Goal: Complete application form

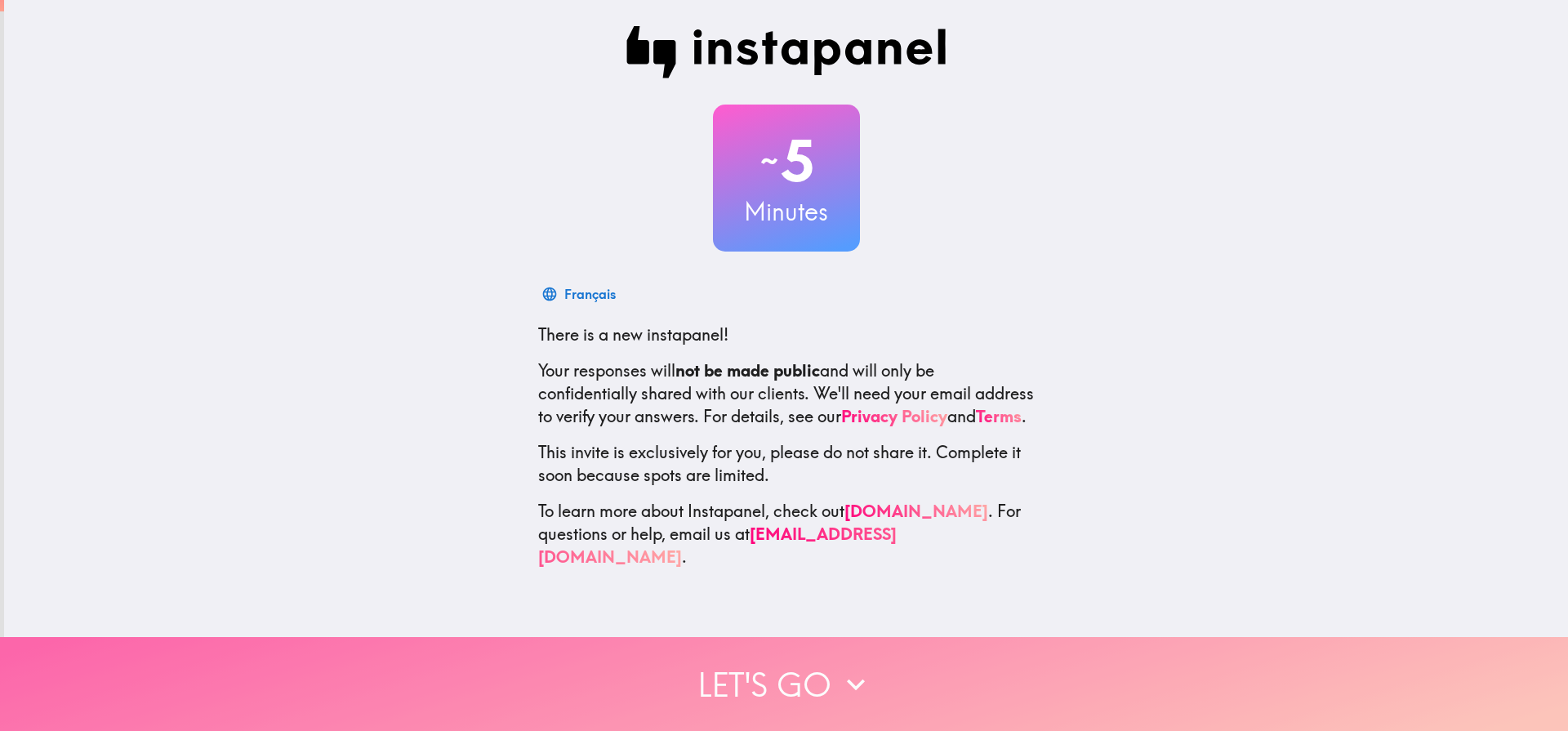
click at [809, 676] on button "Let's go" at bounding box center [784, 683] width 1568 height 94
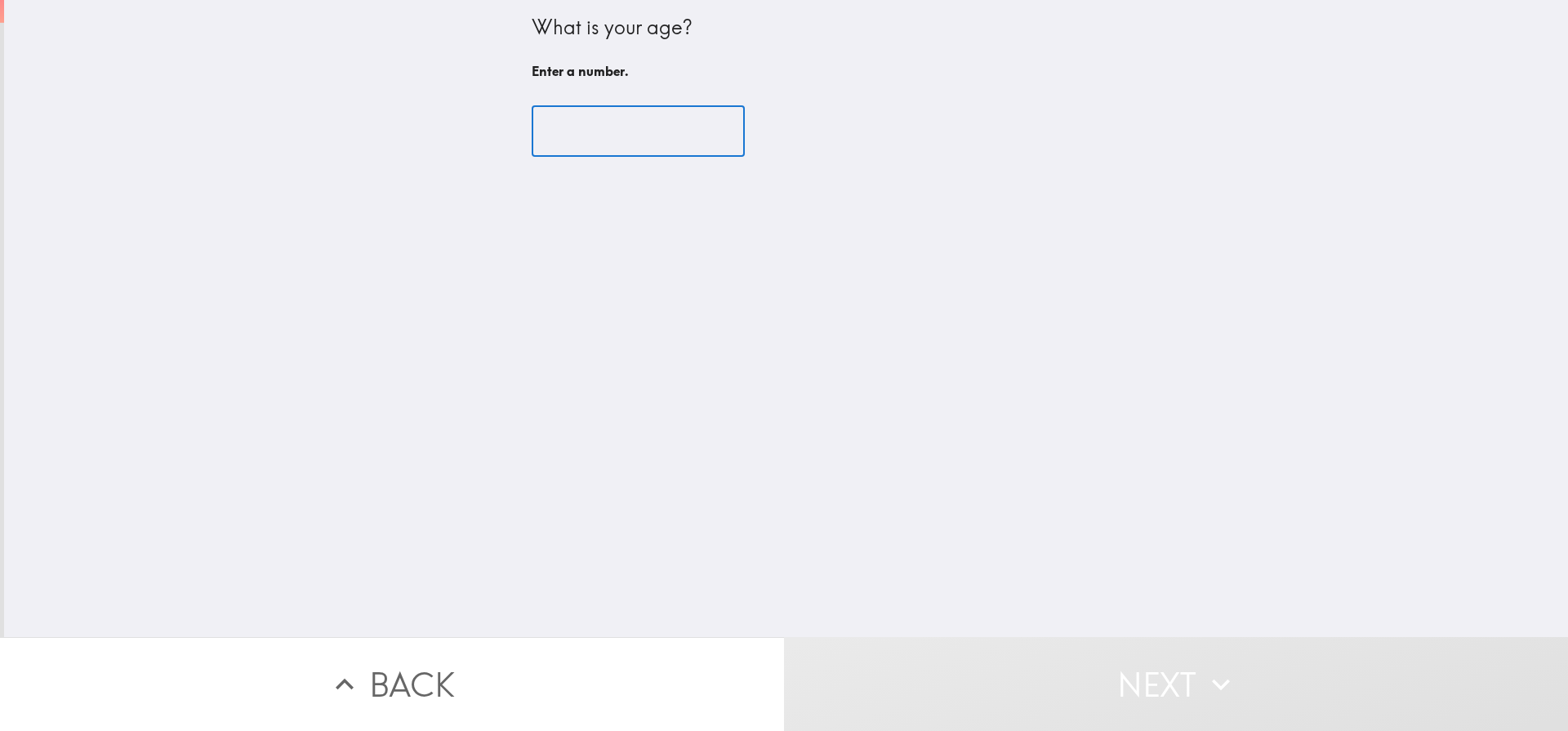
click at [624, 136] on input "number" at bounding box center [638, 131] width 213 height 51
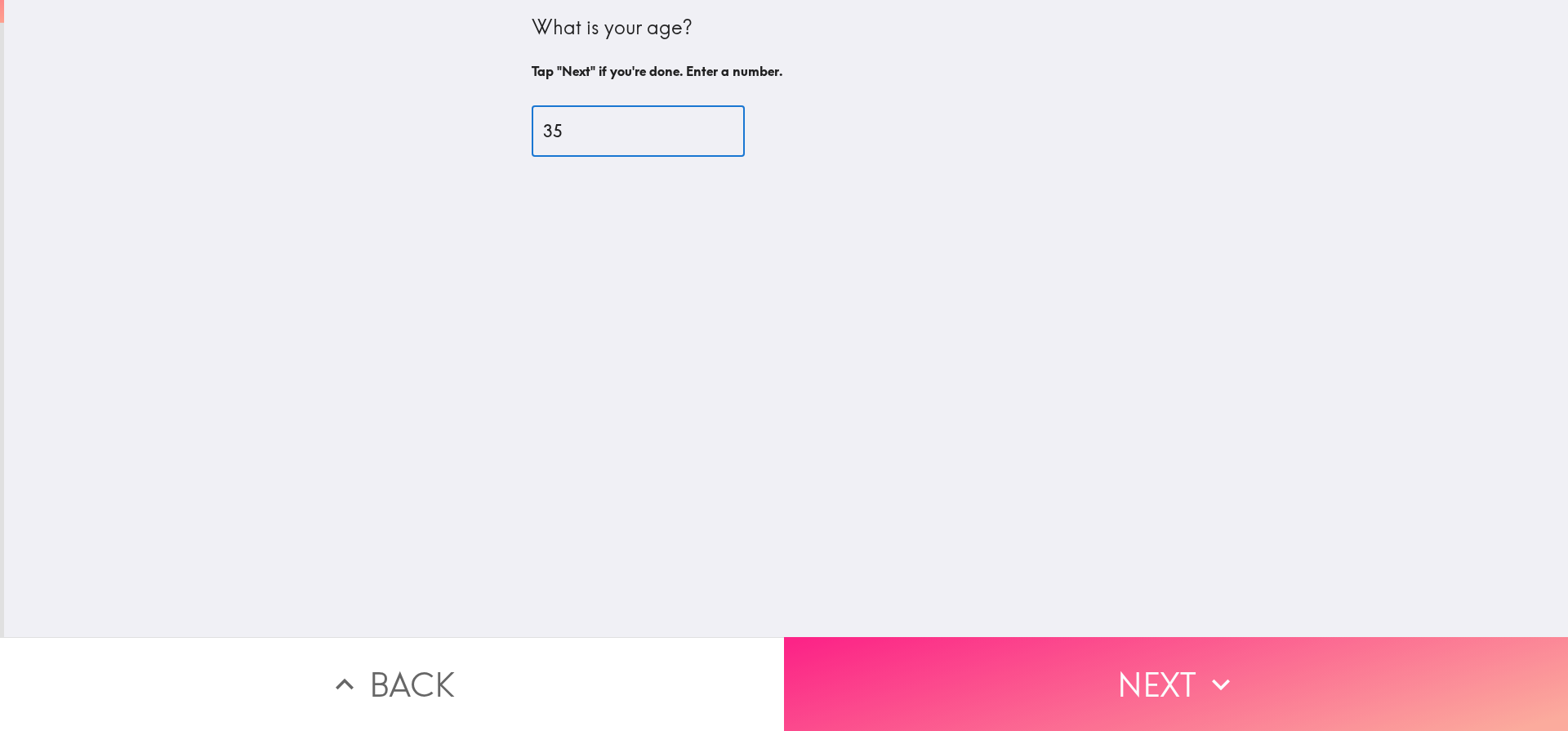
type input "35"
click at [1137, 697] on button "Next" at bounding box center [1175, 683] width 784 height 94
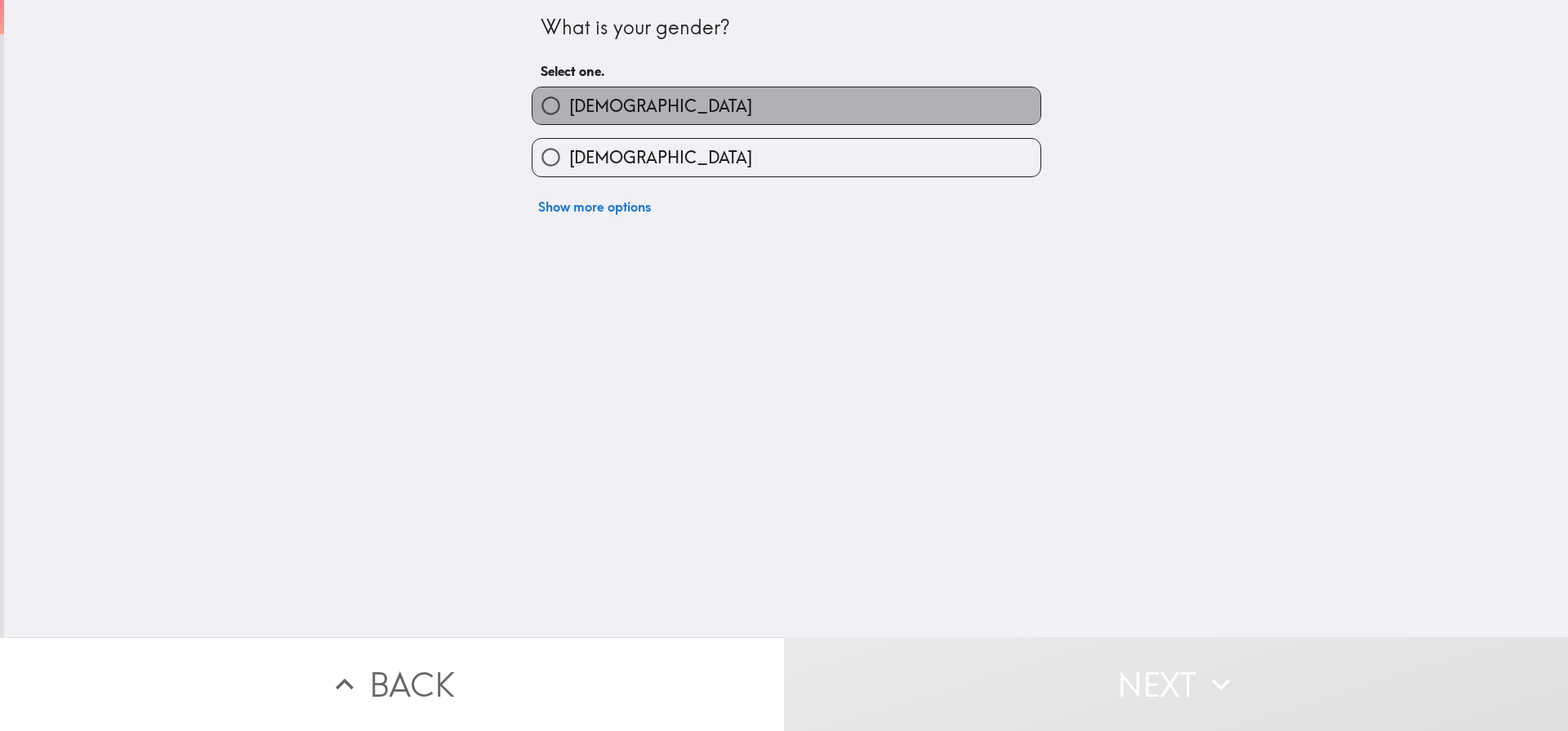
click at [583, 105] on span "[DEMOGRAPHIC_DATA]" at bounding box center [660, 106] width 183 height 23
click at [570, 105] on input "[DEMOGRAPHIC_DATA]" at bounding box center [551, 106] width 37 height 37
radio input "true"
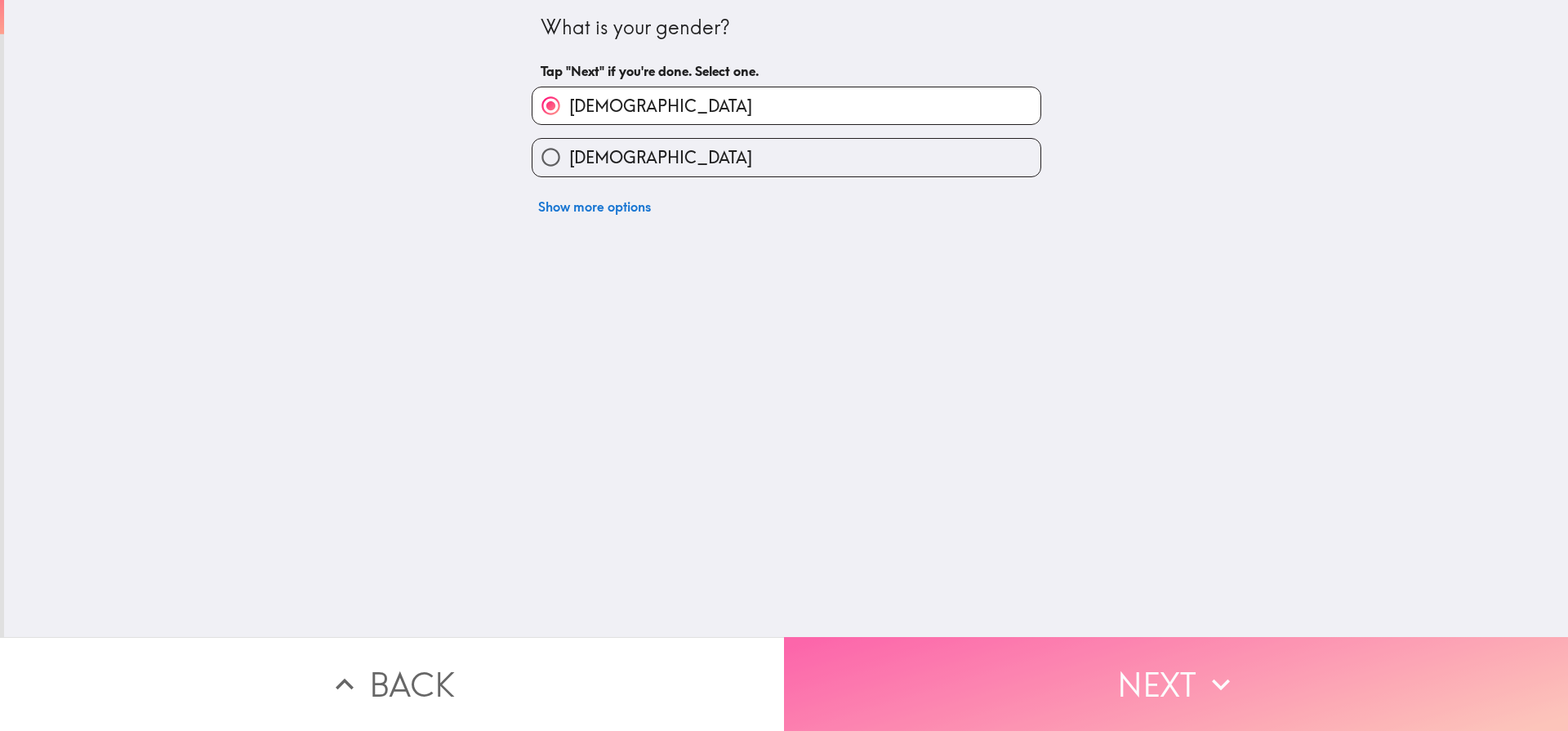
click at [1078, 694] on button "Next" at bounding box center [1175, 683] width 784 height 94
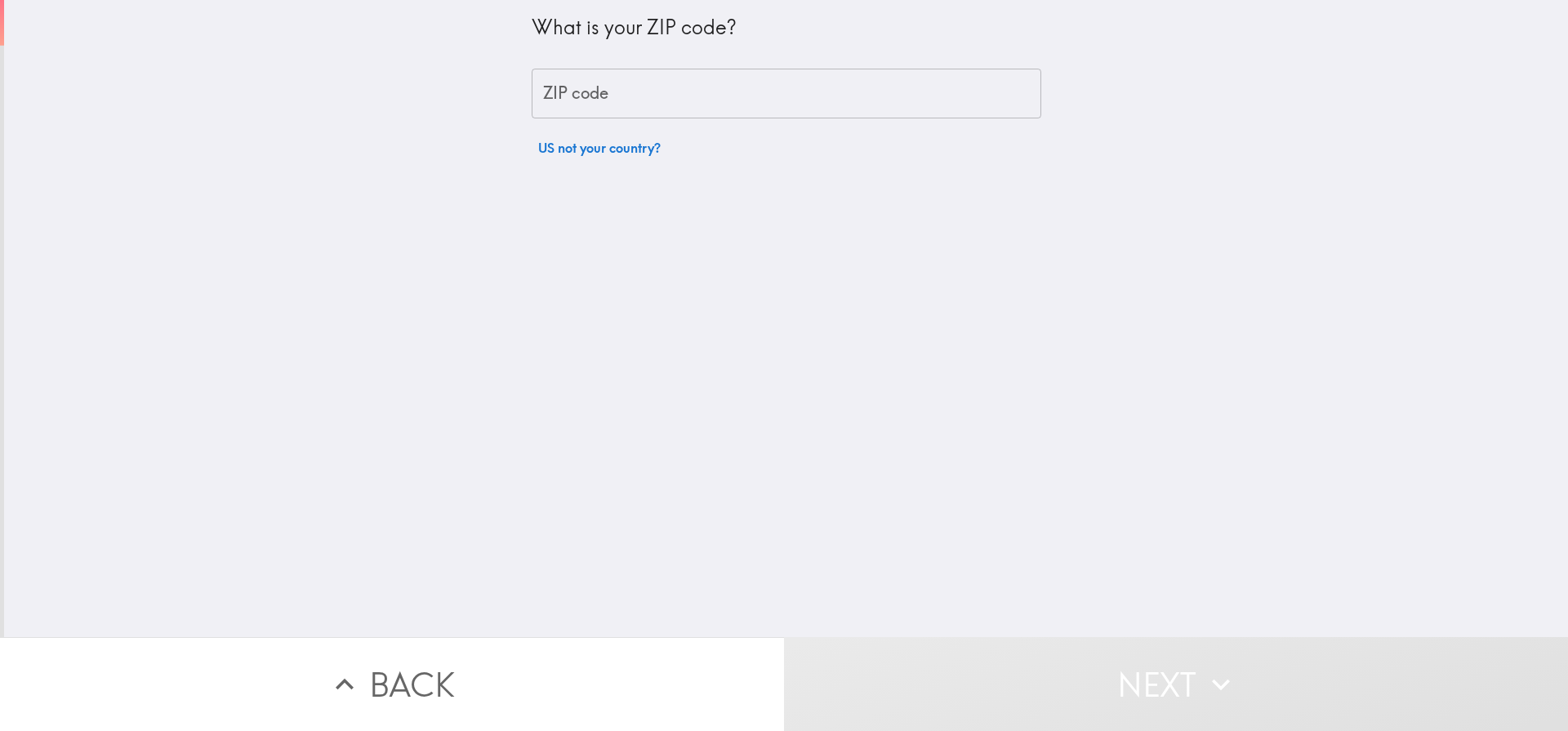
click at [585, 91] on div "ZIP code ZIP code" at bounding box center [786, 94] width 510 height 51
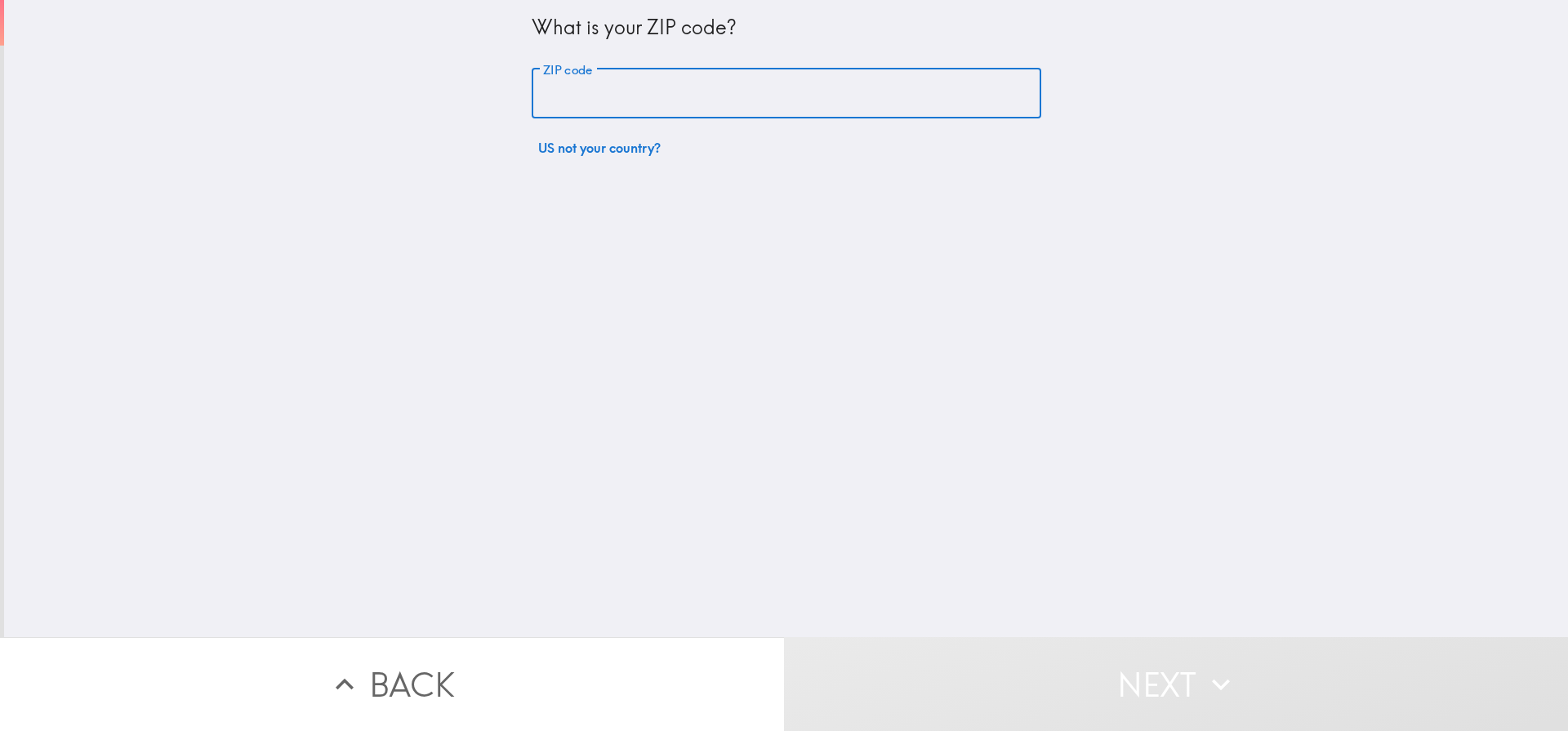
type input "27502"
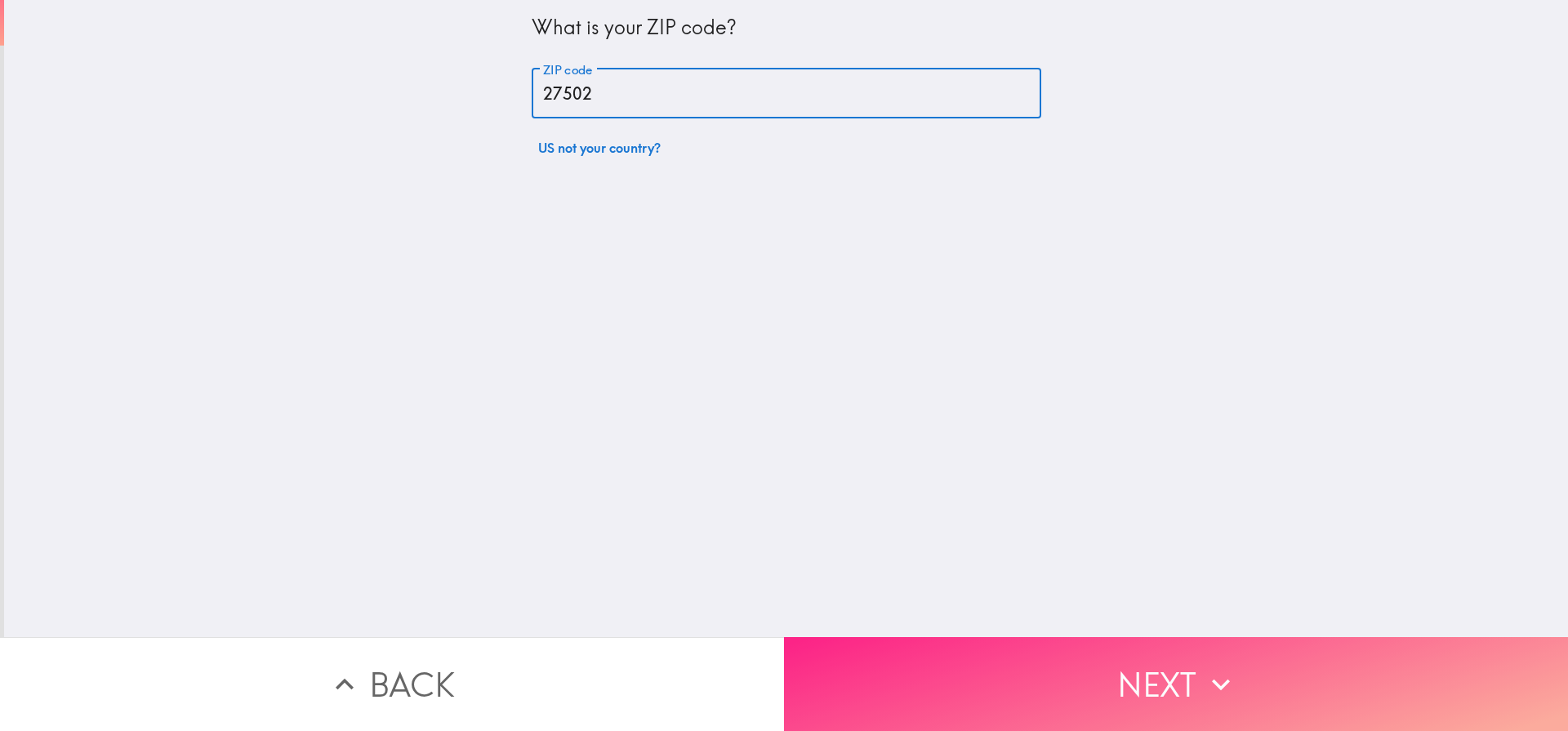
click at [1039, 683] on button "Next" at bounding box center [1175, 683] width 784 height 94
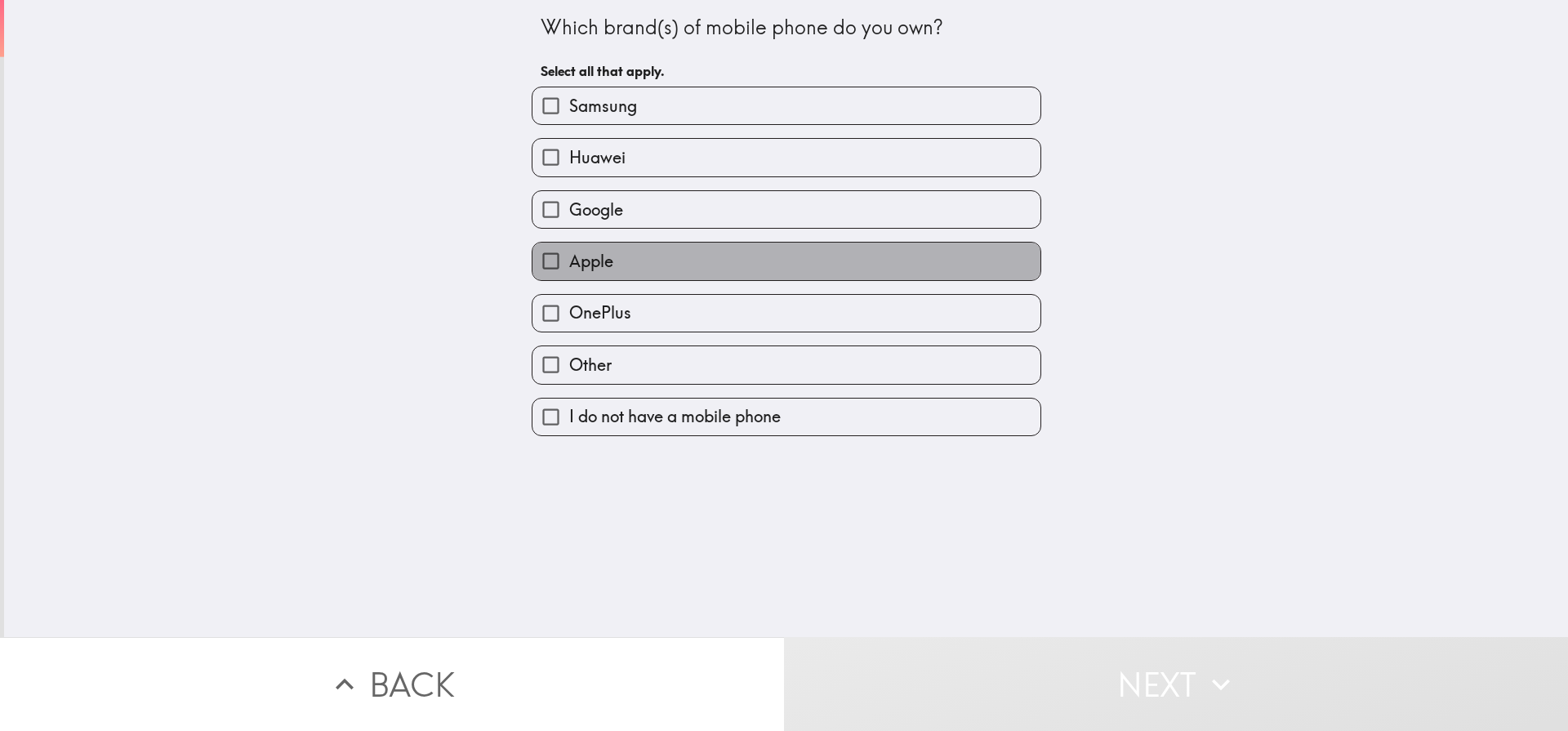
click at [618, 266] on label "Apple" at bounding box center [786, 261] width 508 height 37
click at [570, 266] on input "Apple" at bounding box center [551, 261] width 37 height 37
checkbox input "true"
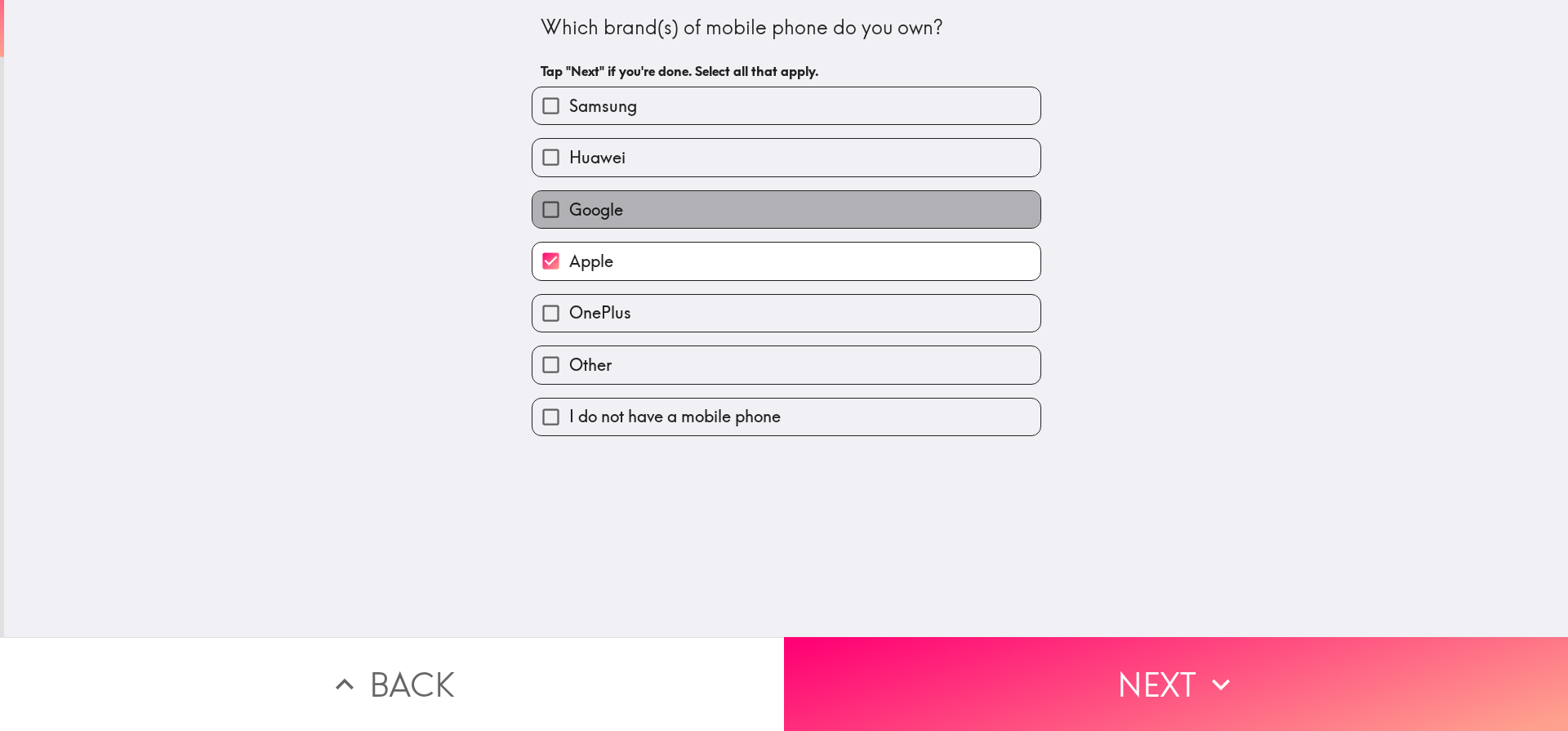
click at [585, 216] on span "Google" at bounding box center [596, 209] width 54 height 23
click at [570, 216] on input "Google" at bounding box center [551, 209] width 37 height 37
checkbox input "true"
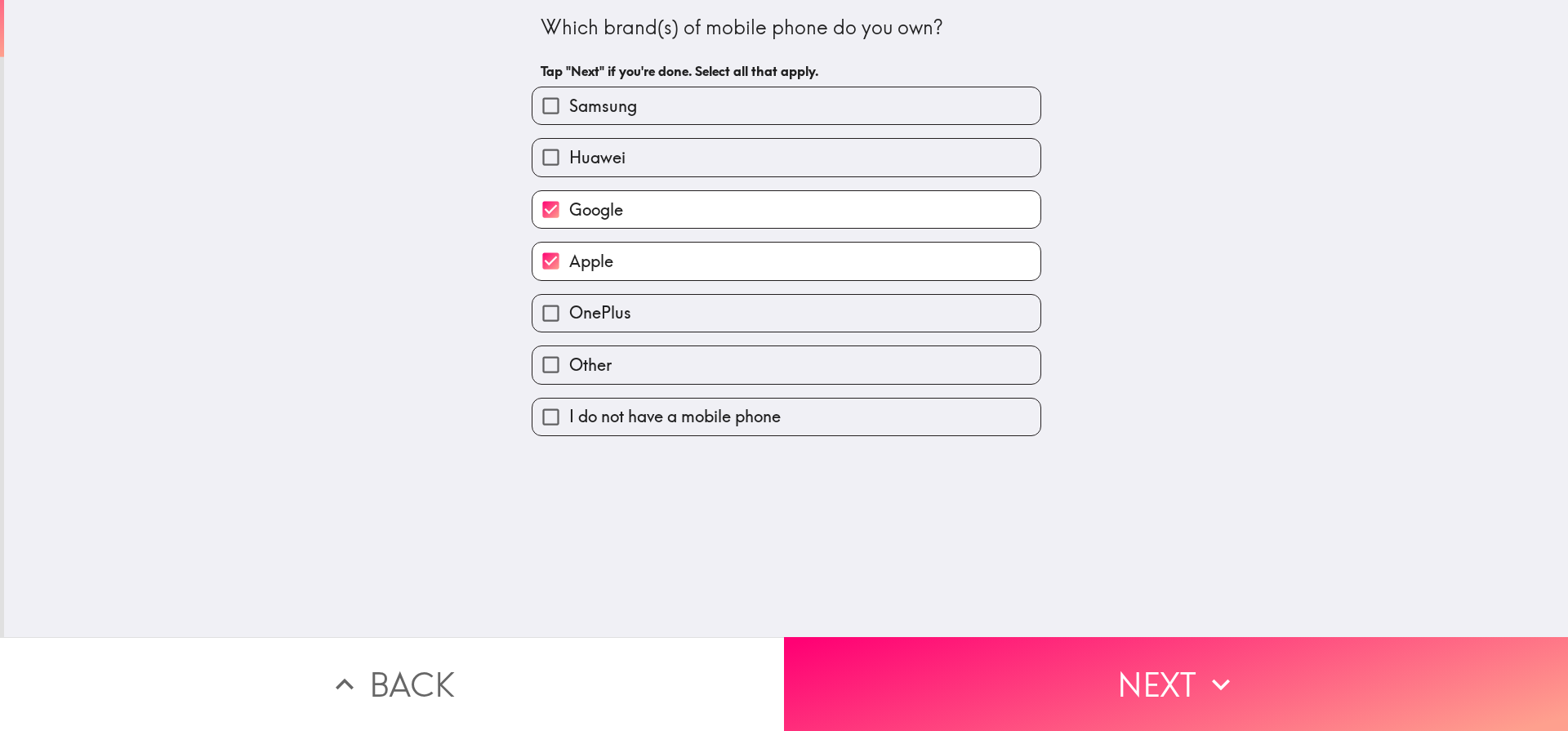
click at [587, 106] on span "Samsung" at bounding box center [604, 106] width 68 height 23
click at [570, 106] on input "Samsung" at bounding box center [551, 106] width 37 height 37
checkbox input "true"
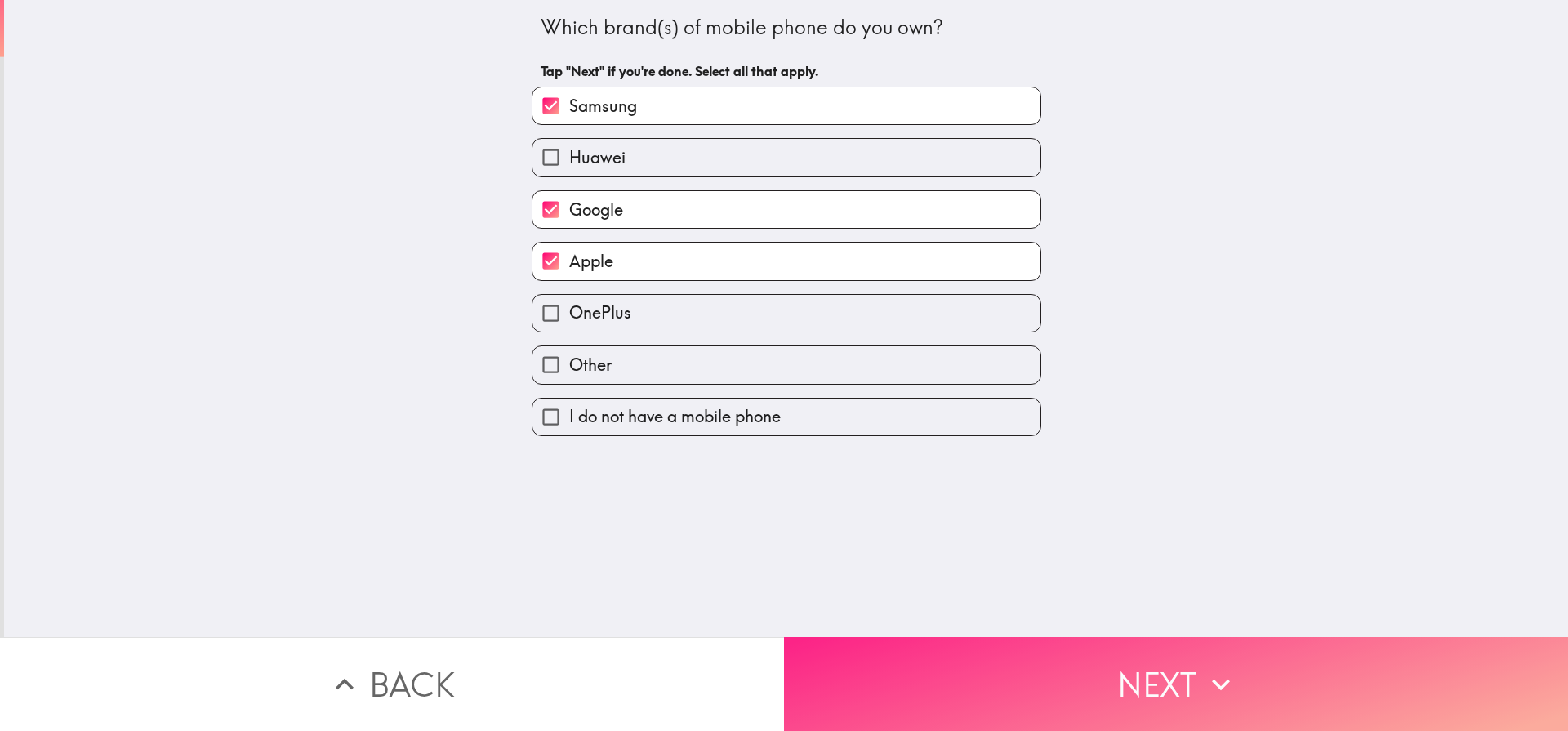
click at [1017, 654] on button "Next" at bounding box center [1175, 683] width 784 height 94
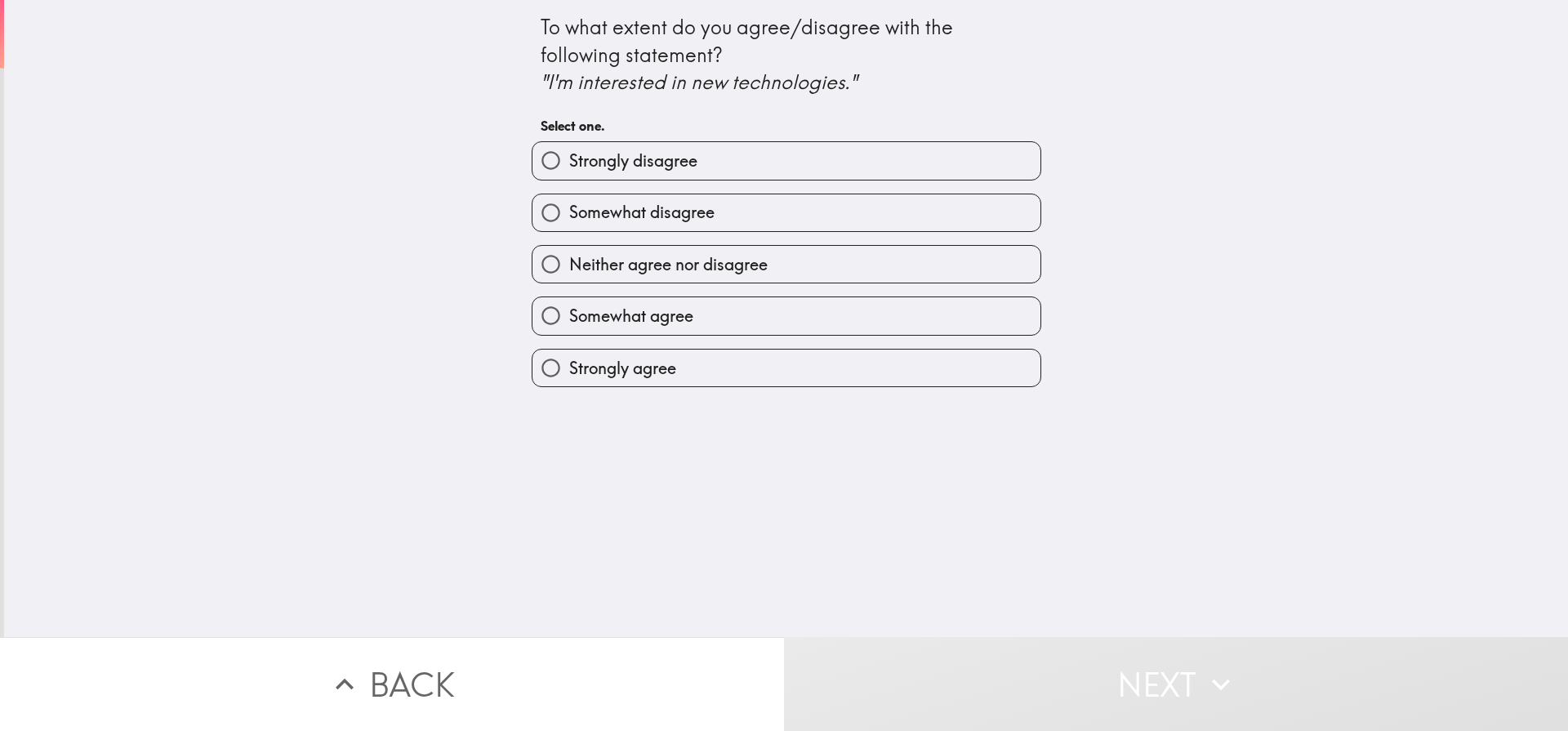
click at [609, 364] on span "Strongly agree" at bounding box center [623, 368] width 107 height 23
click at [570, 364] on input "Strongly agree" at bounding box center [551, 368] width 37 height 37
radio input "true"
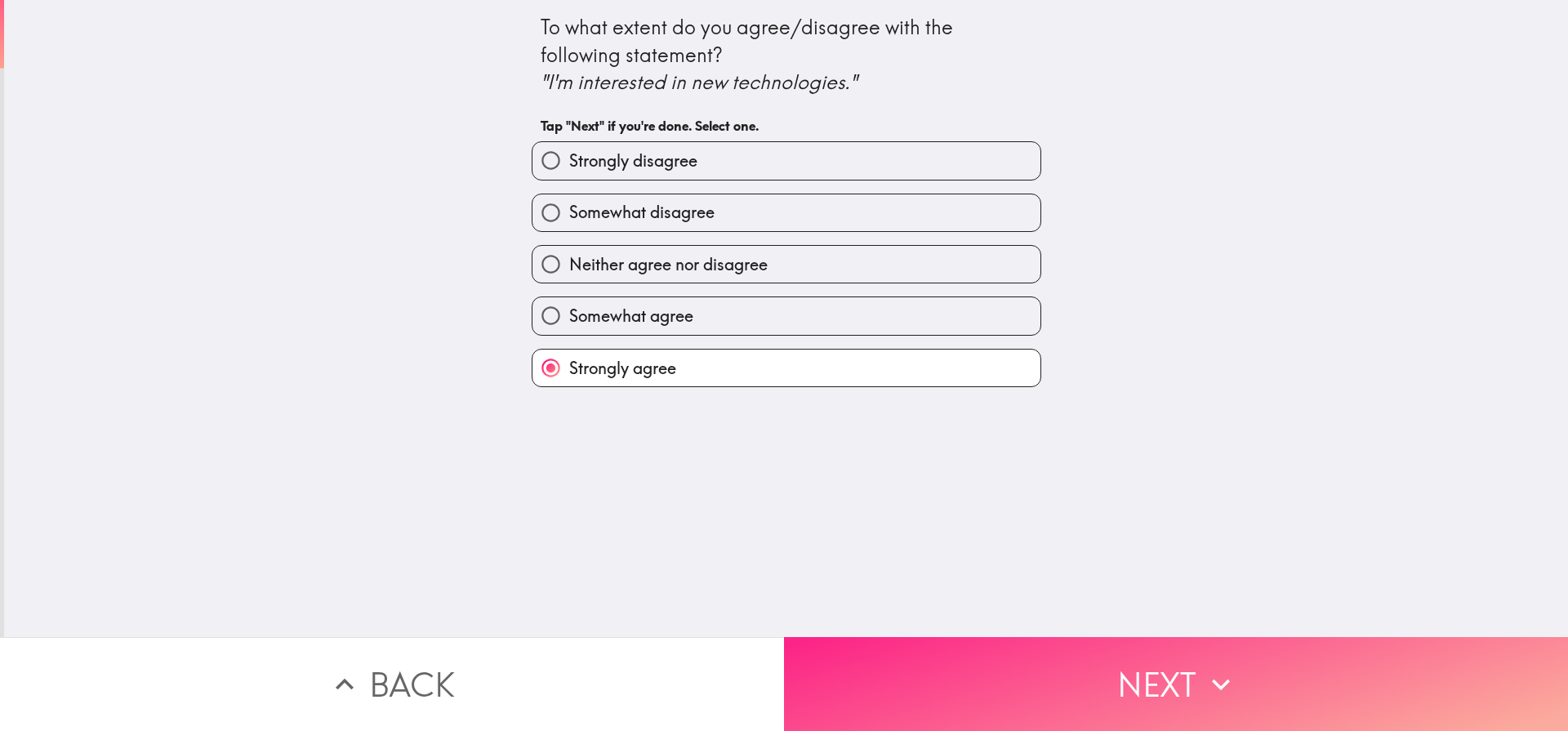
click at [1156, 681] on button "Next" at bounding box center [1175, 683] width 784 height 94
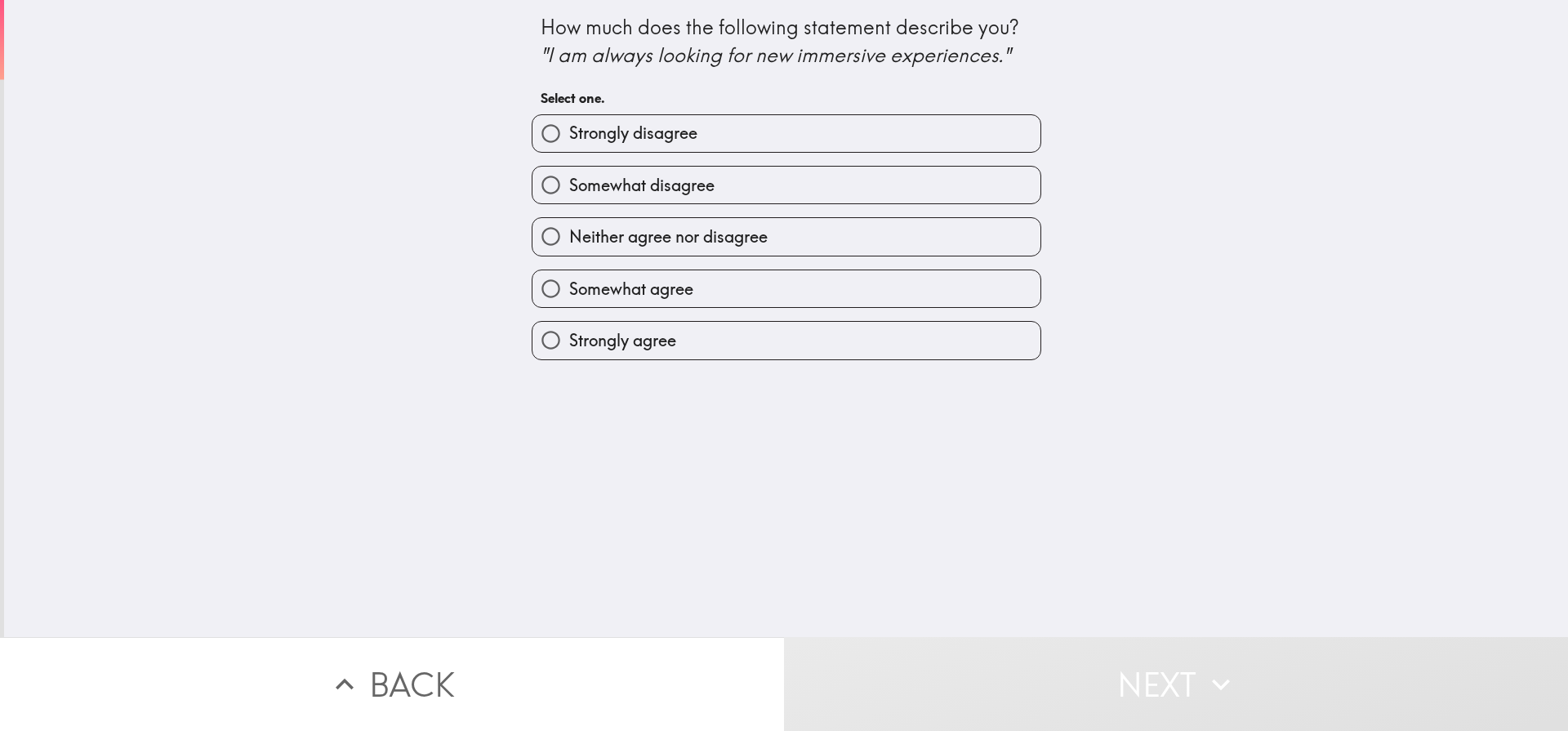
click at [632, 338] on span "Strongly agree" at bounding box center [623, 340] width 107 height 23
click at [570, 338] on input "Strongly agree" at bounding box center [551, 340] width 37 height 37
radio input "true"
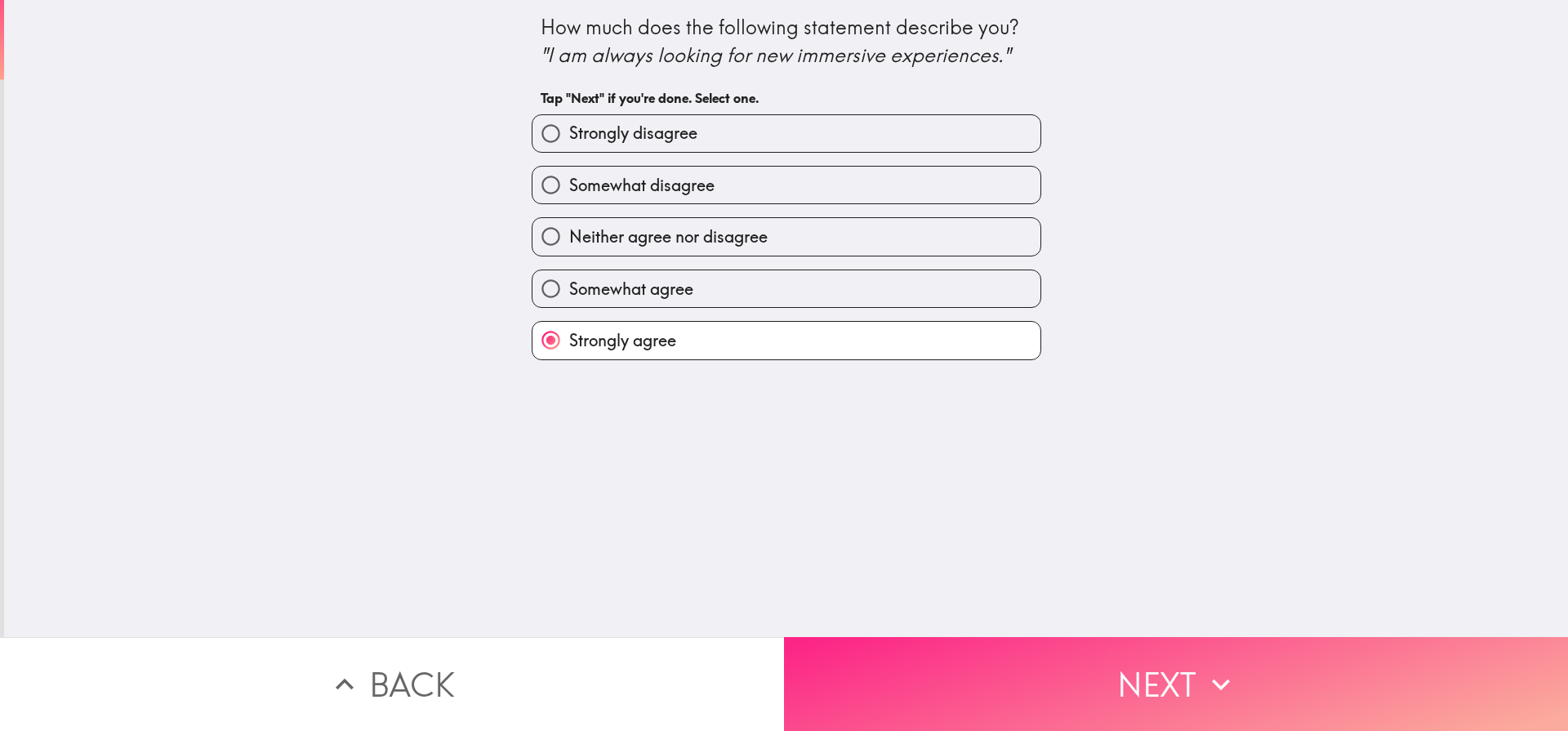
click at [1161, 647] on button "Next" at bounding box center [1175, 683] width 784 height 94
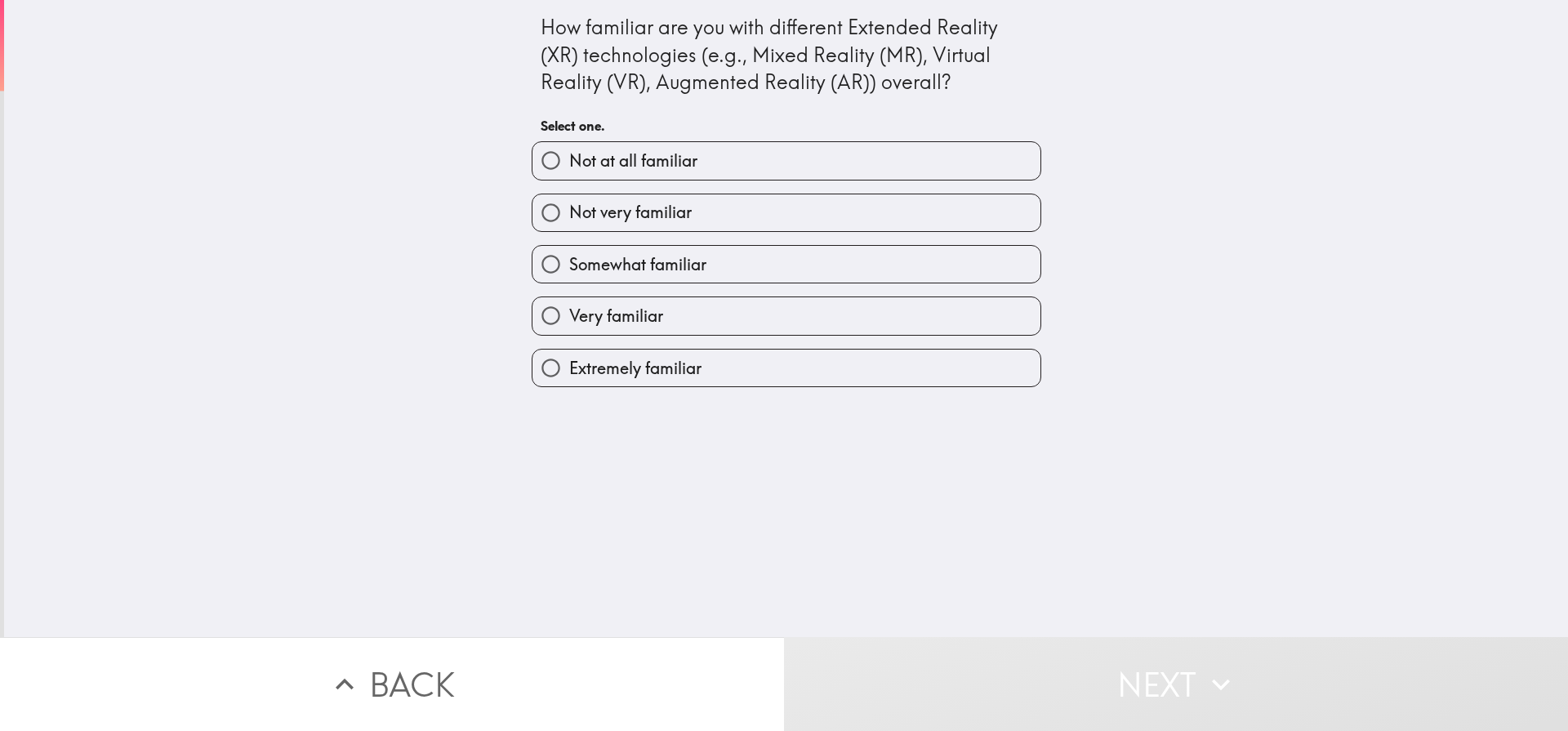
click at [617, 366] on span "Extremely familiar" at bounding box center [636, 368] width 132 height 23
click at [570, 366] on input "Extremely familiar" at bounding box center [551, 368] width 37 height 37
radio input "true"
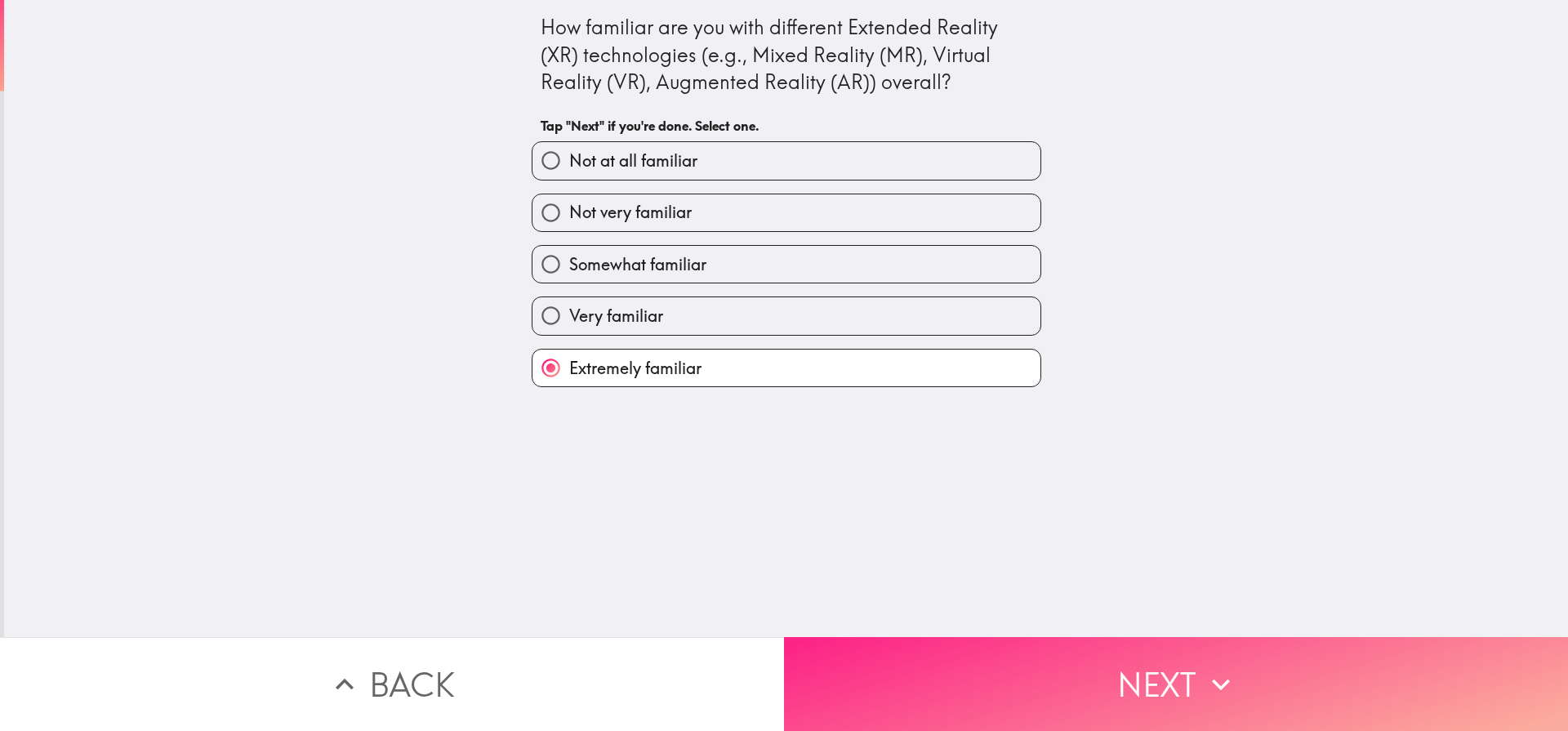
click at [1168, 680] on button "Next" at bounding box center [1175, 683] width 784 height 94
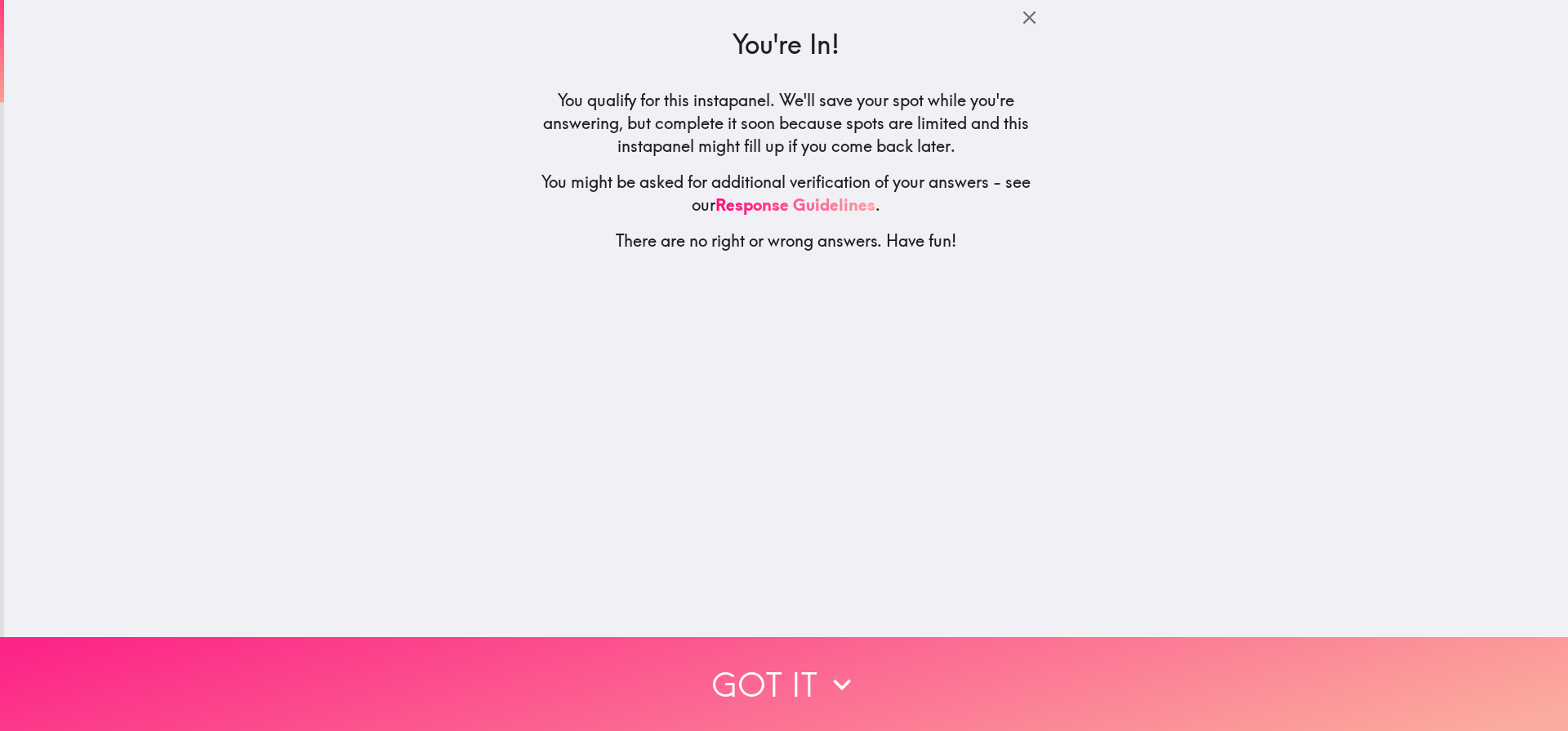
click at [793, 663] on button "Got it" at bounding box center [784, 683] width 1568 height 94
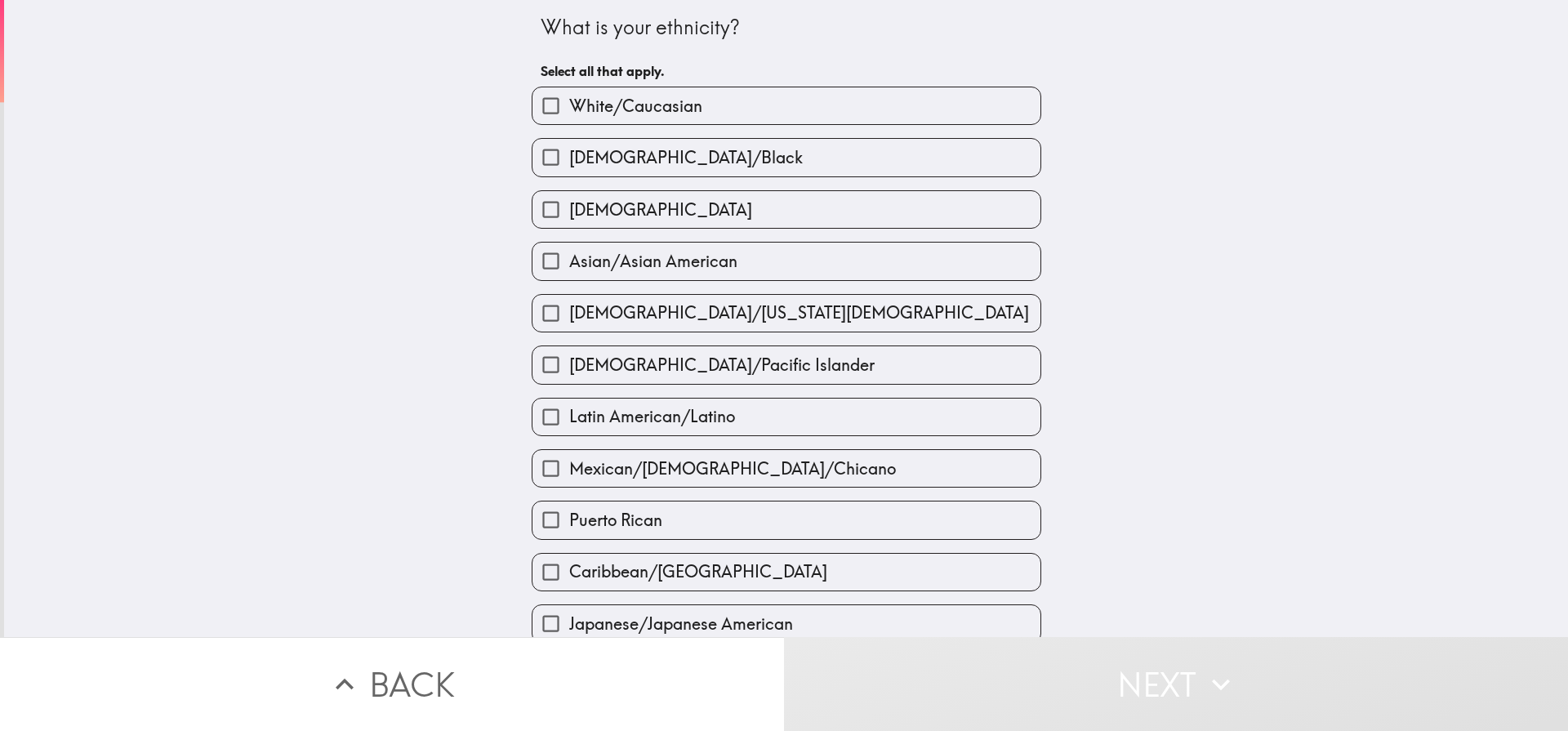
click at [550, 99] on input "White/Caucasian" at bounding box center [551, 106] width 37 height 37
checkbox input "true"
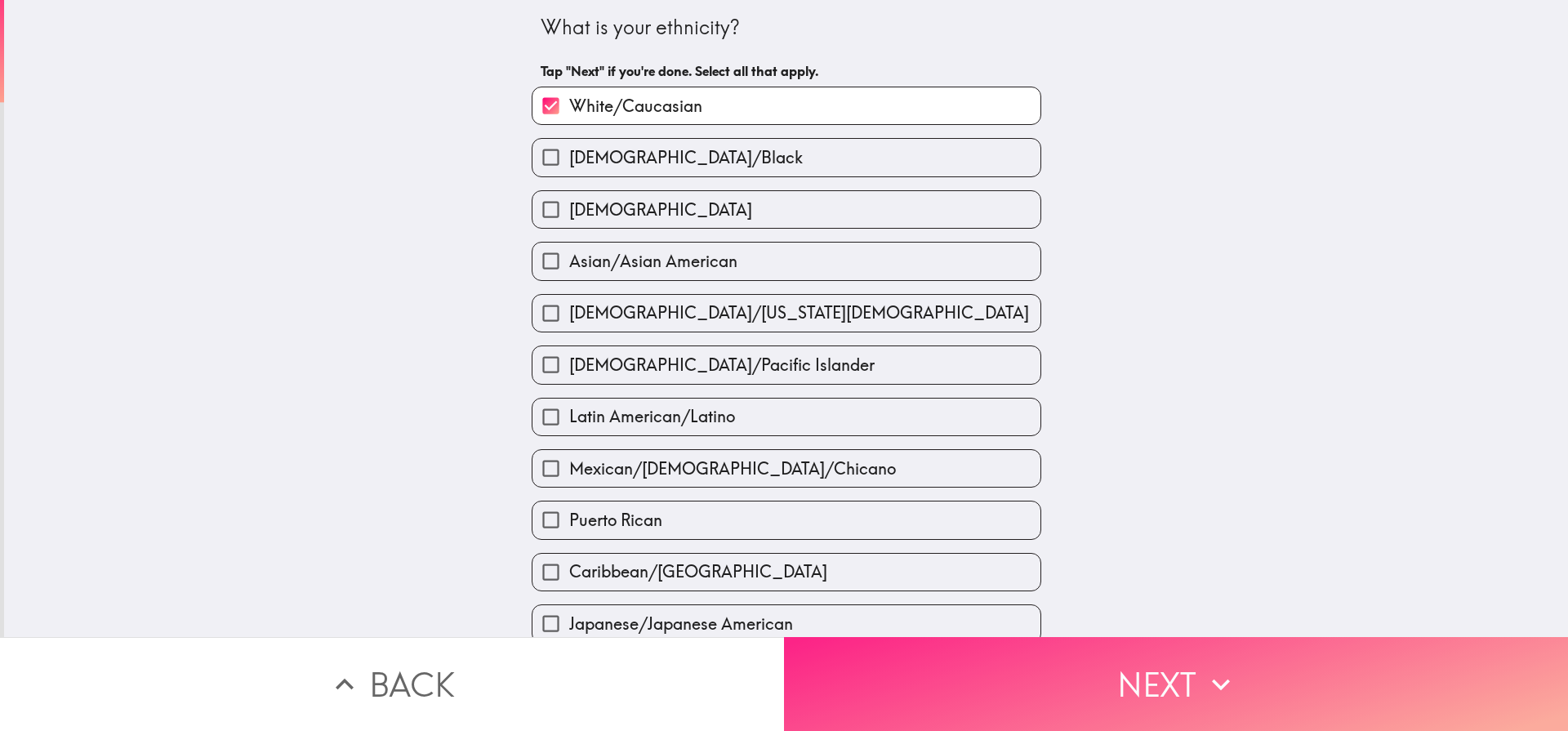
click at [1179, 679] on button "Next" at bounding box center [1175, 683] width 784 height 94
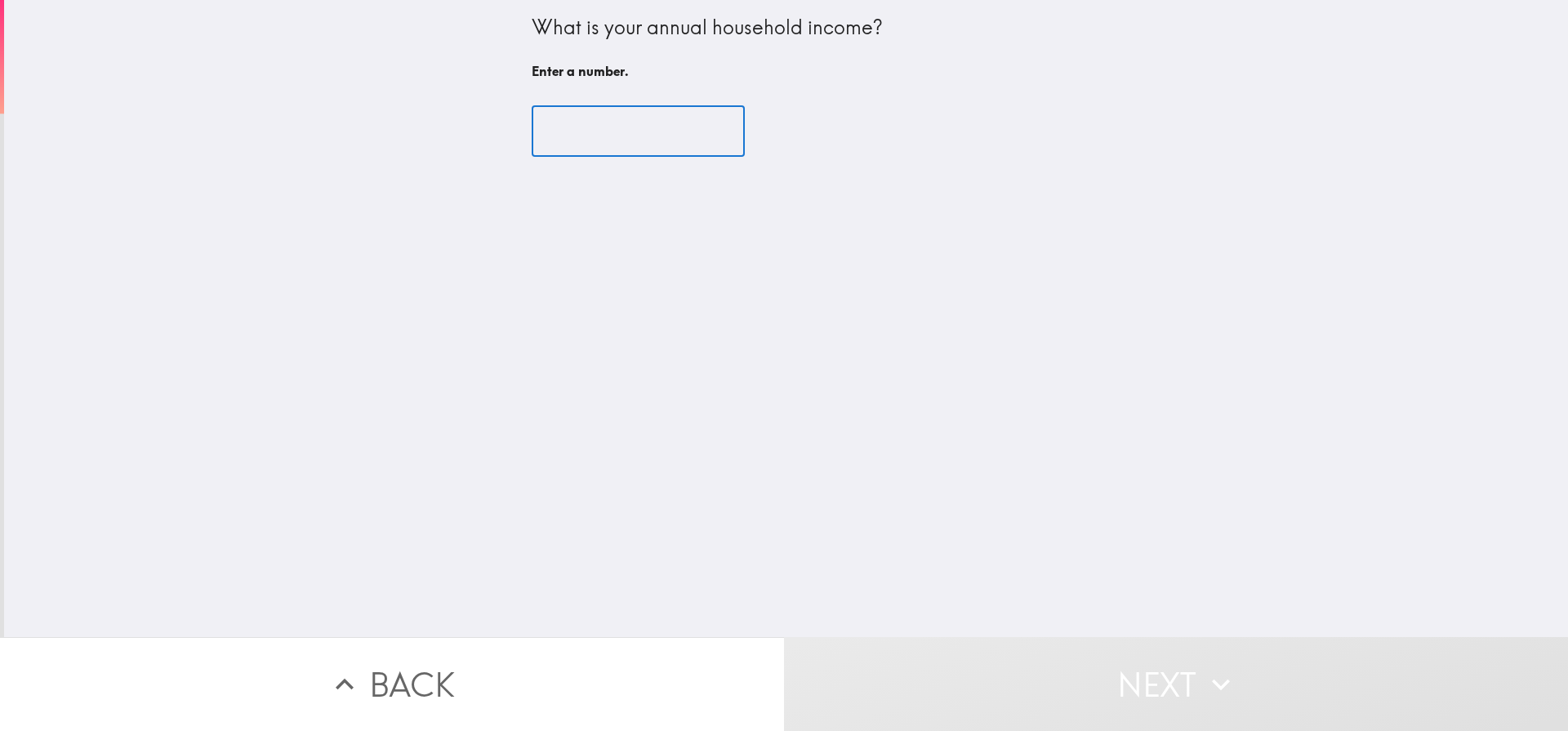
click at [635, 126] on input "number" at bounding box center [638, 131] width 213 height 51
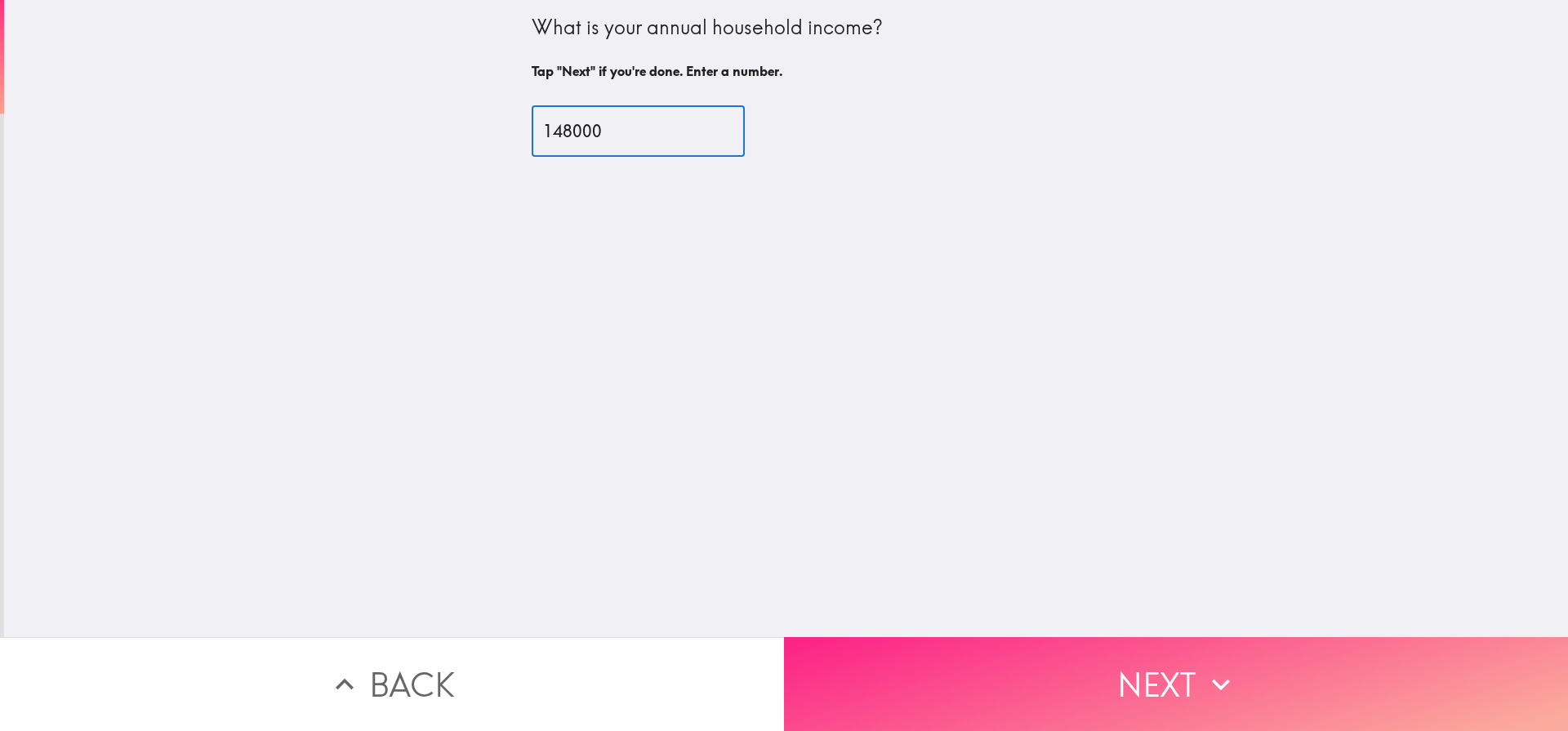
type input "148000"
click at [1110, 657] on button "Next" at bounding box center [1175, 683] width 784 height 94
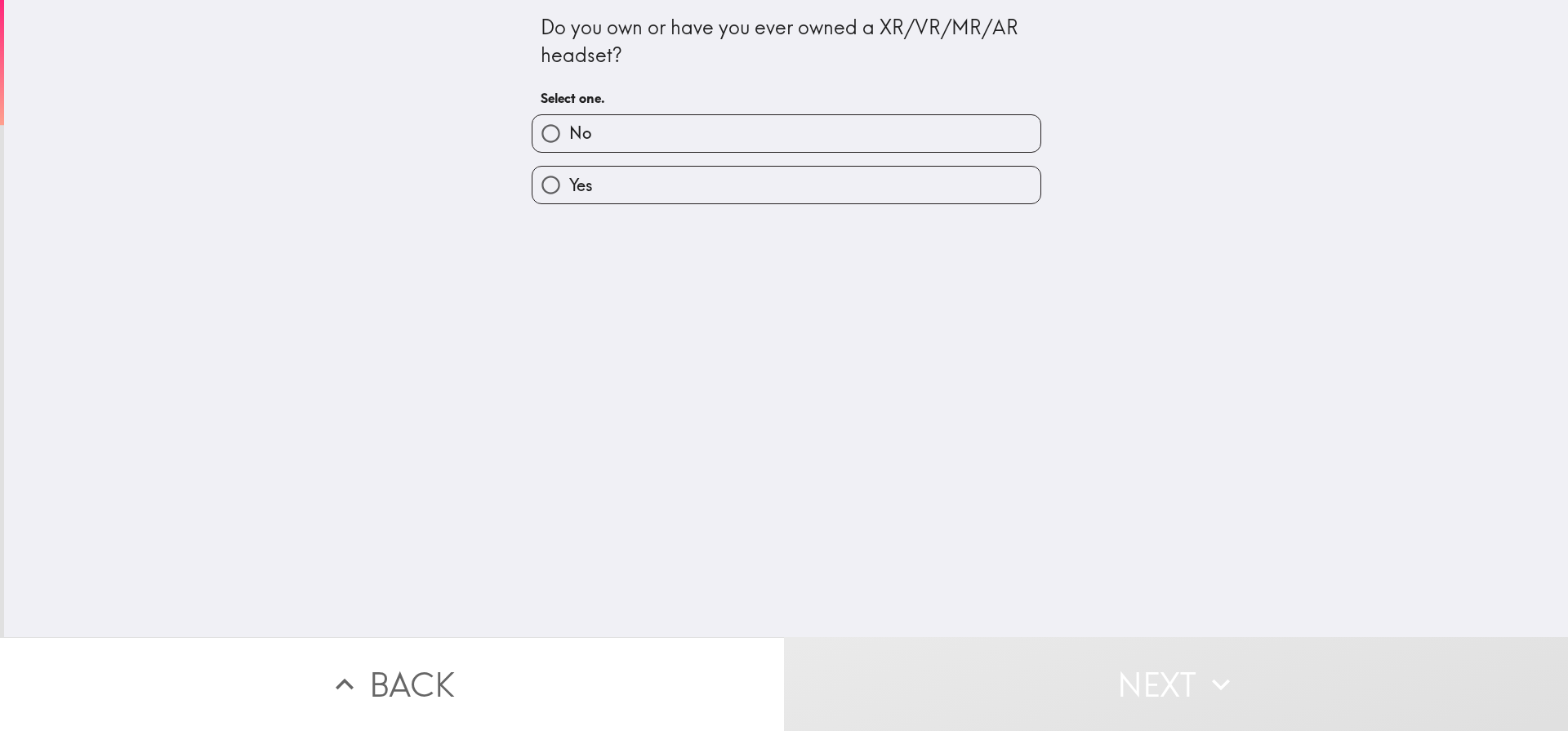
click at [581, 185] on span "Yes" at bounding box center [581, 185] width 24 height 23
click at [570, 185] on input "Yes" at bounding box center [551, 185] width 37 height 37
radio input "true"
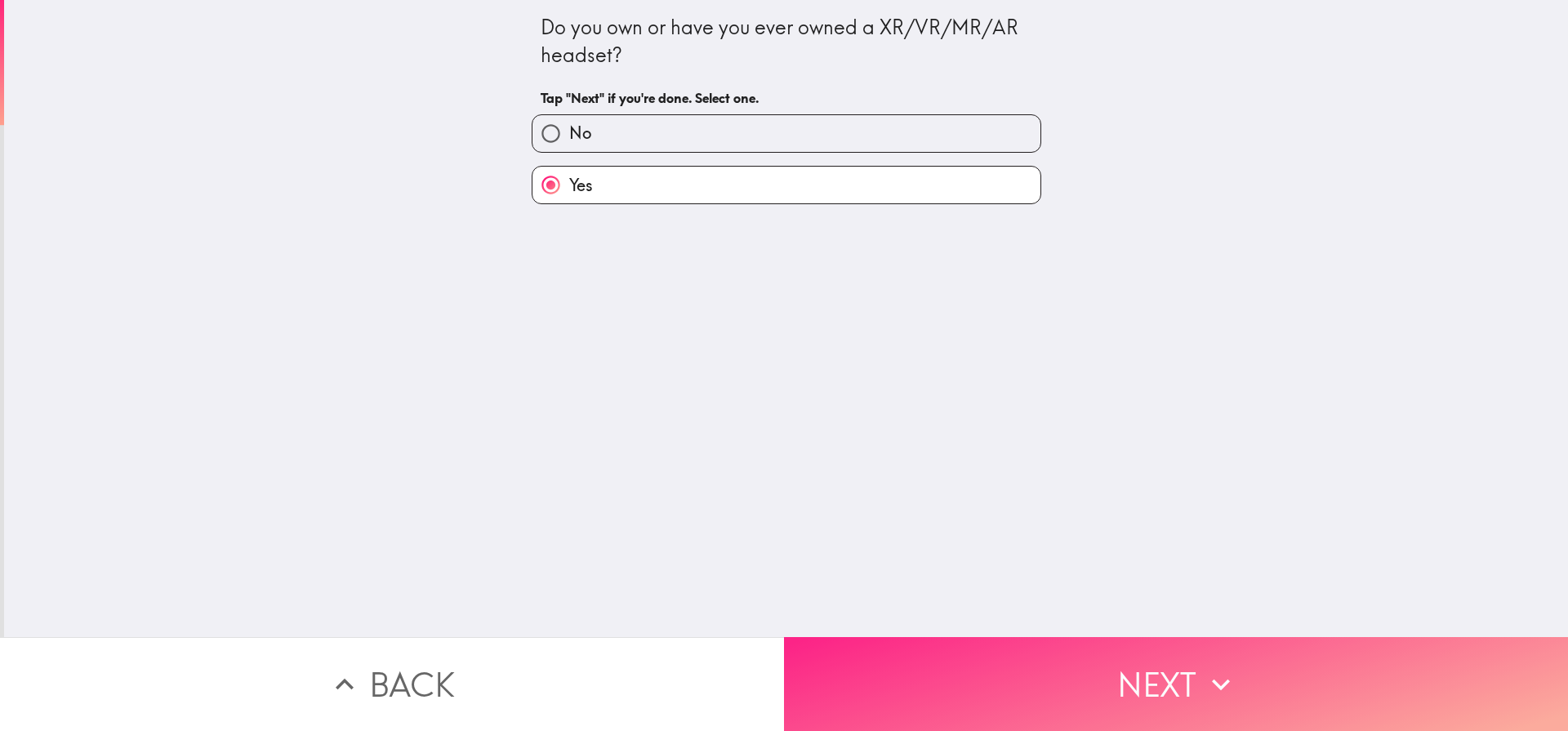
click at [1187, 681] on button "Next" at bounding box center [1175, 683] width 784 height 94
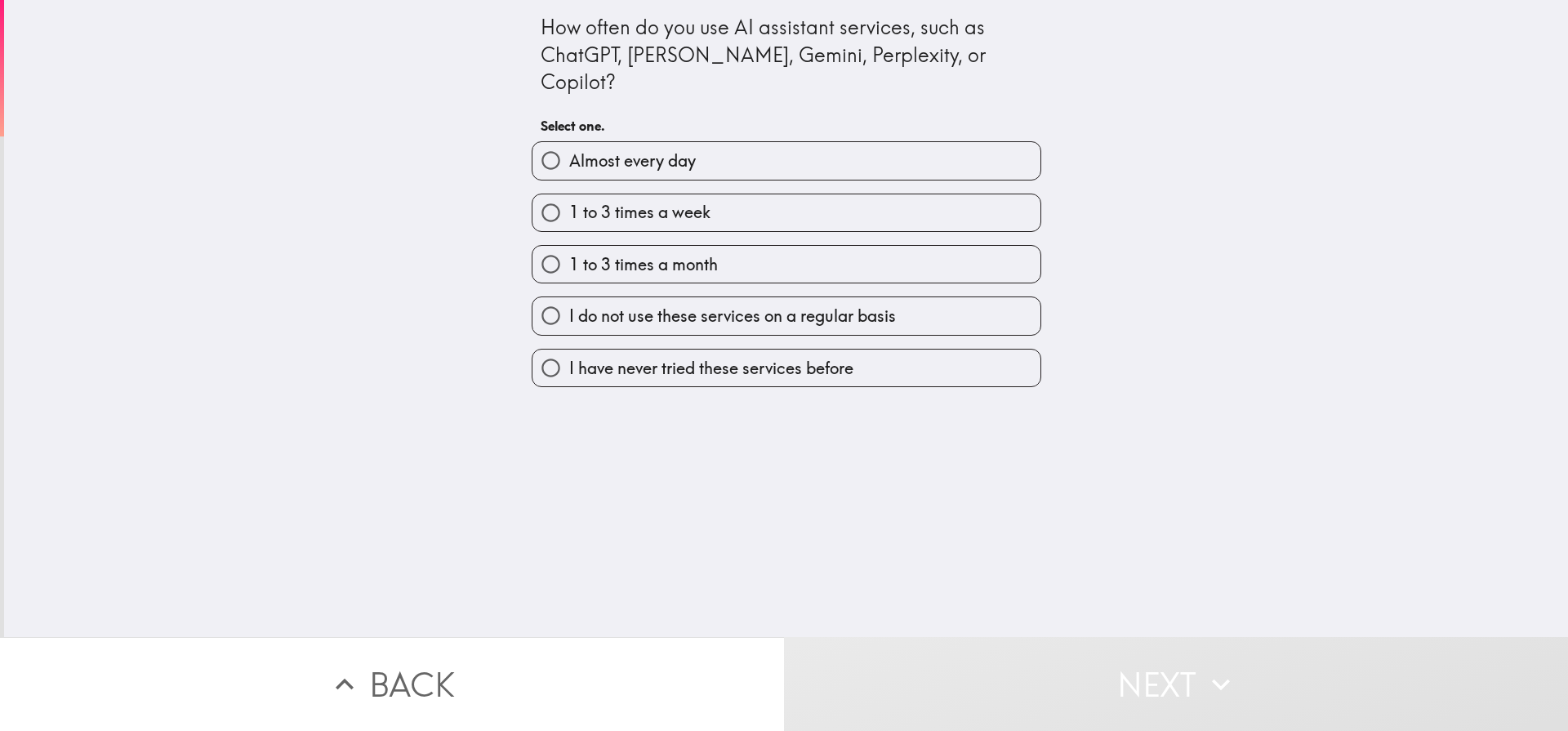
click at [614, 201] on span "1 to 3 times a week" at bounding box center [640, 212] width 141 height 23
click at [570, 195] on input "1 to 3 times a week" at bounding box center [551, 213] width 37 height 37
radio input "true"
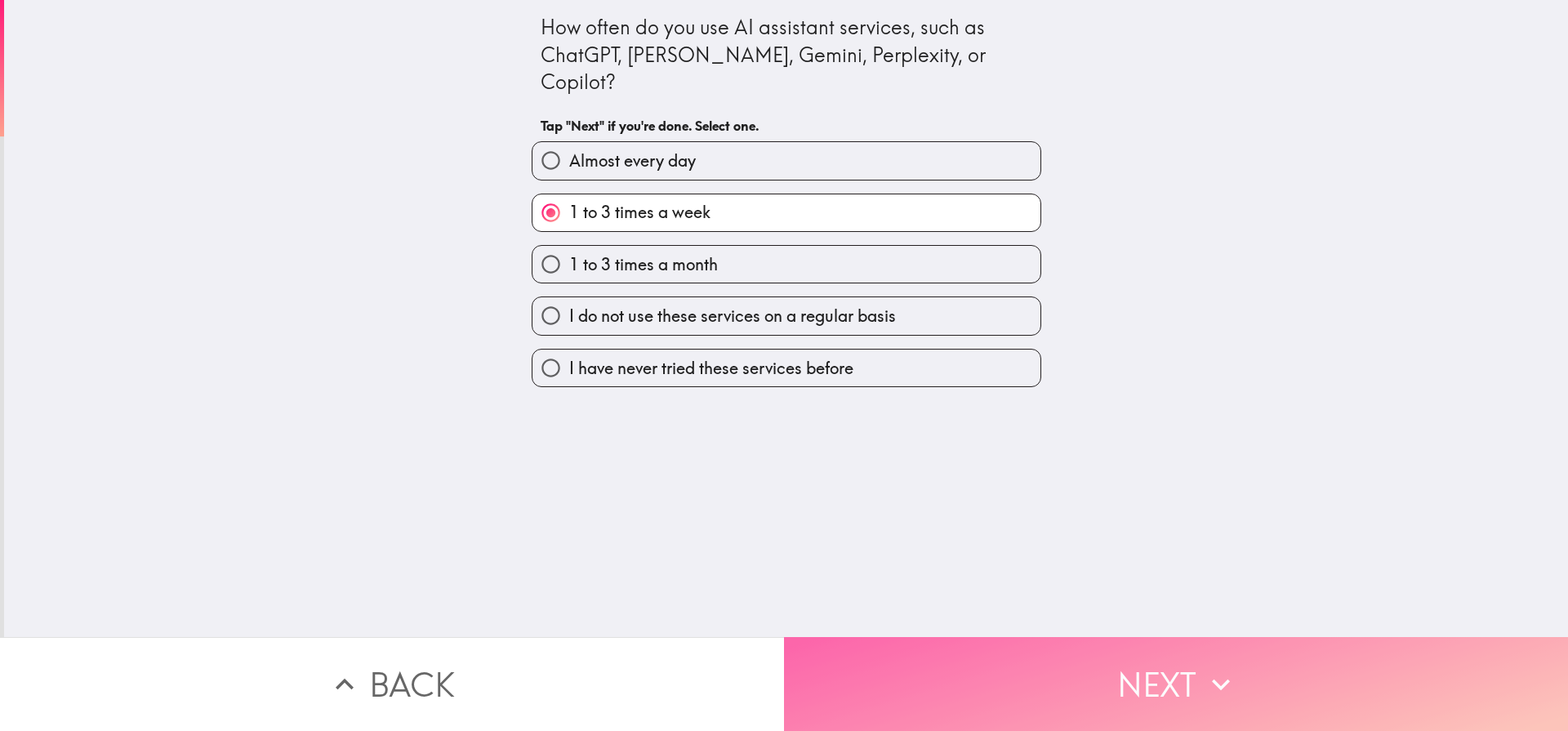
click at [1168, 689] on button "Next" at bounding box center [1175, 683] width 784 height 94
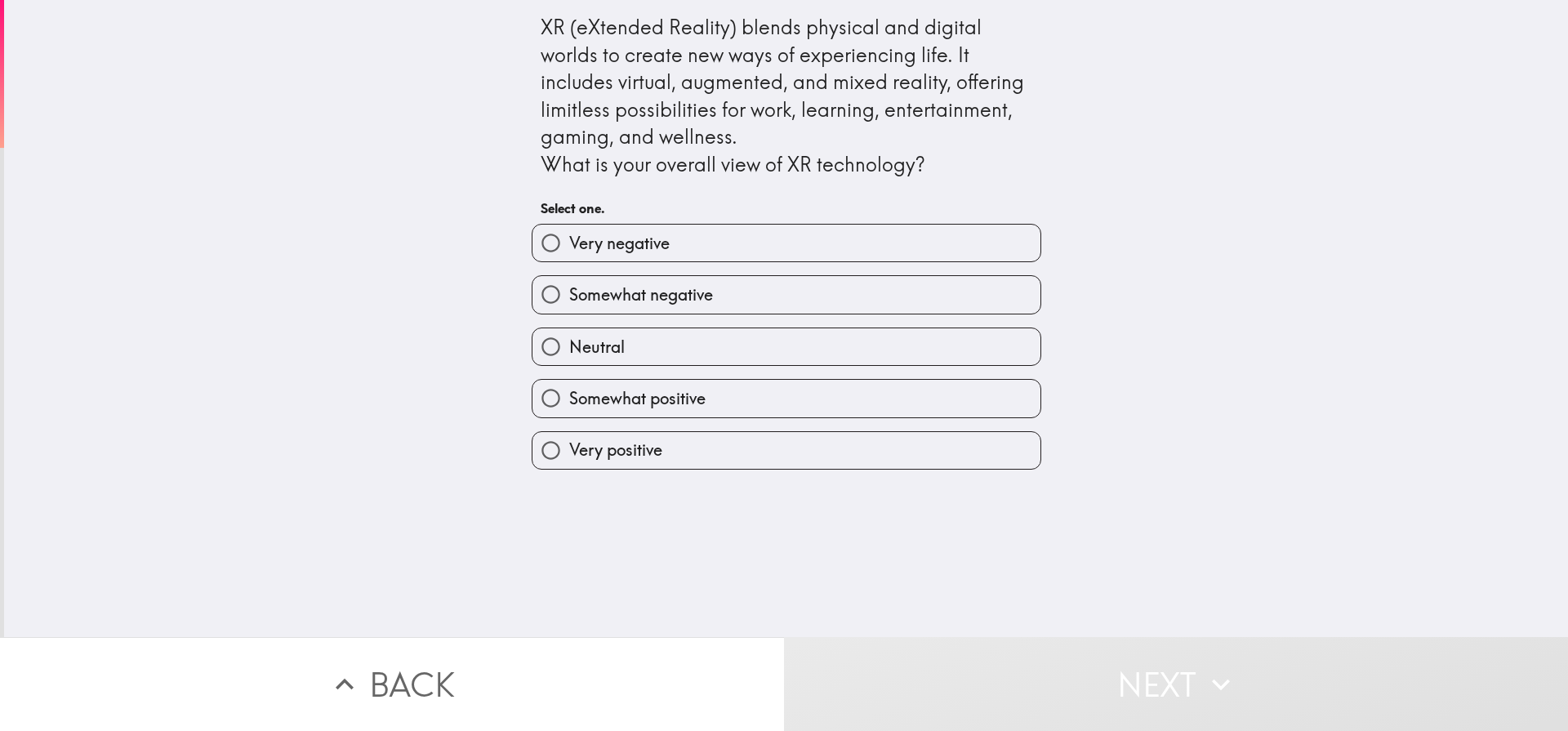
click at [651, 445] on span "Very positive" at bounding box center [615, 449] width 93 height 23
click at [570, 445] on input "Very positive" at bounding box center [551, 450] width 37 height 37
radio input "true"
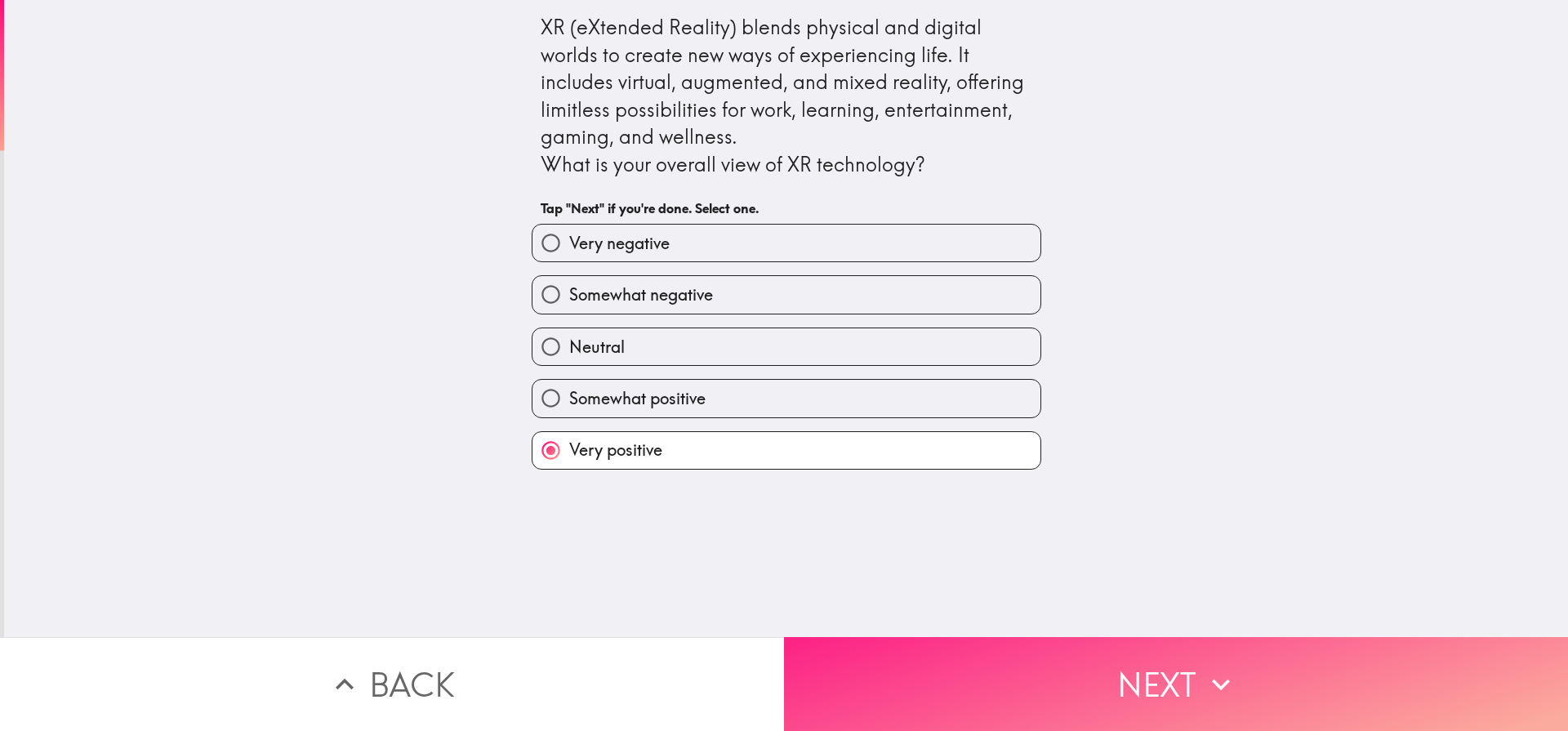
click at [1023, 697] on button "Next" at bounding box center [1175, 683] width 784 height 94
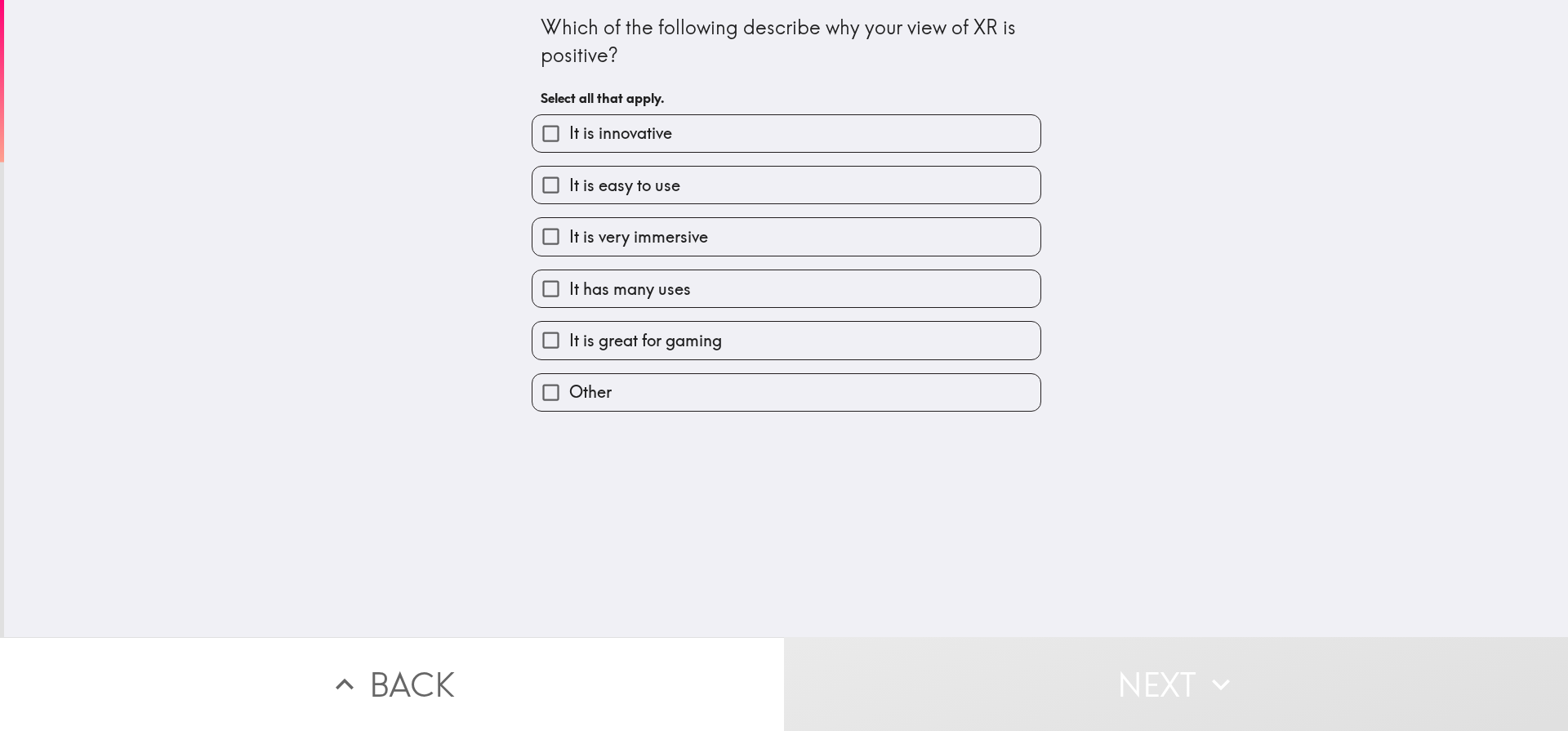
click at [619, 136] on span "It is innovative" at bounding box center [621, 132] width 103 height 23
click at [570, 136] on input "It is innovative" at bounding box center [551, 133] width 37 height 37
checkbox input "true"
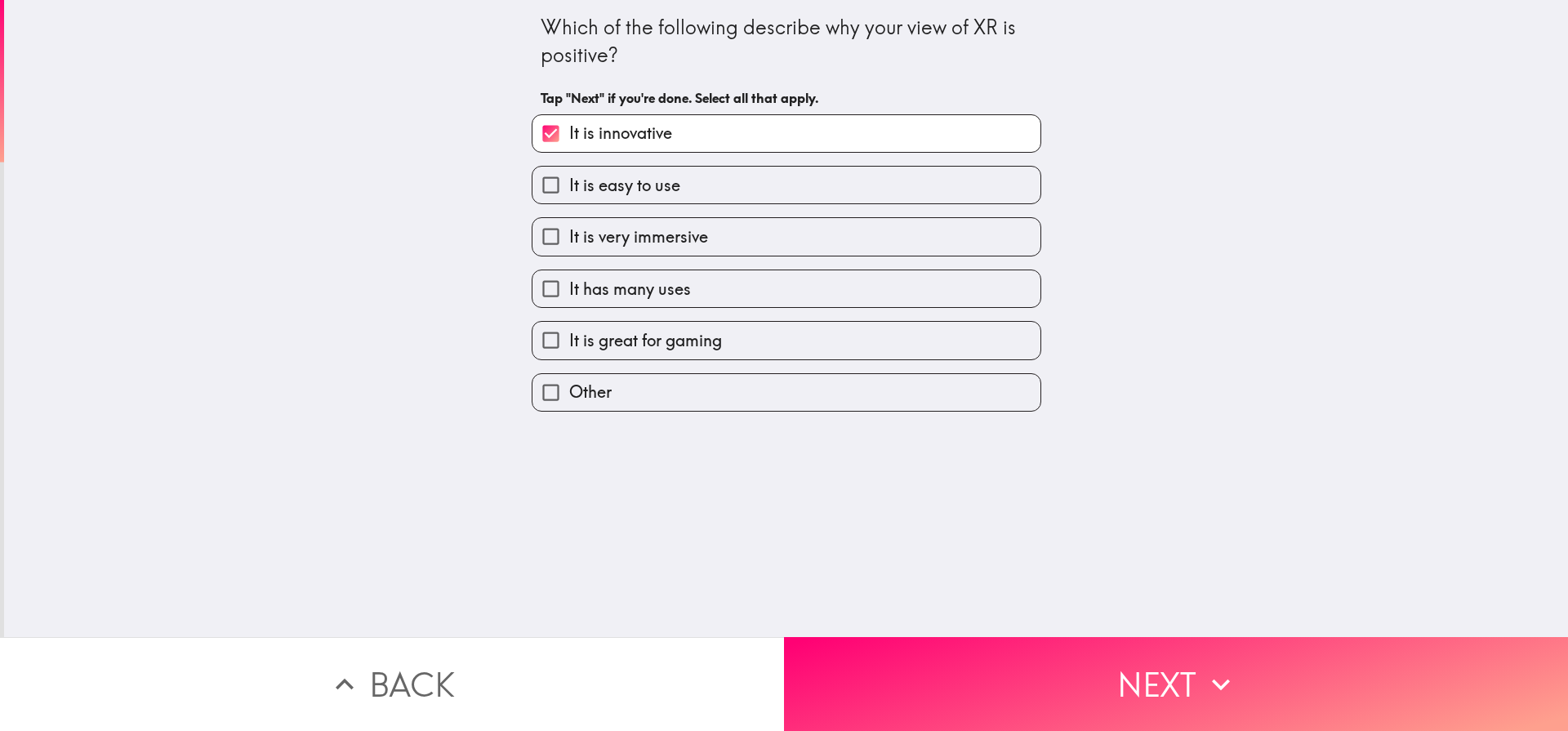
click at [615, 180] on span "It is easy to use" at bounding box center [625, 185] width 111 height 23
click at [570, 180] on input "It is easy to use" at bounding box center [551, 185] width 37 height 37
checkbox input "true"
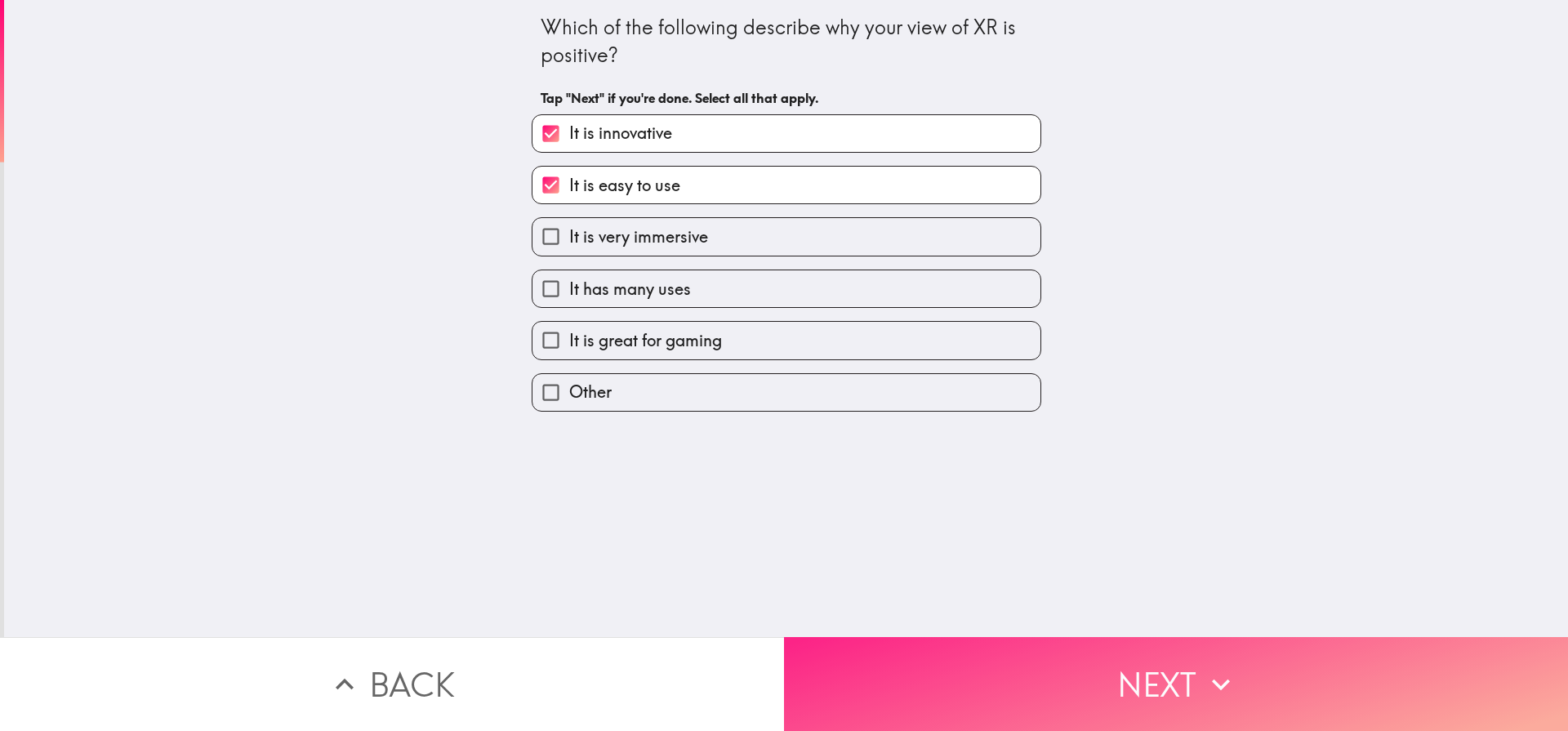
click at [1056, 711] on button "Next" at bounding box center [1175, 683] width 784 height 94
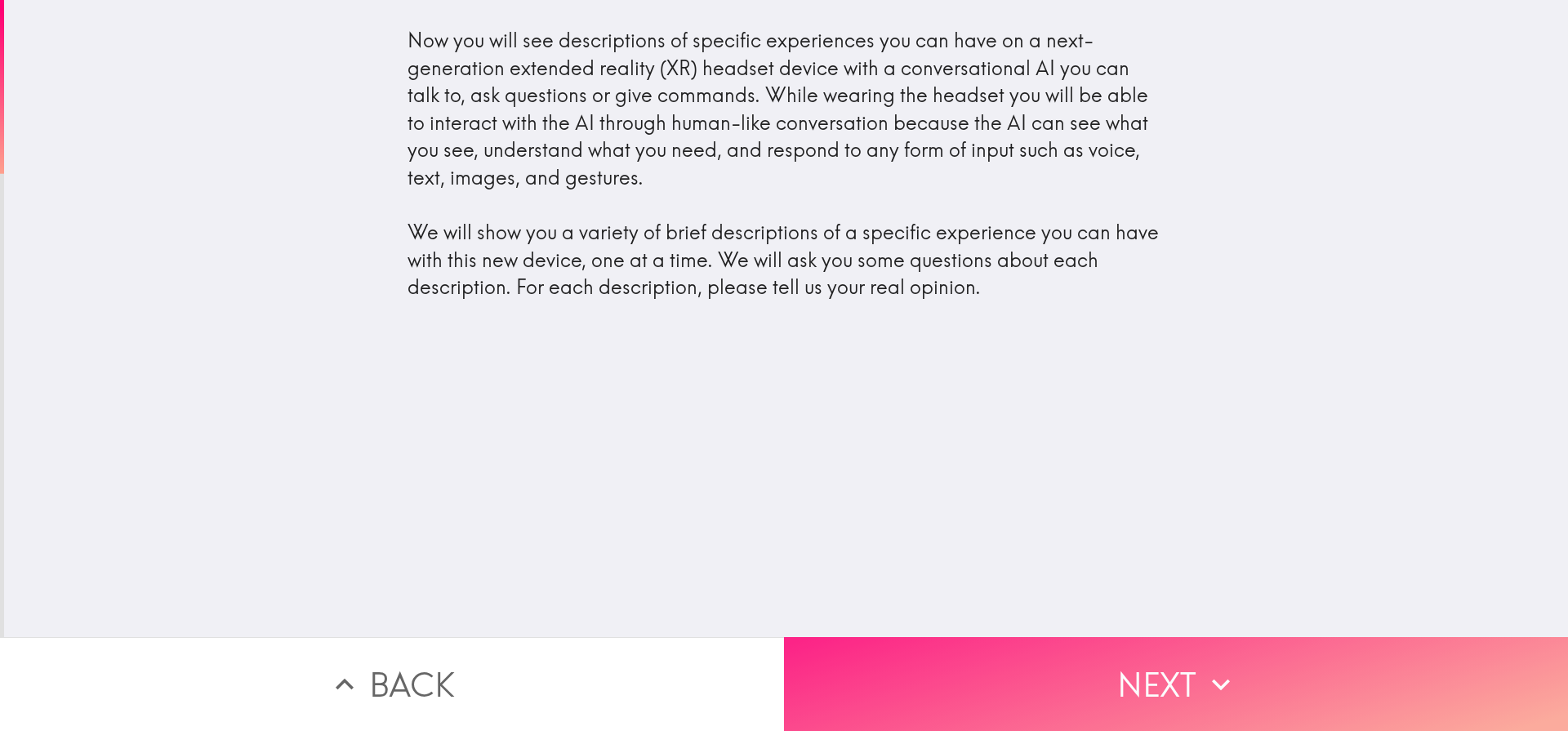
click at [1163, 658] on button "Next" at bounding box center [1175, 683] width 784 height 94
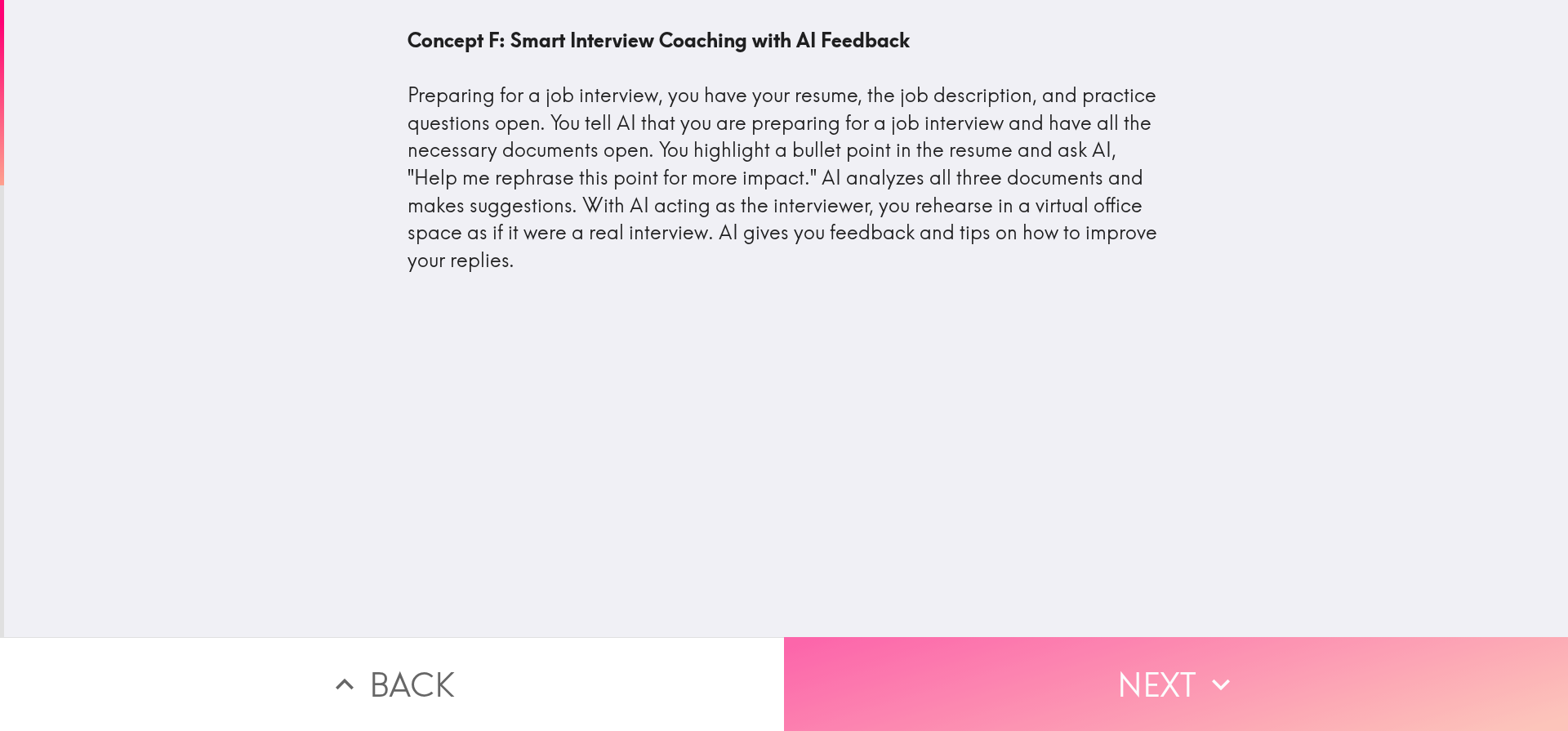
click at [1145, 669] on button "Next" at bounding box center [1175, 683] width 784 height 94
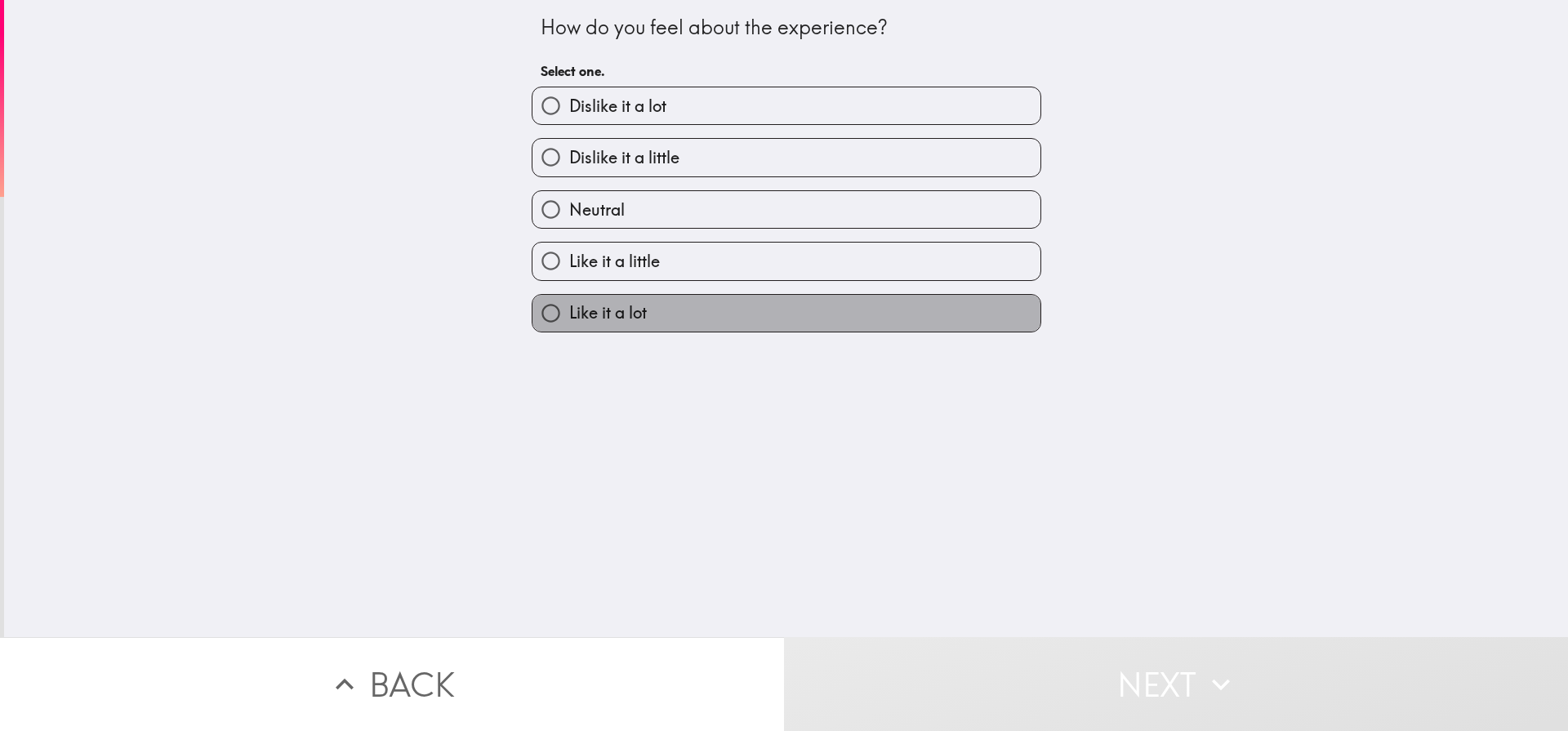
click at [597, 313] on span "Like it a lot" at bounding box center [608, 312] width 77 height 23
click at [570, 313] on input "Like it a lot" at bounding box center [551, 313] width 37 height 37
radio input "true"
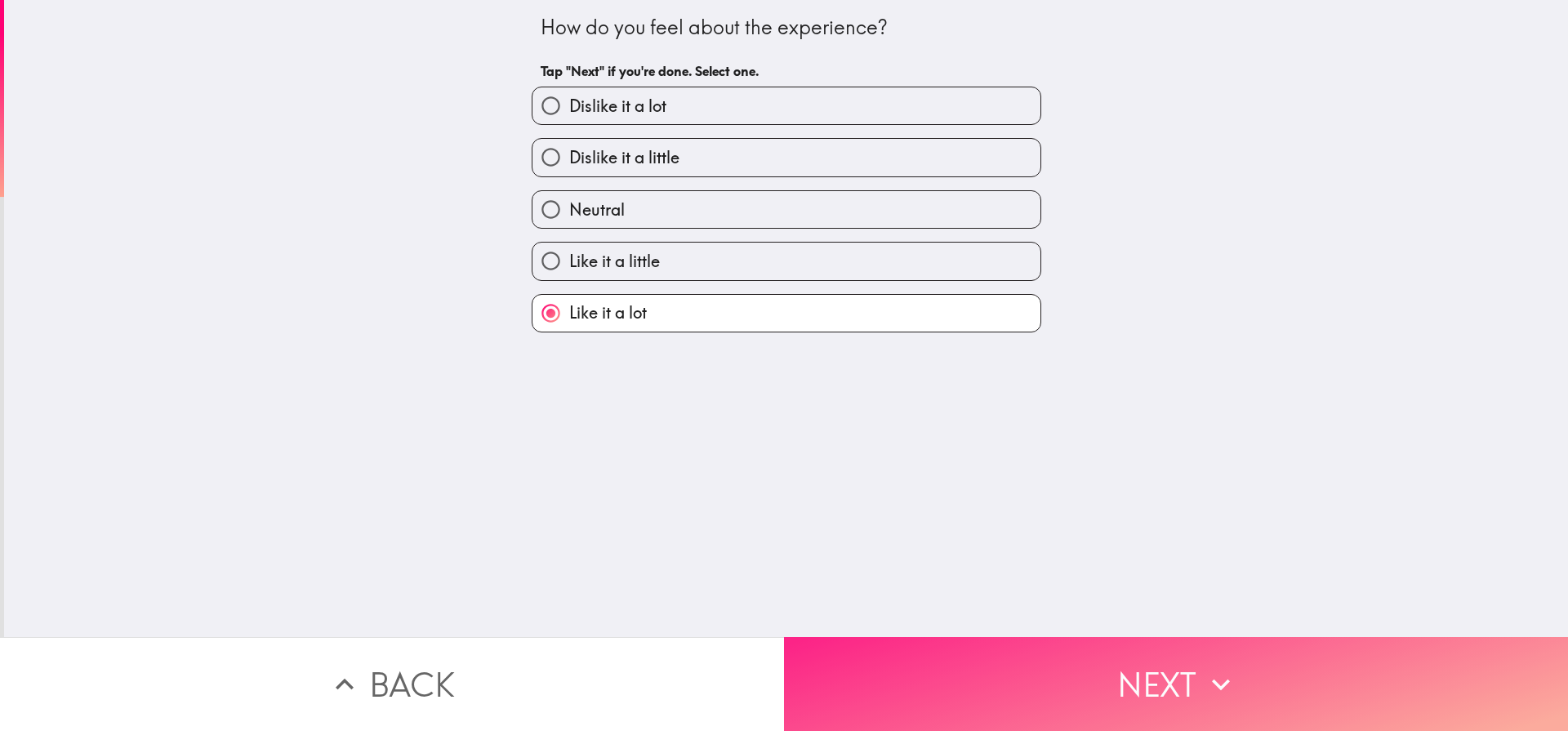
click at [1098, 666] on button "Next" at bounding box center [1175, 683] width 784 height 94
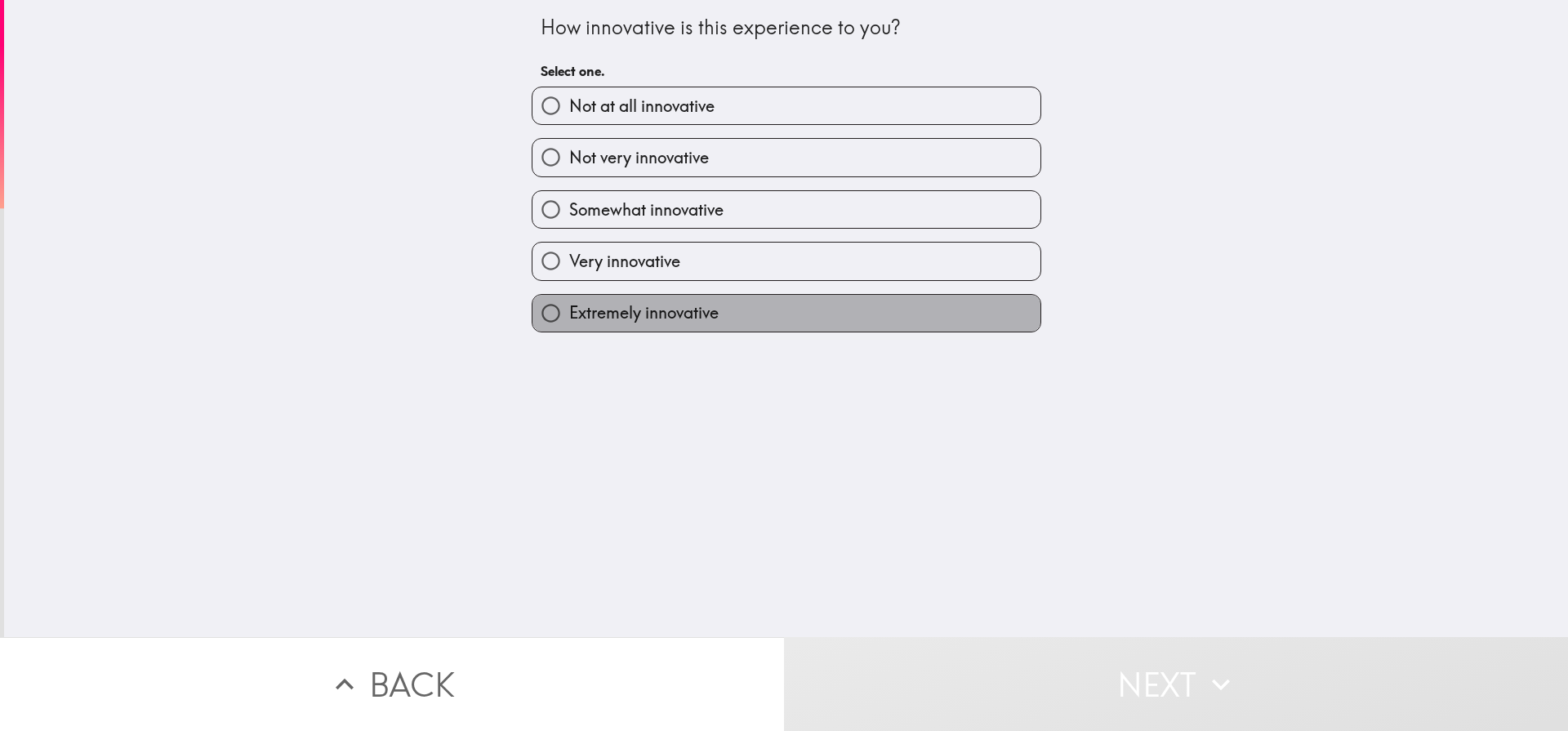
click at [624, 309] on span "Extremely innovative" at bounding box center [644, 312] width 150 height 23
click at [570, 309] on input "Extremely innovative" at bounding box center [551, 313] width 37 height 37
radio input "true"
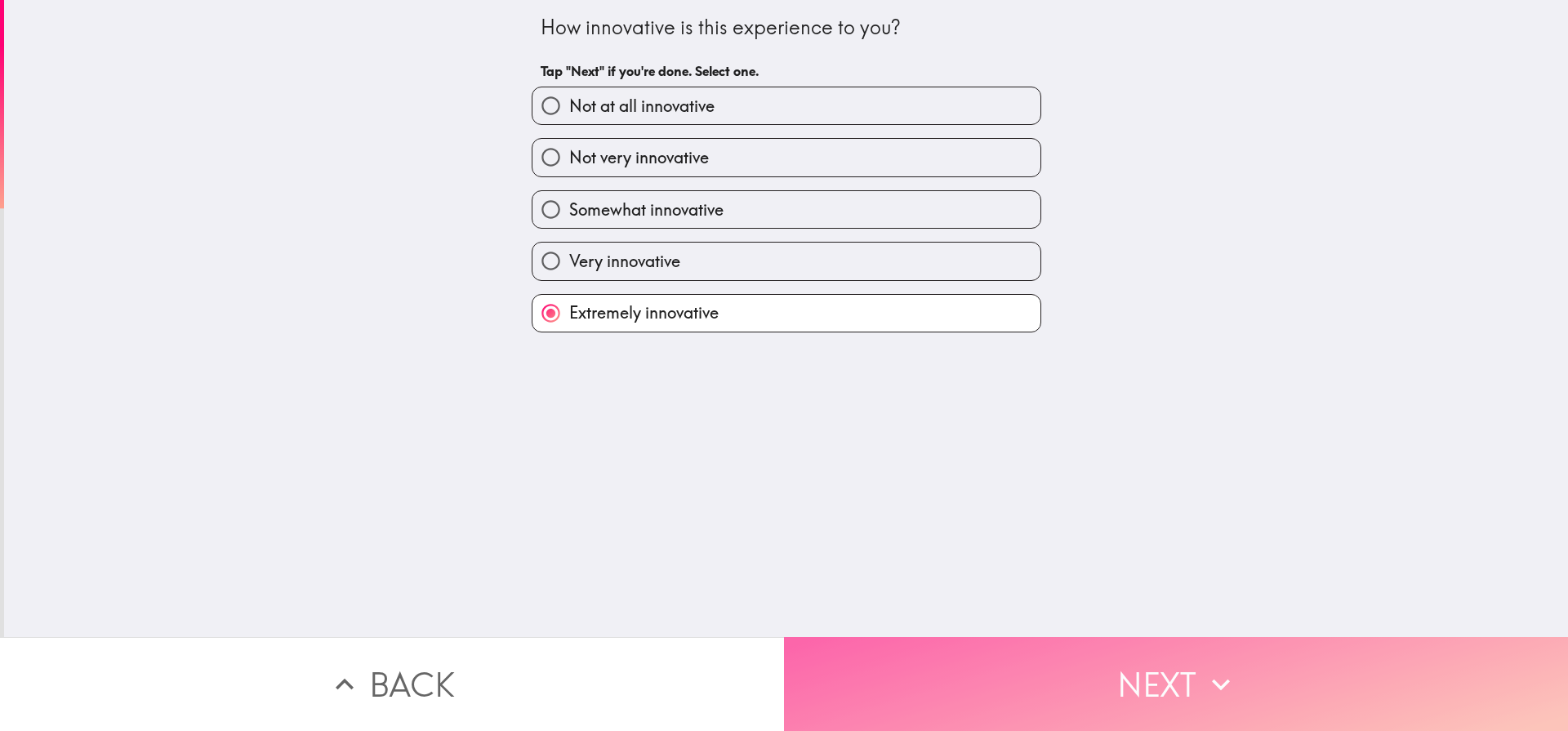
click at [1193, 666] on button "Next" at bounding box center [1175, 683] width 784 height 94
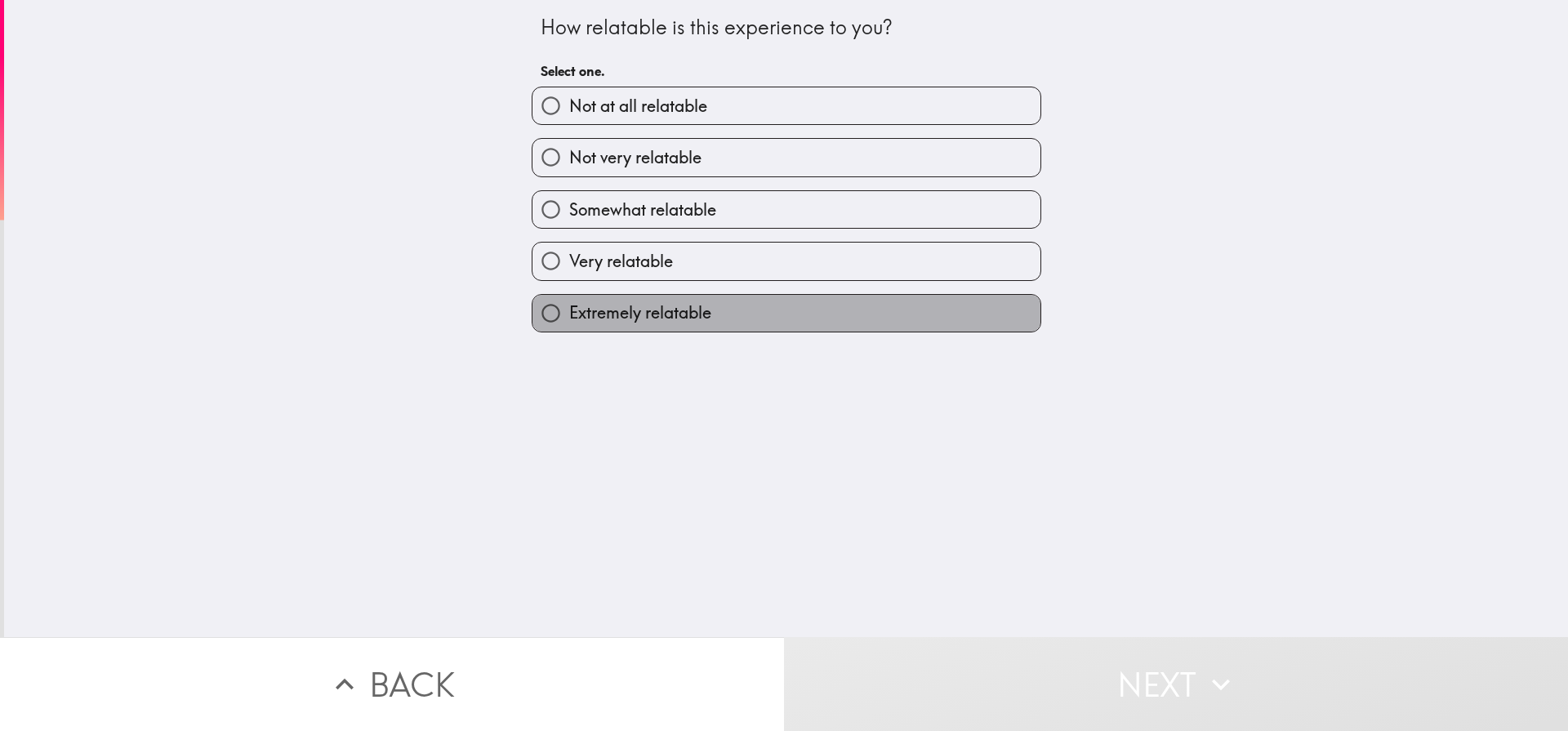
click at [604, 313] on span "Extremely relatable" at bounding box center [640, 312] width 142 height 23
click at [570, 313] on input "Extremely relatable" at bounding box center [551, 313] width 37 height 37
radio input "true"
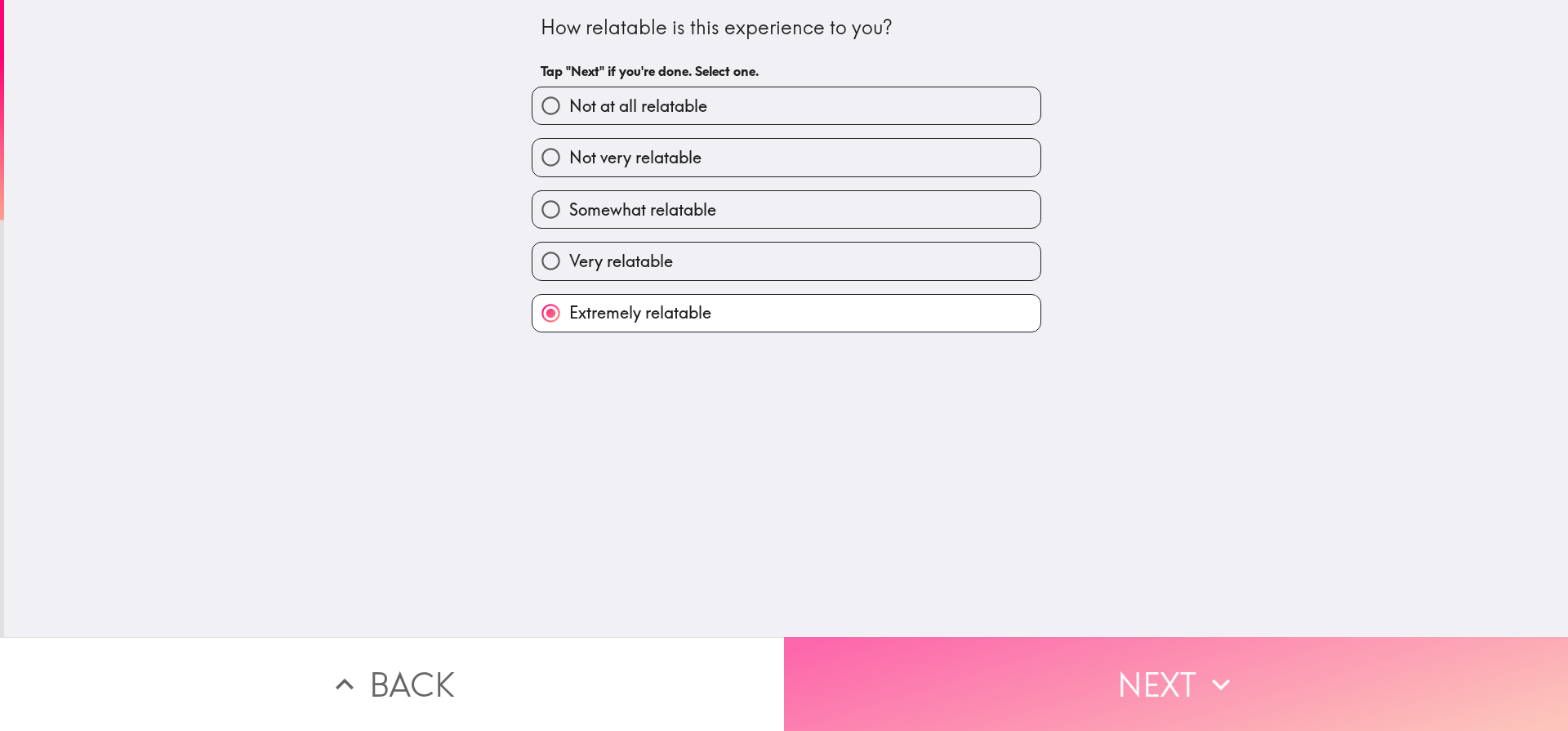
click at [1203, 675] on icon "button" at bounding box center [1221, 683] width 36 height 36
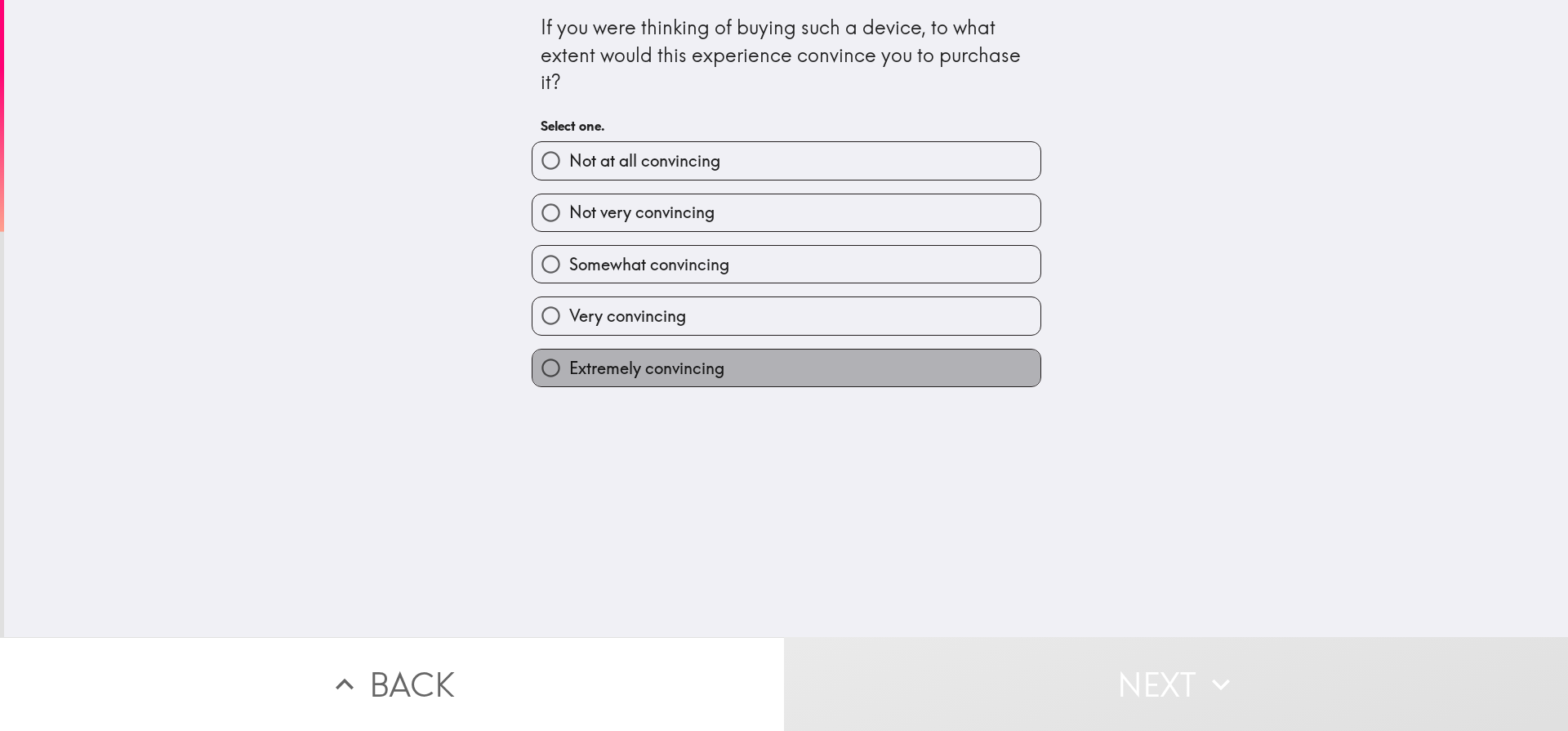
click at [654, 376] on span "Extremely convincing" at bounding box center [647, 368] width 155 height 23
click at [570, 376] on input "Extremely convincing" at bounding box center [551, 368] width 37 height 37
radio input "true"
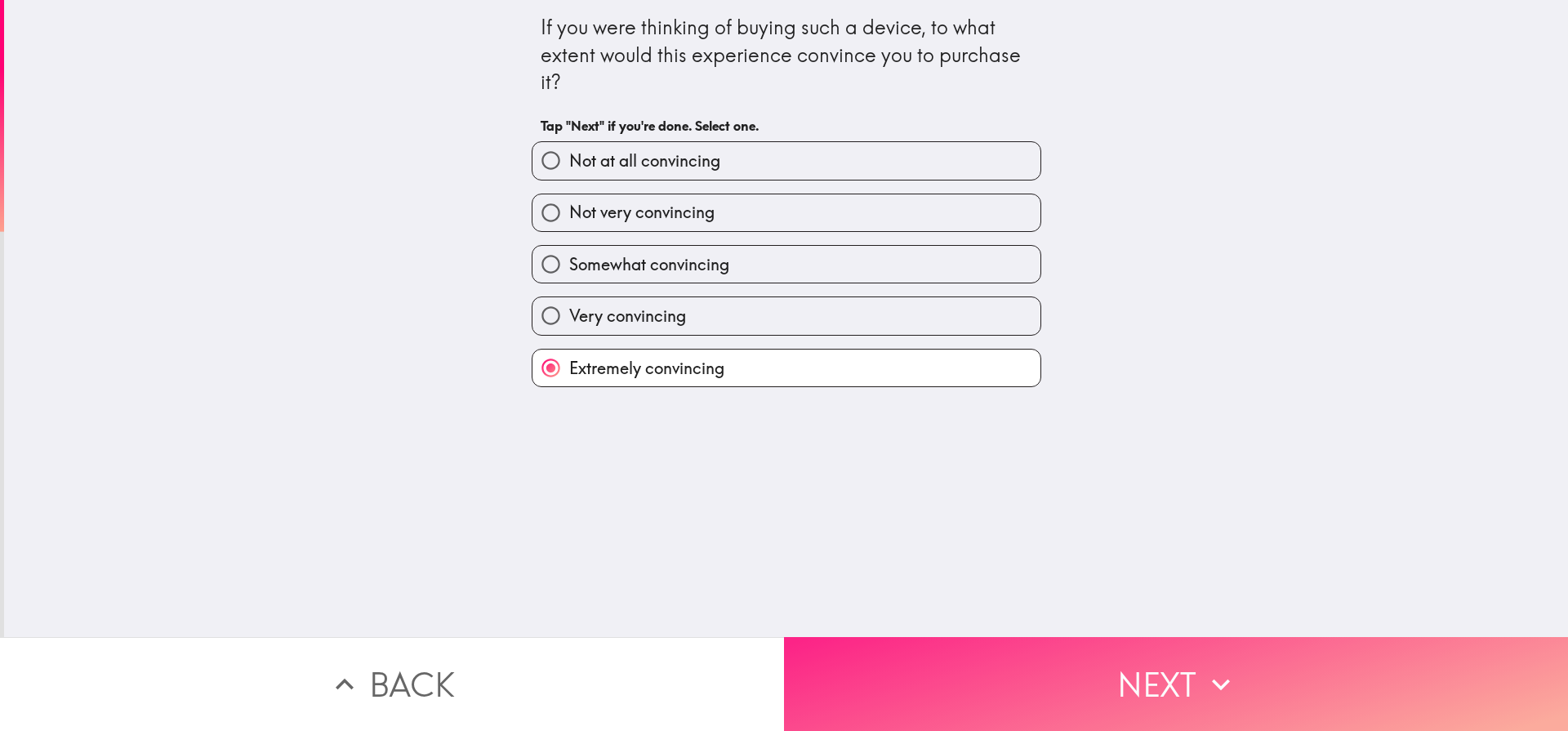
click at [1134, 683] on button "Next" at bounding box center [1175, 683] width 784 height 94
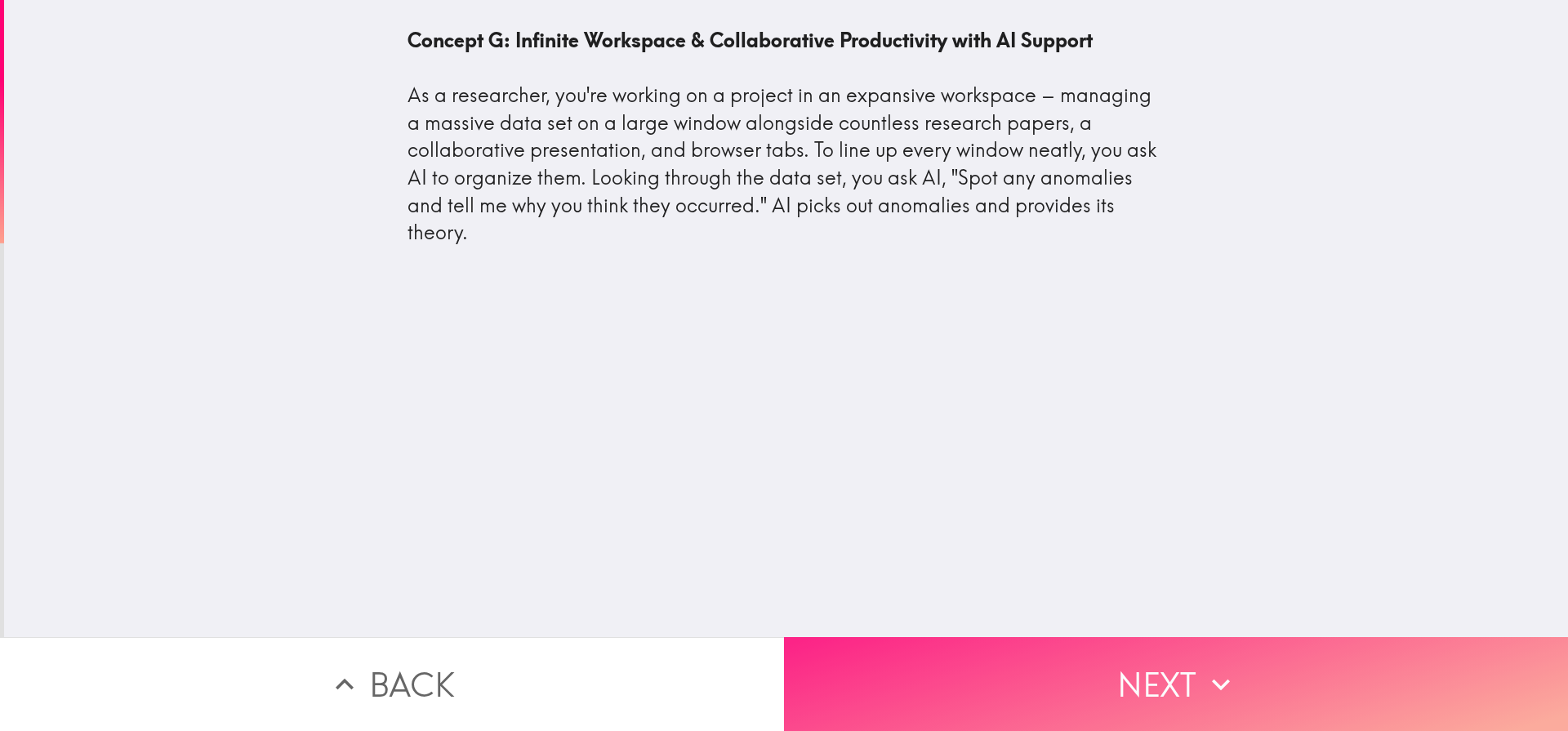
click at [1174, 671] on button "Next" at bounding box center [1175, 683] width 784 height 94
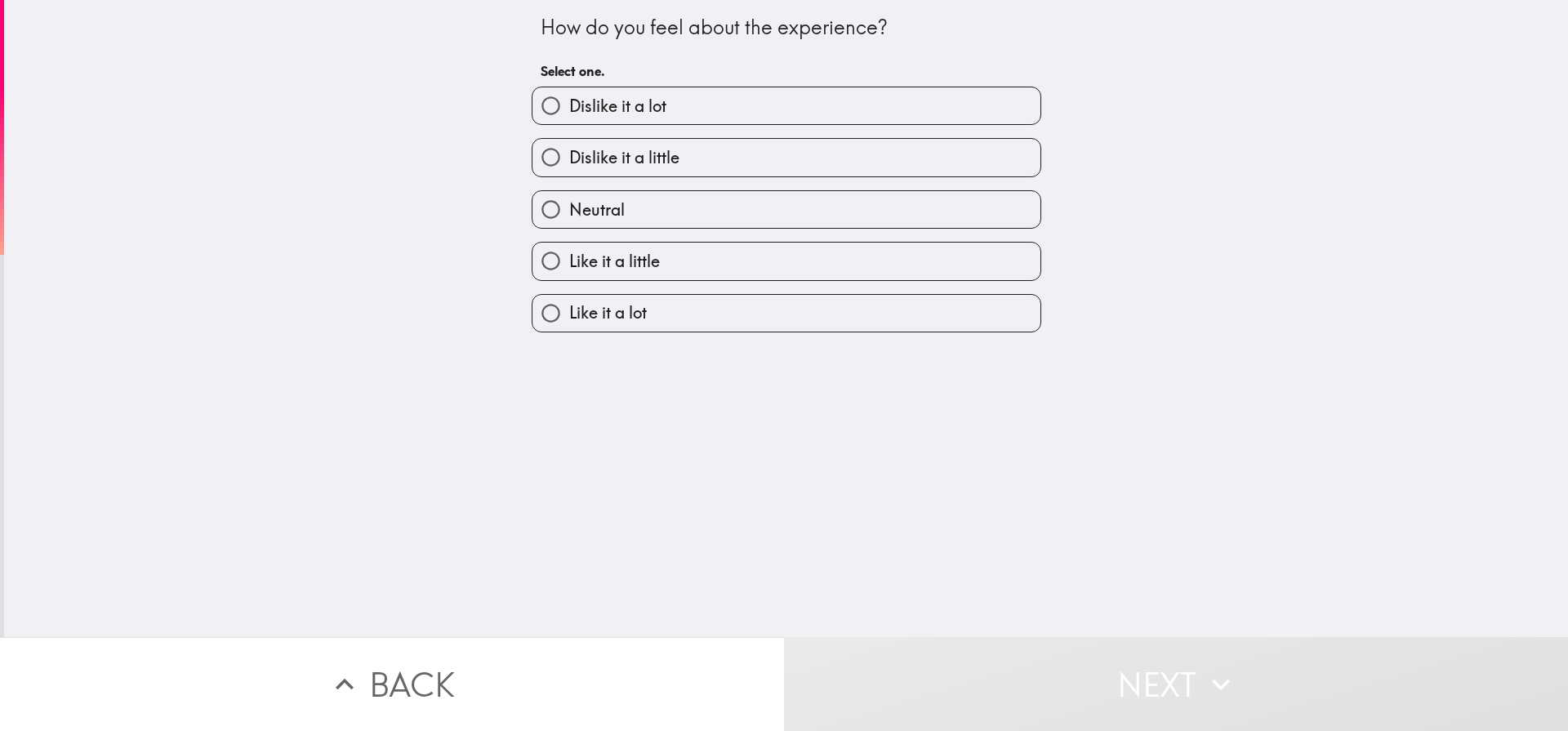
click at [602, 316] on span "Like it a lot" at bounding box center [608, 312] width 77 height 23
click at [570, 316] on input "Like it a lot" at bounding box center [551, 313] width 37 height 37
radio input "true"
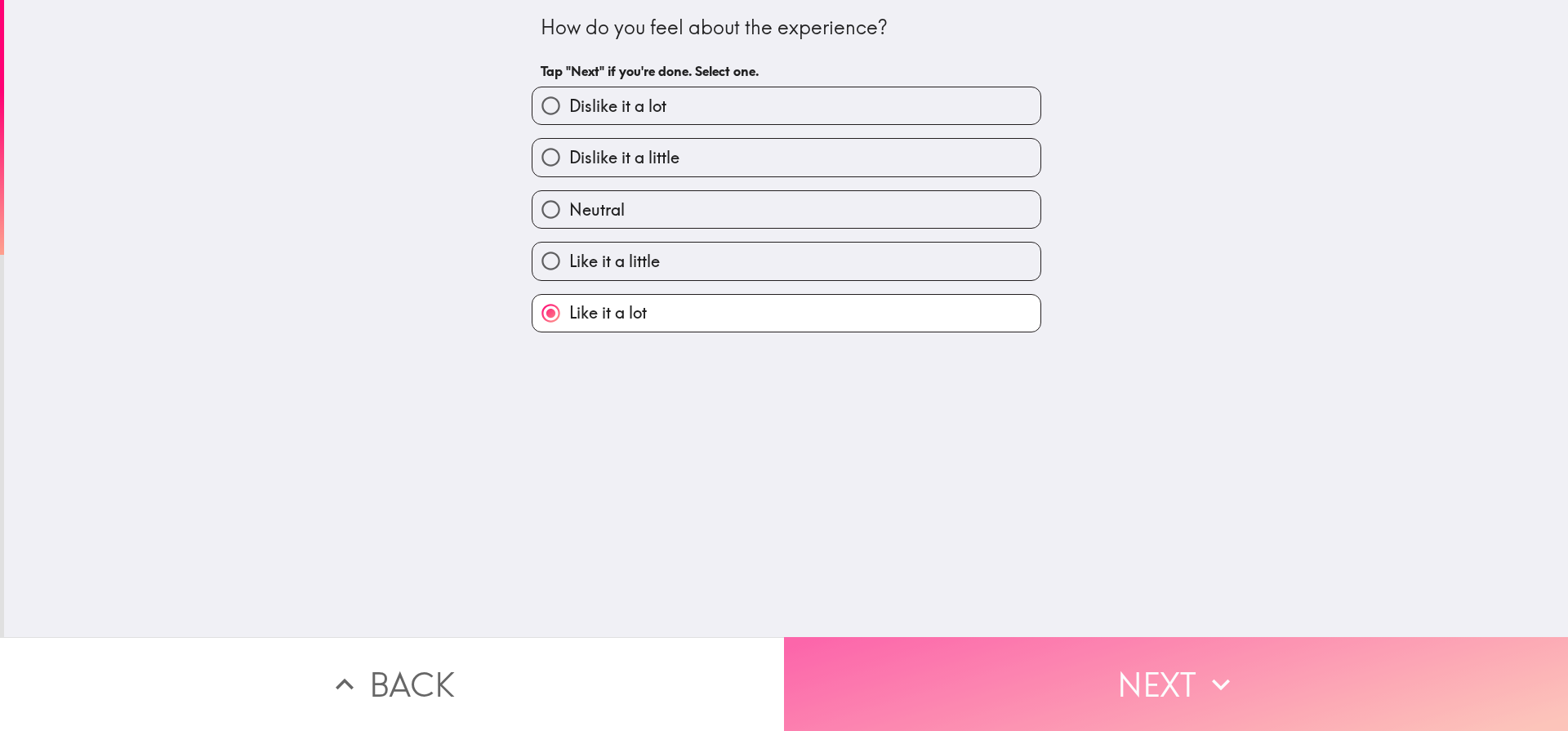
click at [1188, 696] on button "Next" at bounding box center [1175, 683] width 784 height 94
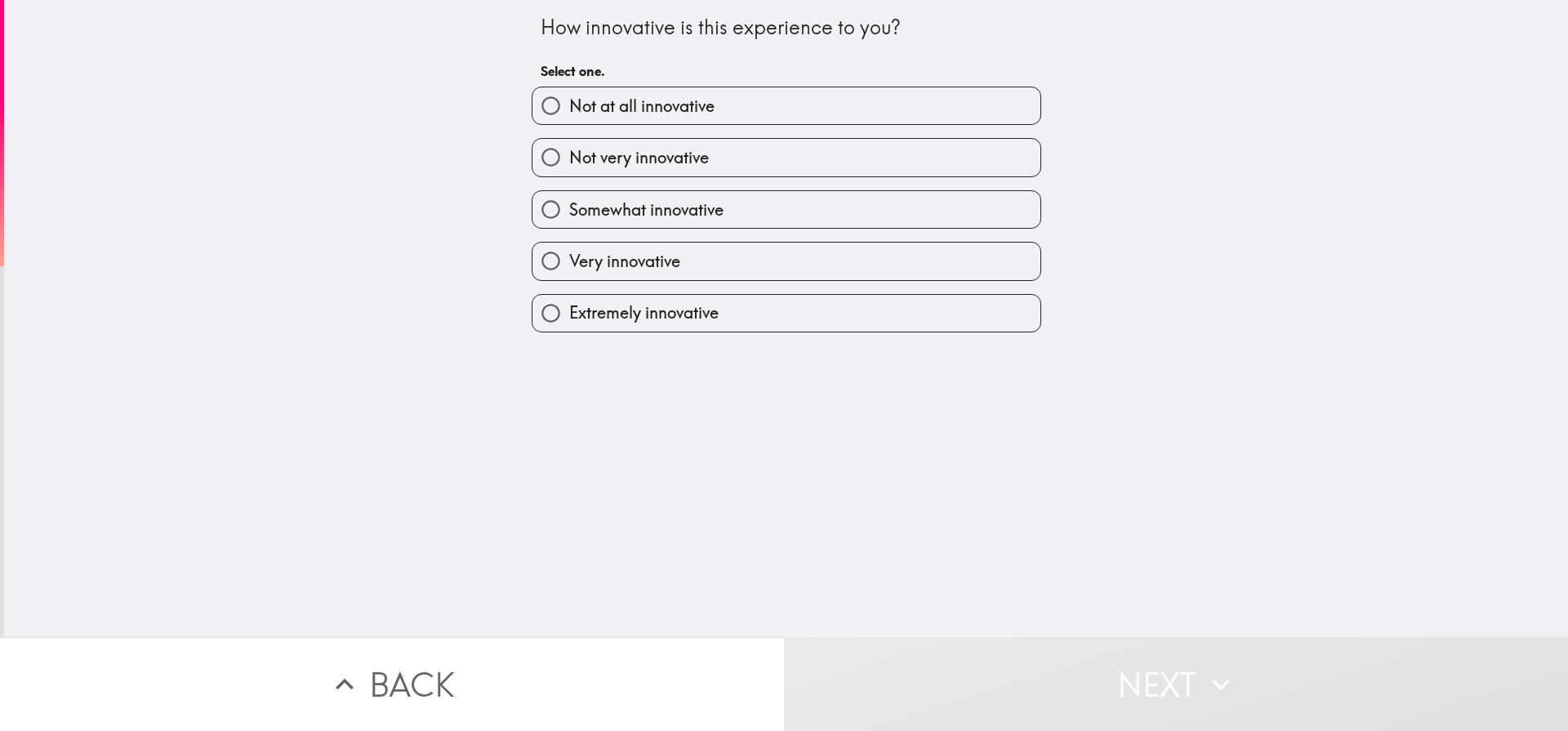
click at [632, 320] on span "Extremely innovative" at bounding box center [644, 312] width 150 height 23
click at [570, 320] on input "Extremely innovative" at bounding box center [551, 313] width 37 height 37
radio input "true"
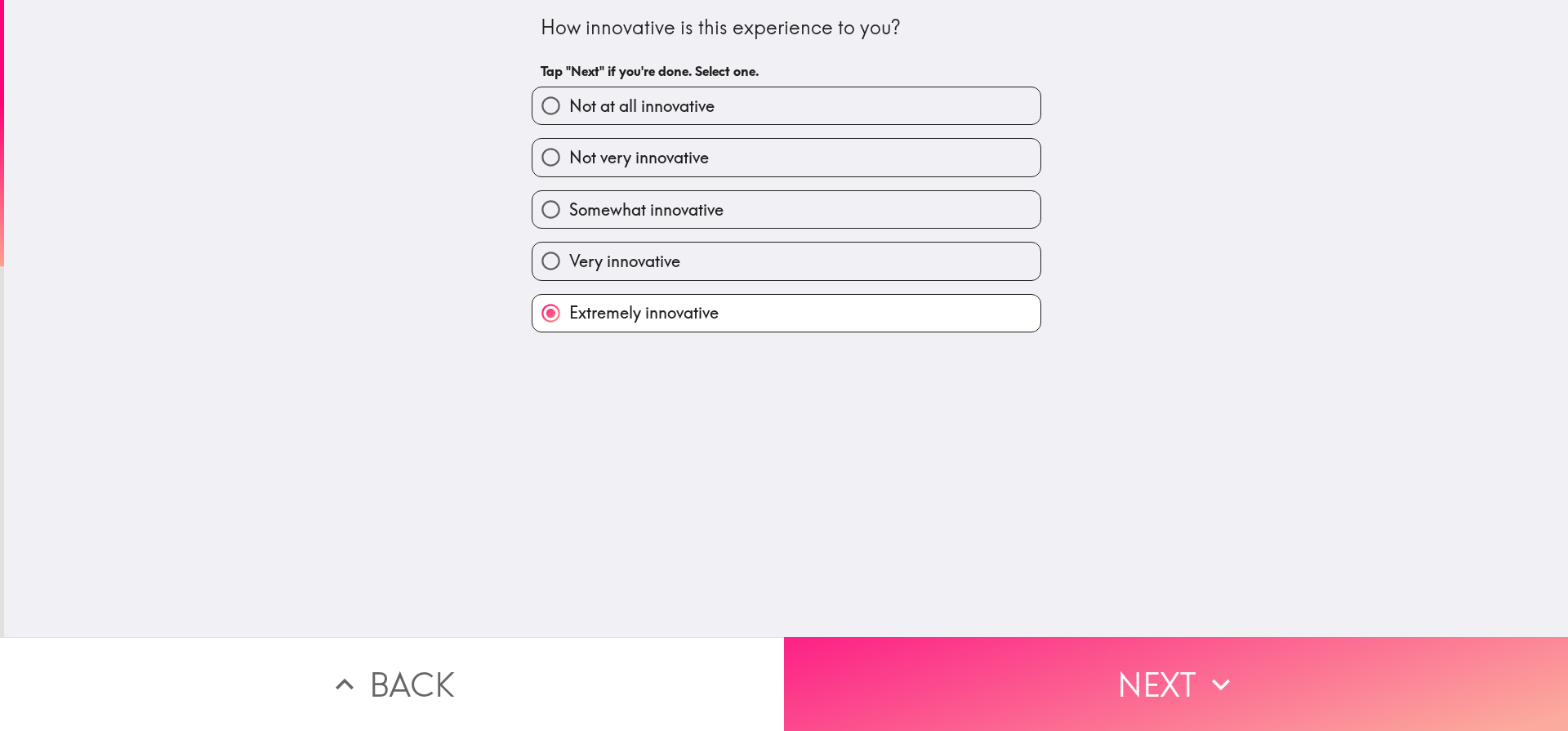
click at [1197, 658] on button "Next" at bounding box center [1175, 683] width 784 height 94
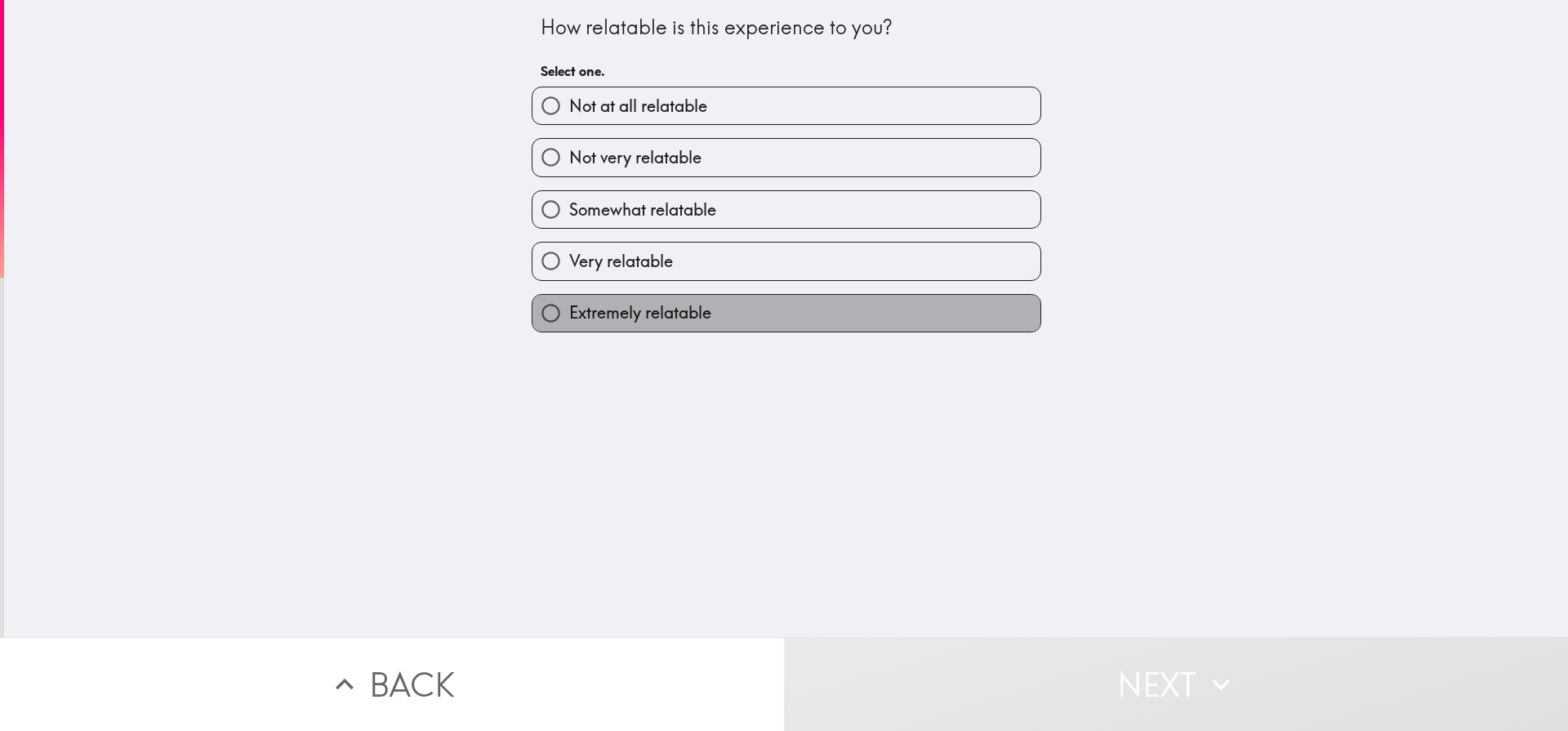
click at [620, 314] on span "Extremely relatable" at bounding box center [640, 312] width 142 height 23
click at [570, 314] on input "Extremely relatable" at bounding box center [551, 313] width 37 height 37
radio input "true"
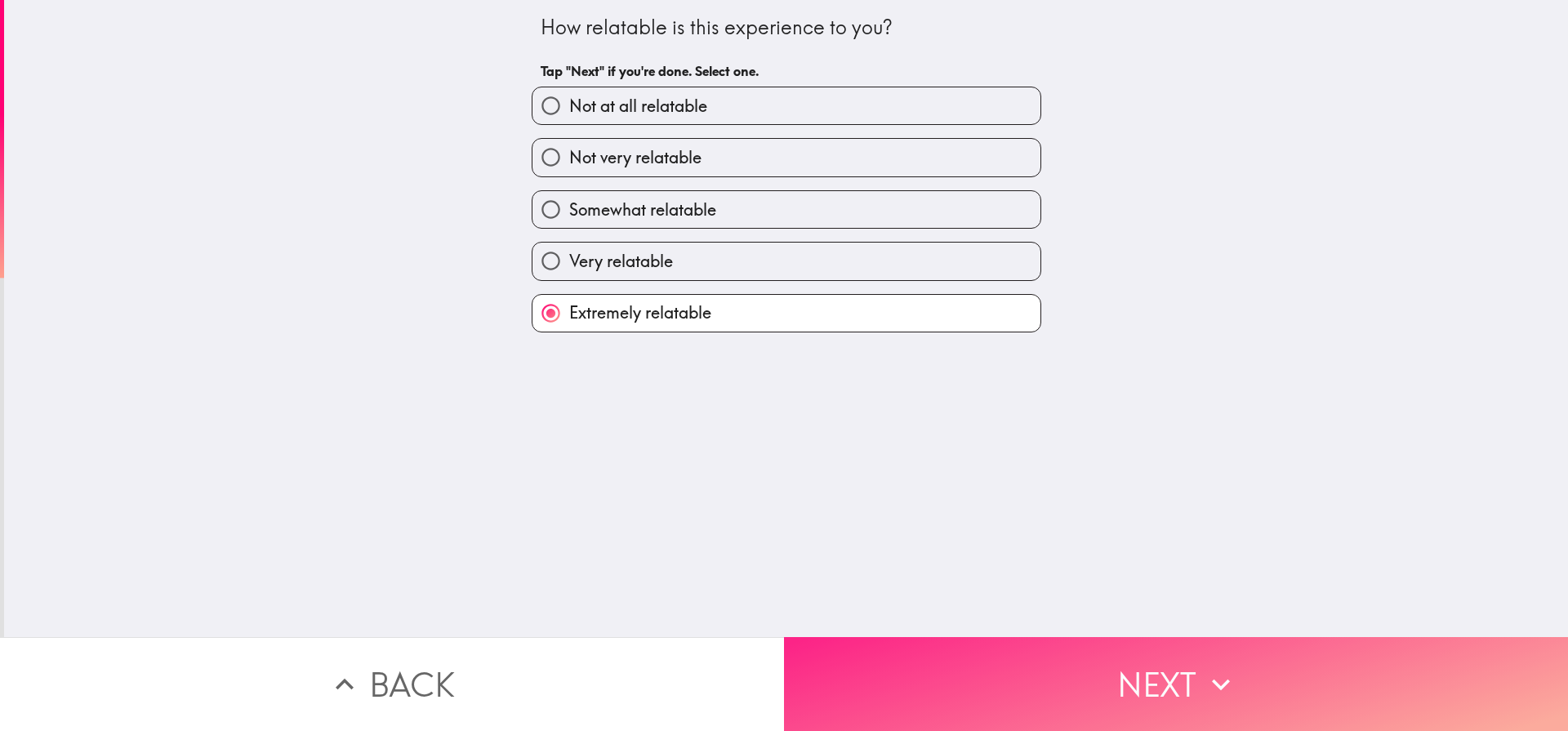
click at [1125, 720] on button "Next" at bounding box center [1175, 683] width 784 height 94
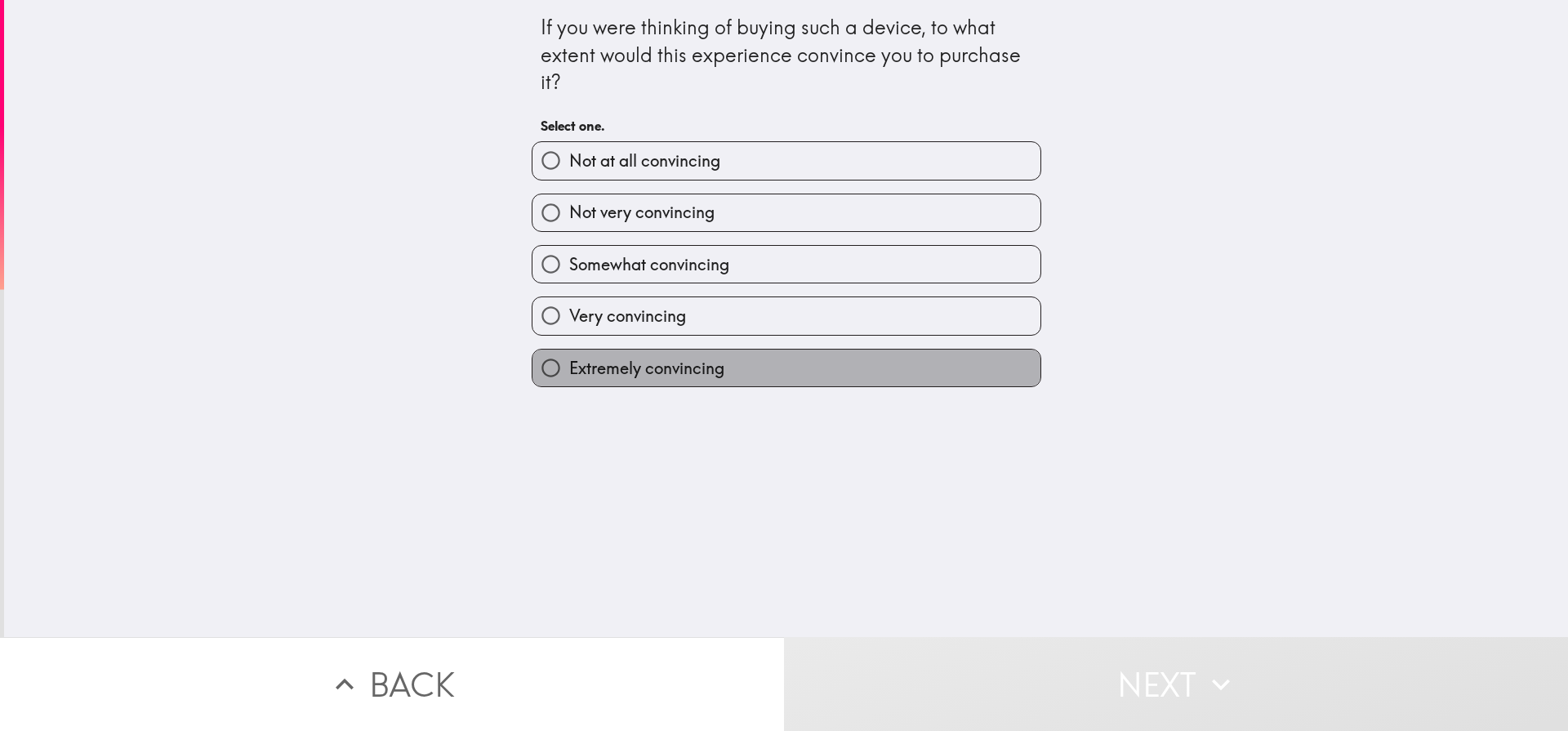
click at [578, 366] on span "Extremely convincing" at bounding box center [647, 368] width 155 height 23
click at [570, 366] on input "Extremely convincing" at bounding box center [551, 368] width 37 height 37
radio input "true"
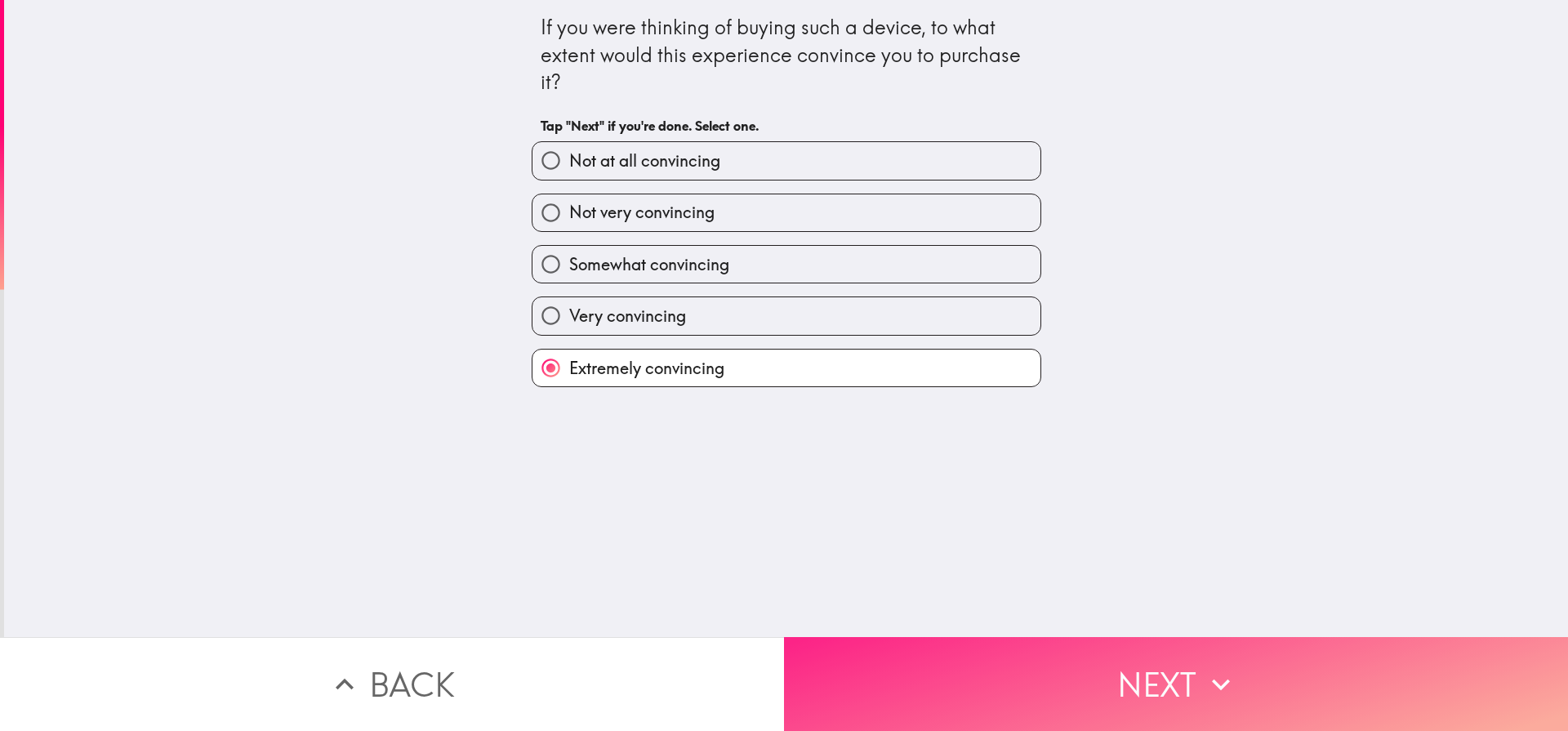
click at [1197, 695] on button "Next" at bounding box center [1175, 683] width 784 height 94
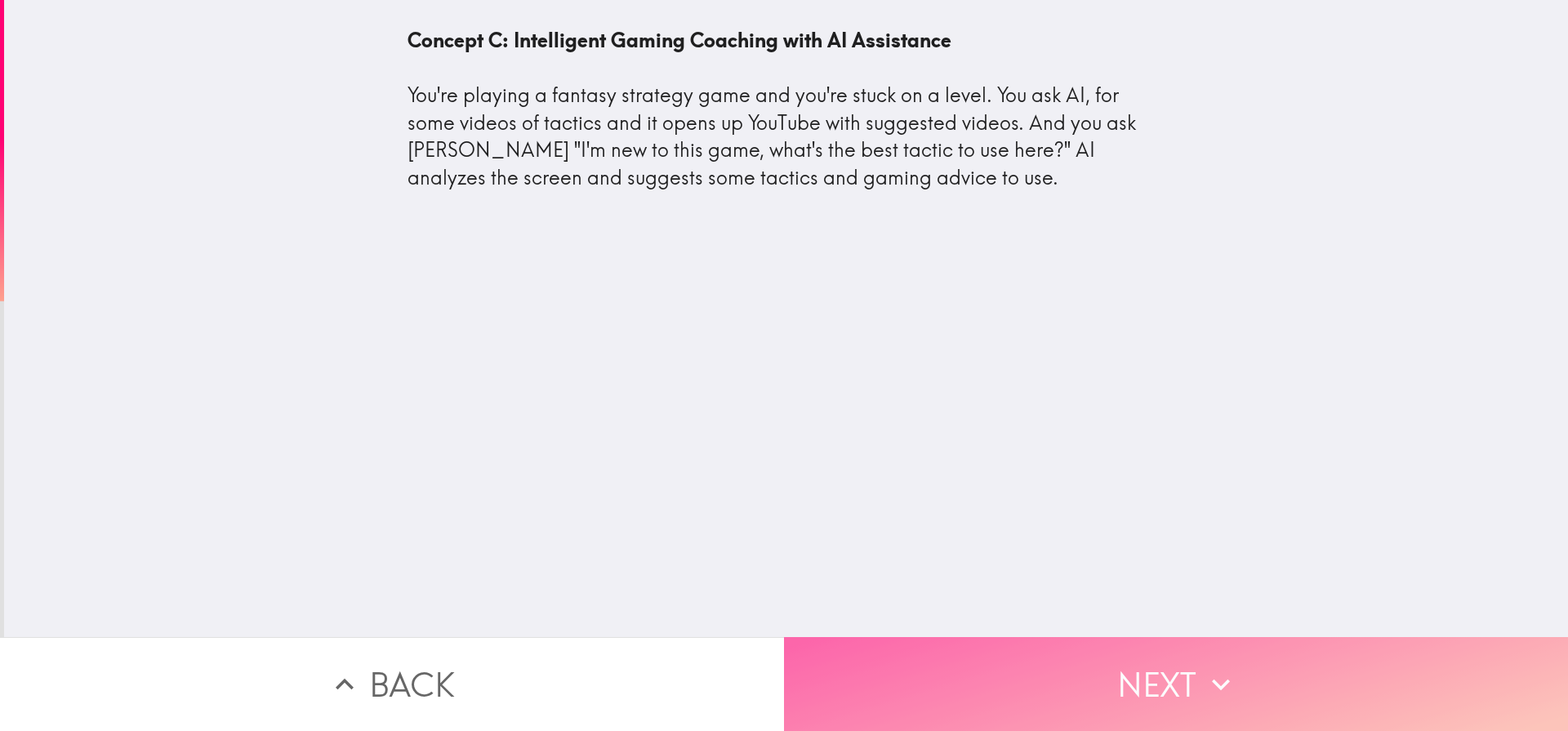
click at [1106, 658] on button "Next" at bounding box center [1175, 683] width 784 height 94
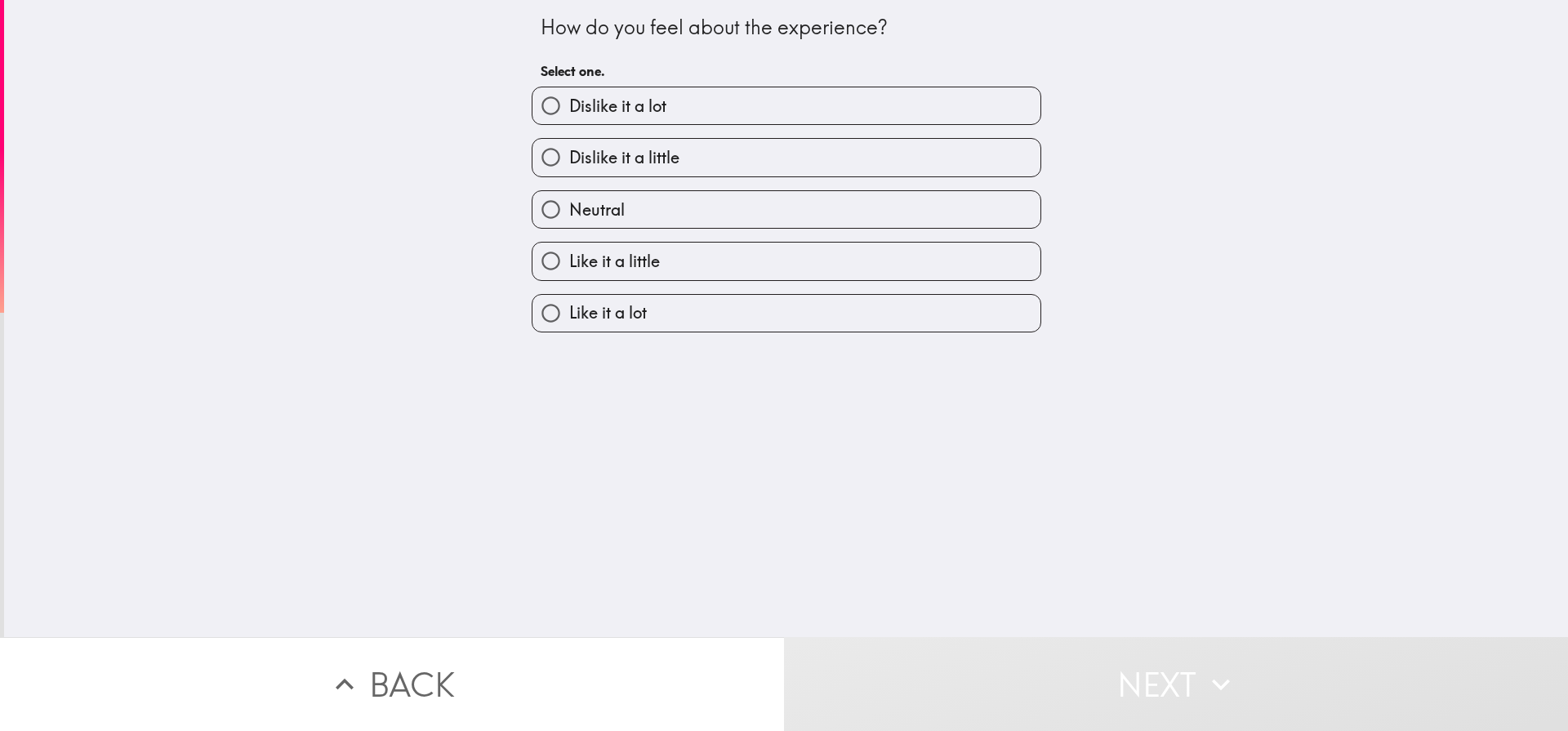
click at [601, 313] on span "Like it a lot" at bounding box center [608, 312] width 77 height 23
click at [570, 313] on input "Like it a lot" at bounding box center [551, 313] width 37 height 37
radio input "true"
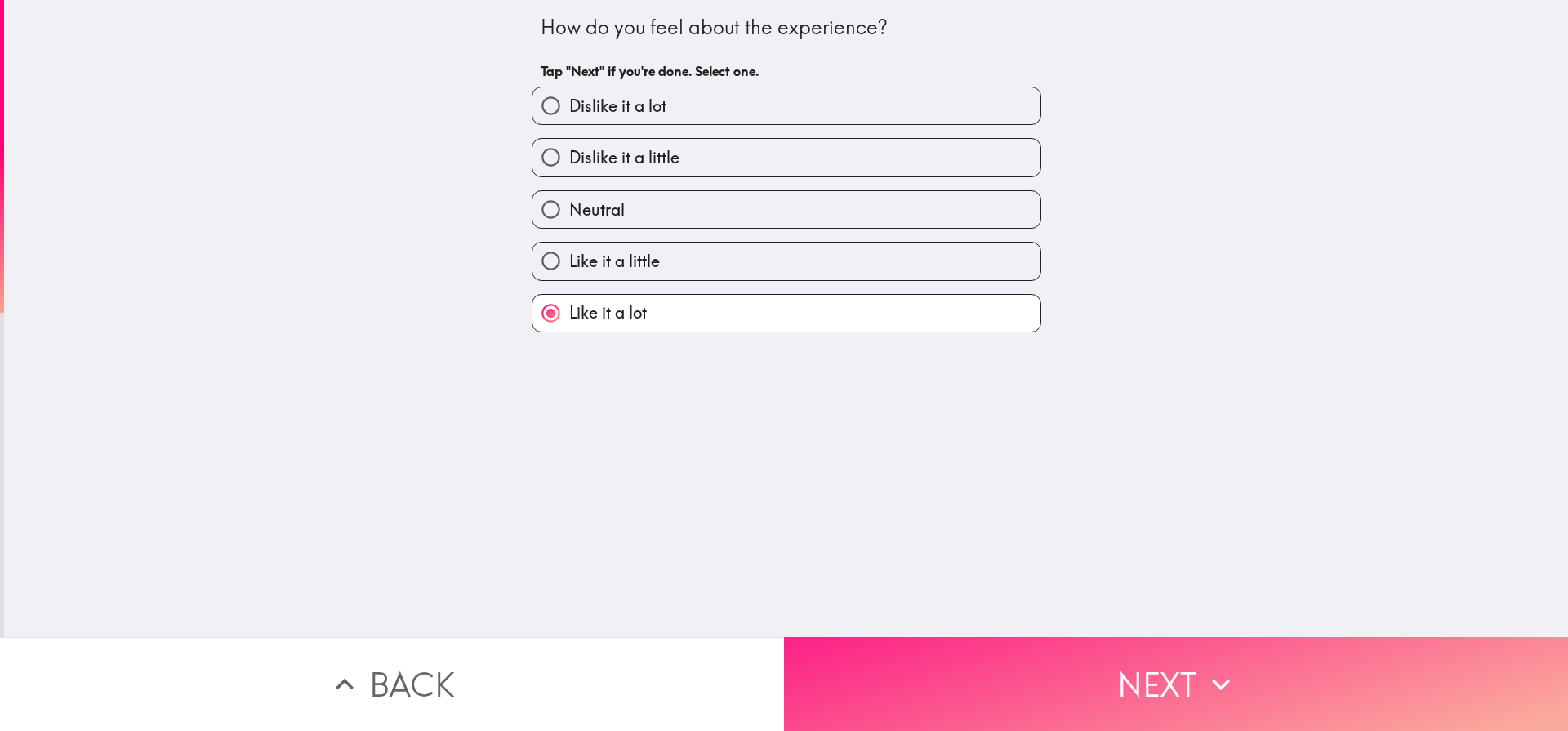
click at [1196, 670] on button "Next" at bounding box center [1175, 683] width 784 height 94
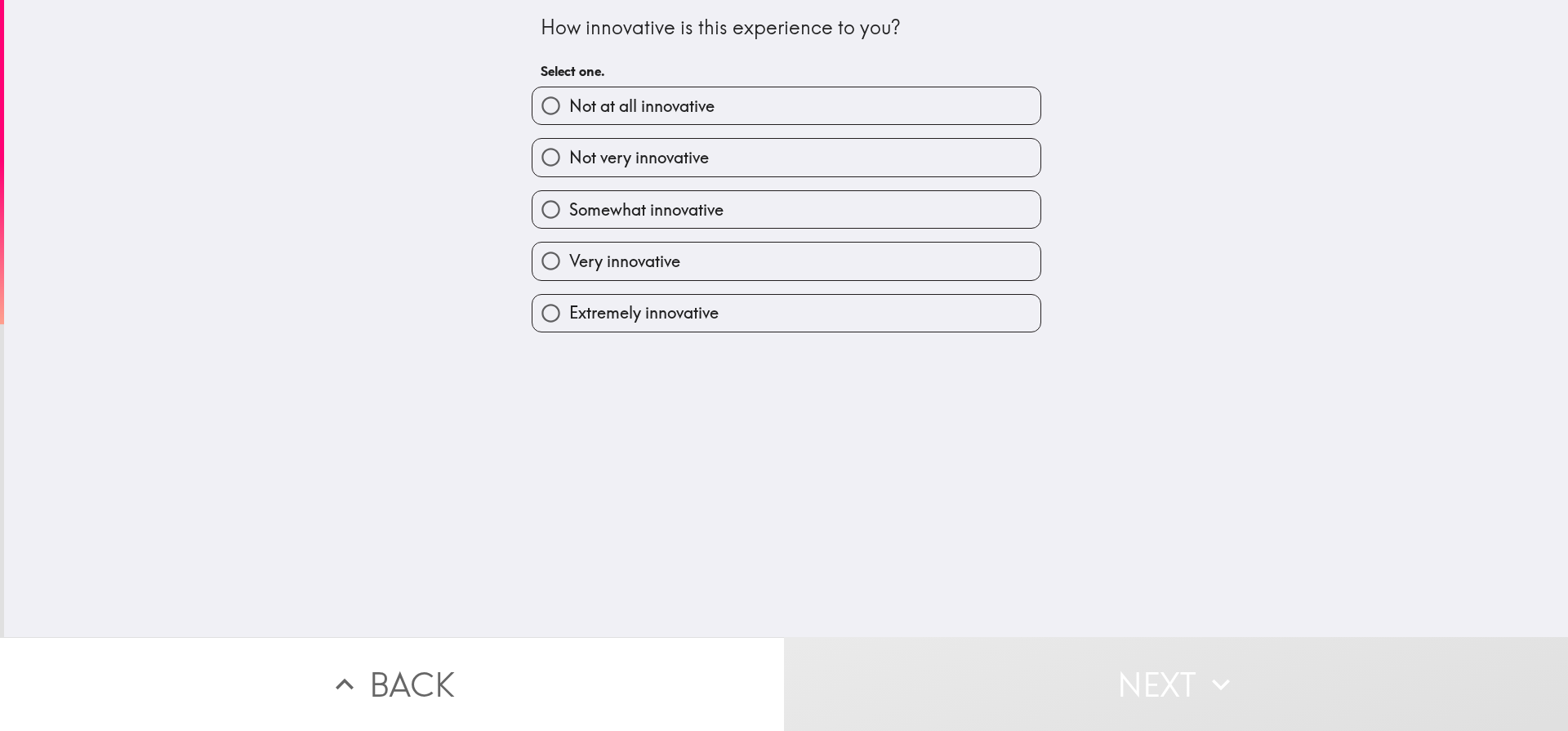
click at [588, 314] on span "Extremely innovative" at bounding box center [644, 312] width 150 height 23
click at [570, 314] on input "Extremely innovative" at bounding box center [551, 313] width 37 height 37
radio input "true"
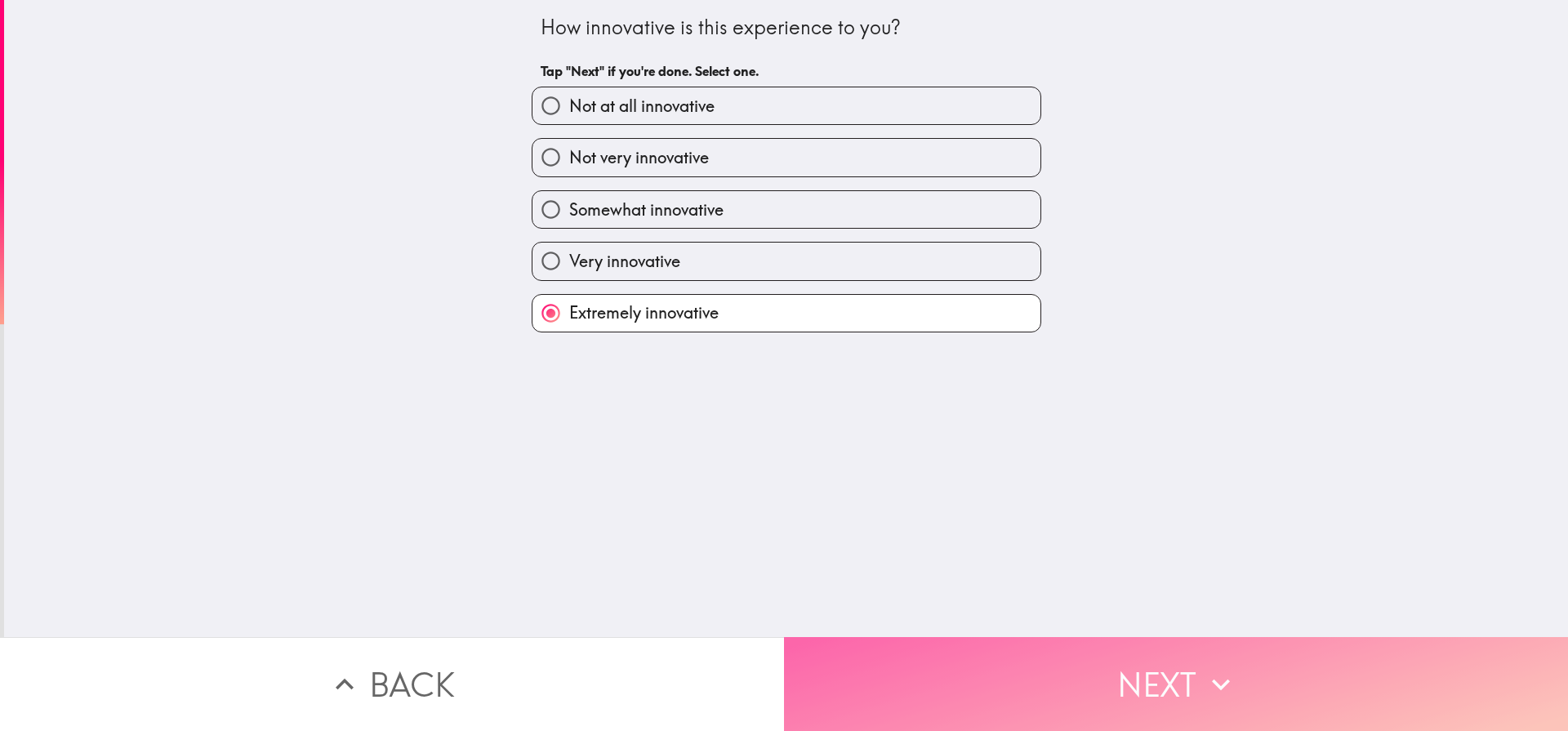
click at [1199, 676] on button "Next" at bounding box center [1175, 683] width 784 height 94
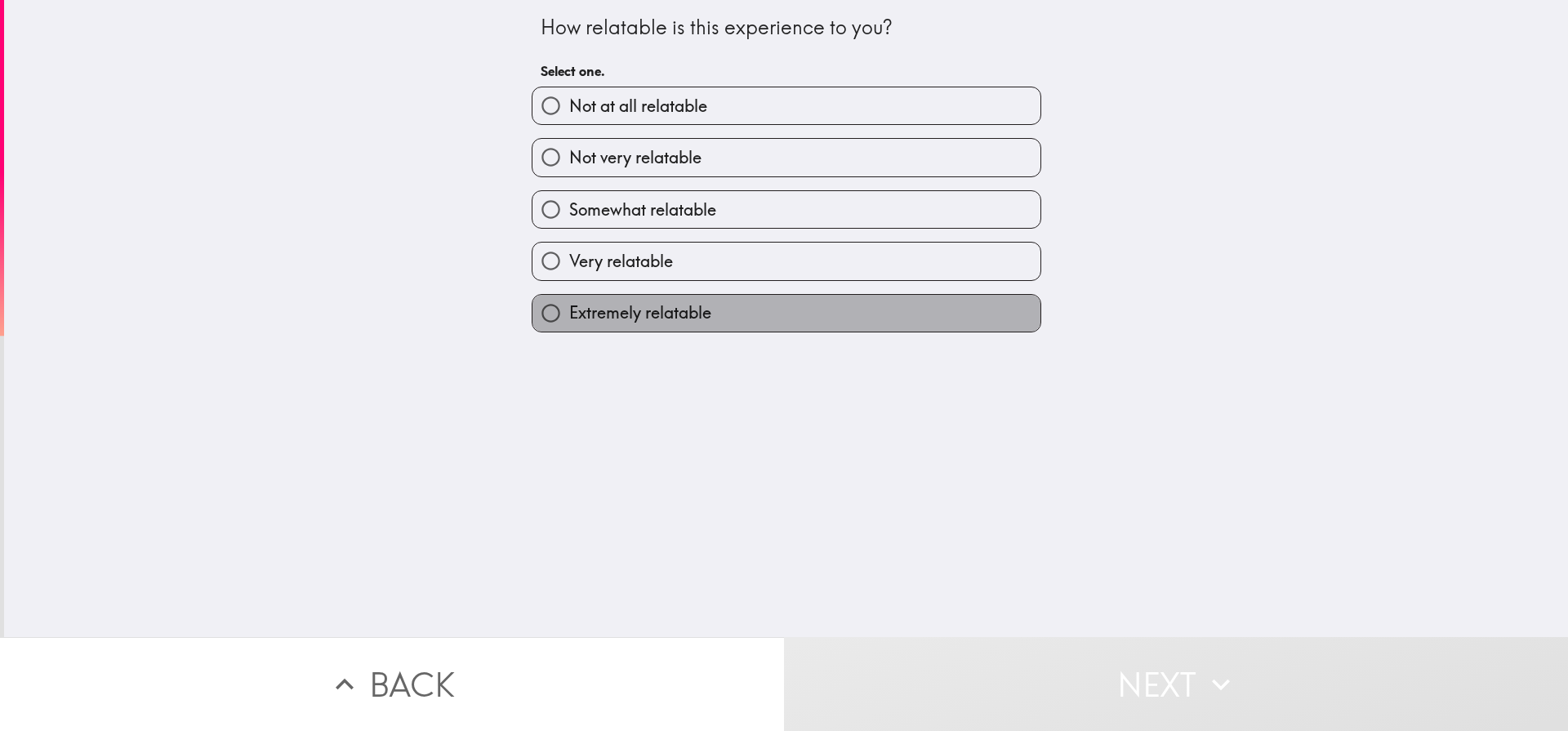
click at [638, 306] on span "Extremely relatable" at bounding box center [640, 312] width 142 height 23
click at [570, 306] on input "Extremely relatable" at bounding box center [551, 313] width 37 height 37
radio input "true"
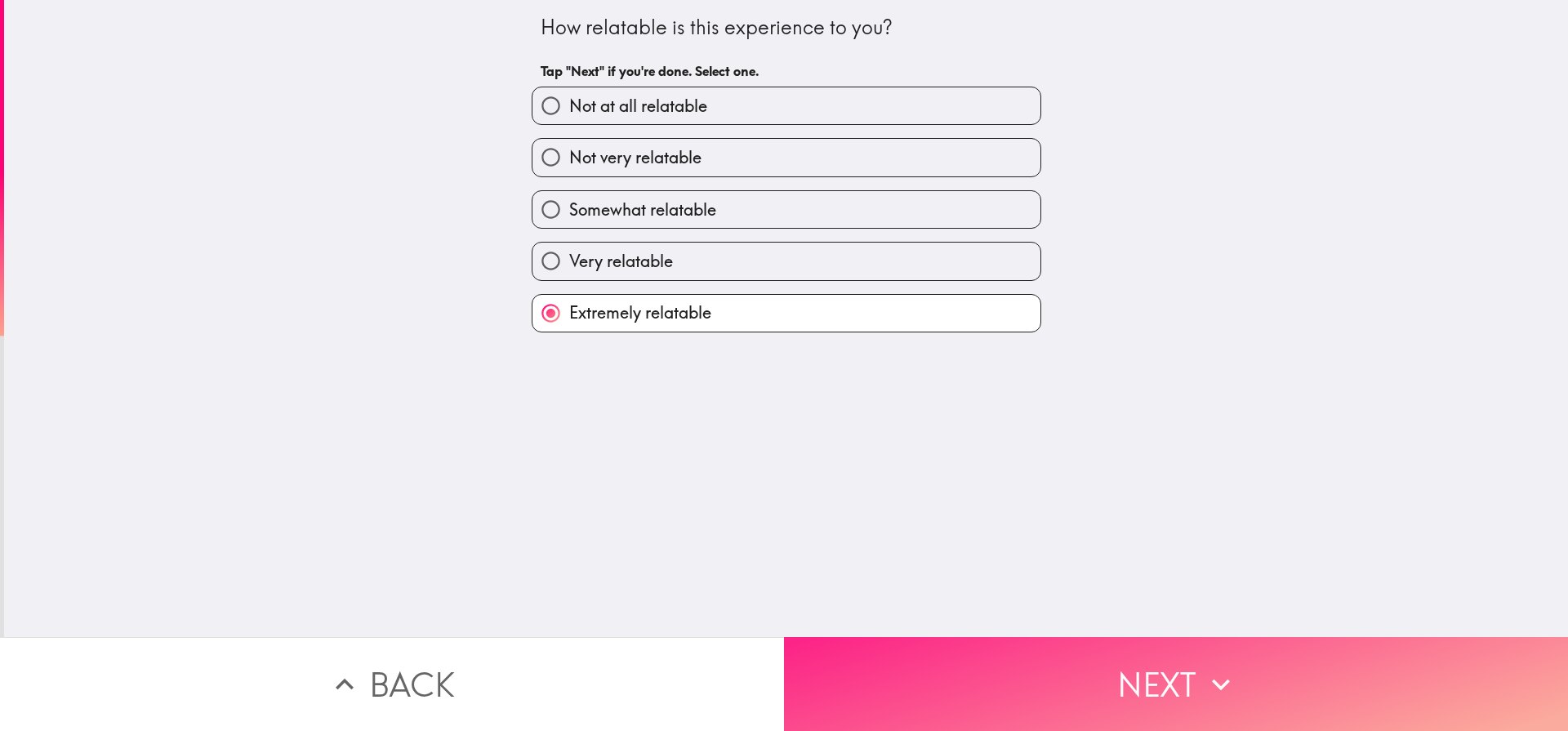
click at [1189, 661] on button "Next" at bounding box center [1175, 683] width 784 height 94
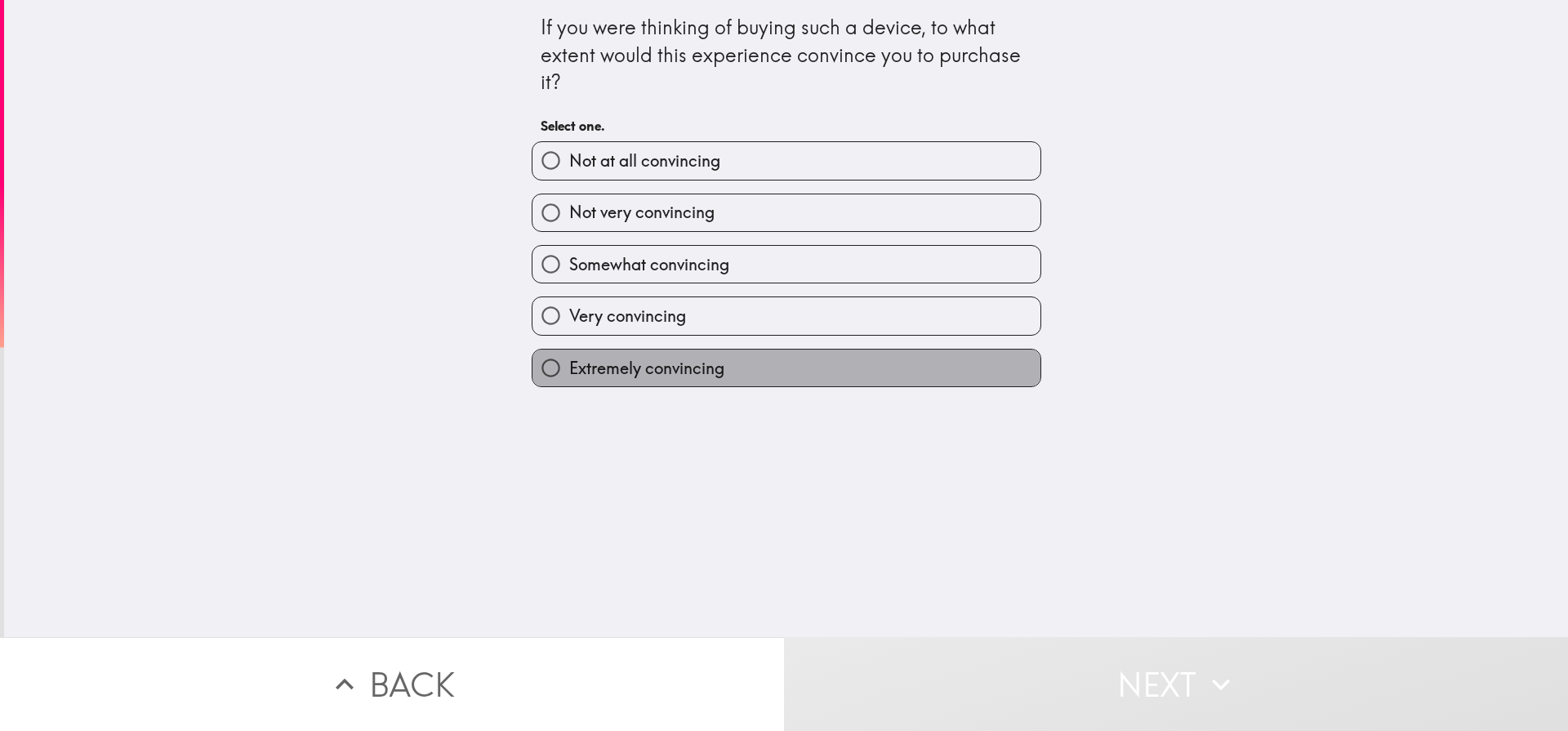
click at [651, 365] on span "Extremely convincing" at bounding box center [647, 368] width 155 height 23
click at [570, 365] on input "Extremely convincing" at bounding box center [551, 368] width 37 height 37
radio input "true"
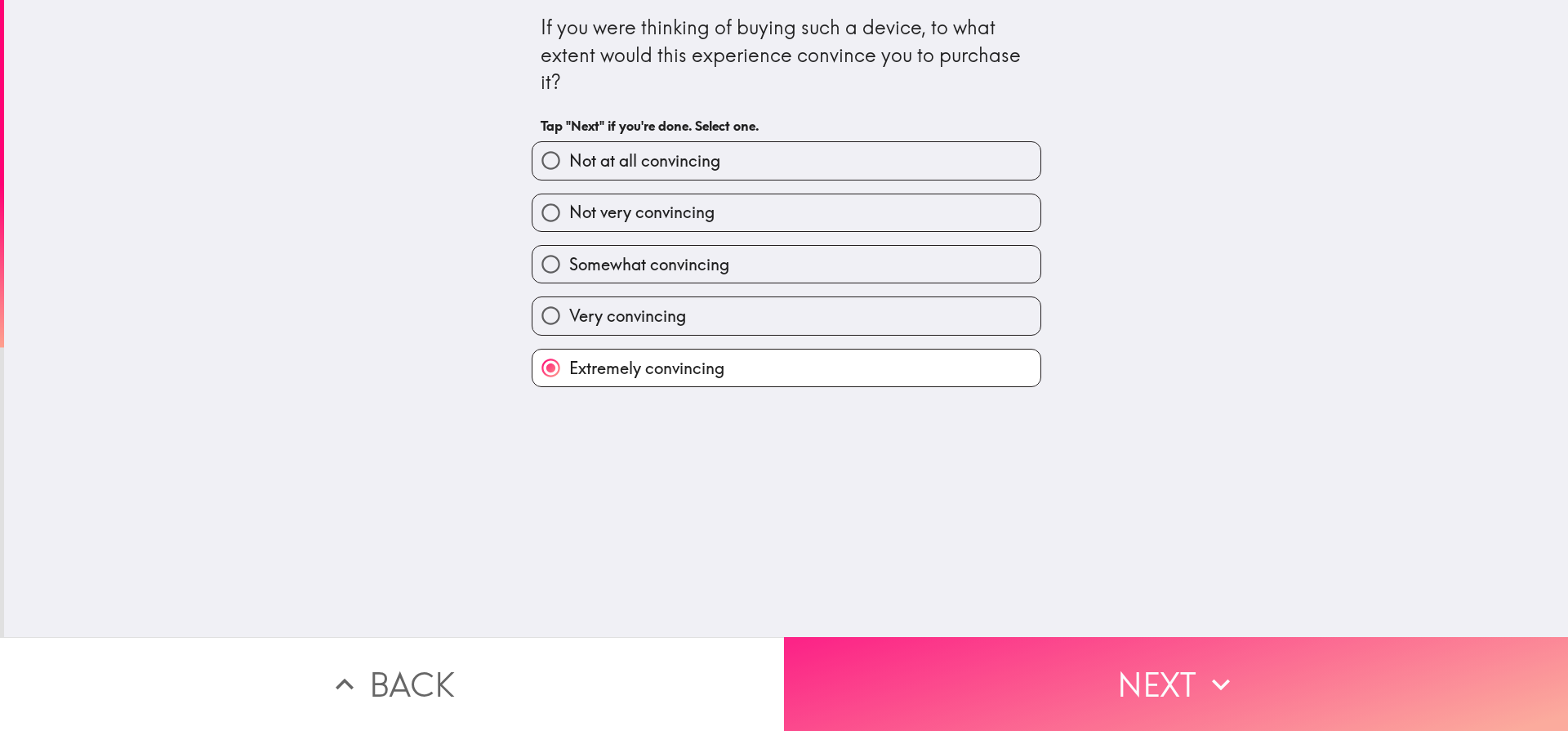
click at [1112, 663] on button "Next" at bounding box center [1175, 683] width 784 height 94
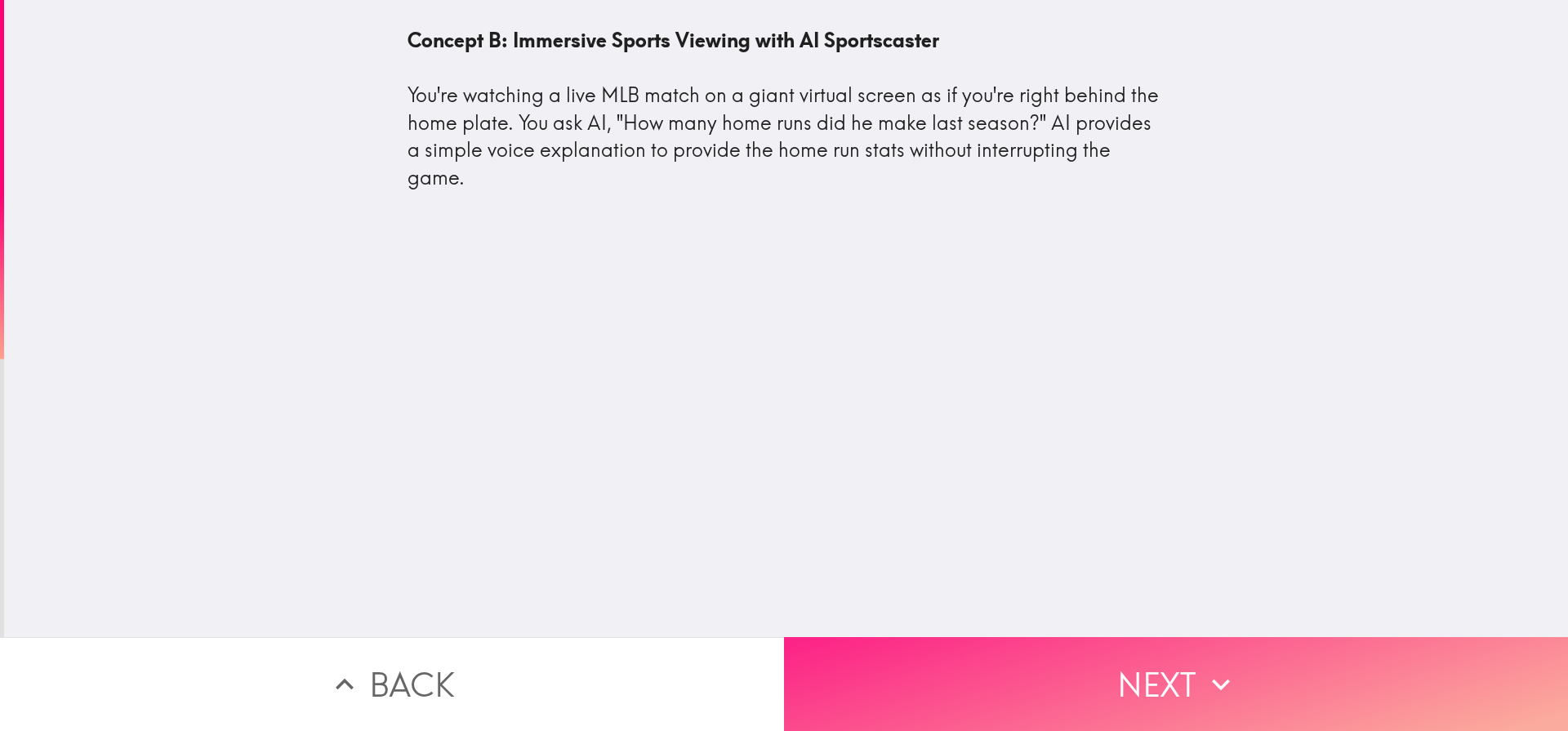
click at [1200, 690] on button "Next" at bounding box center [1175, 683] width 784 height 94
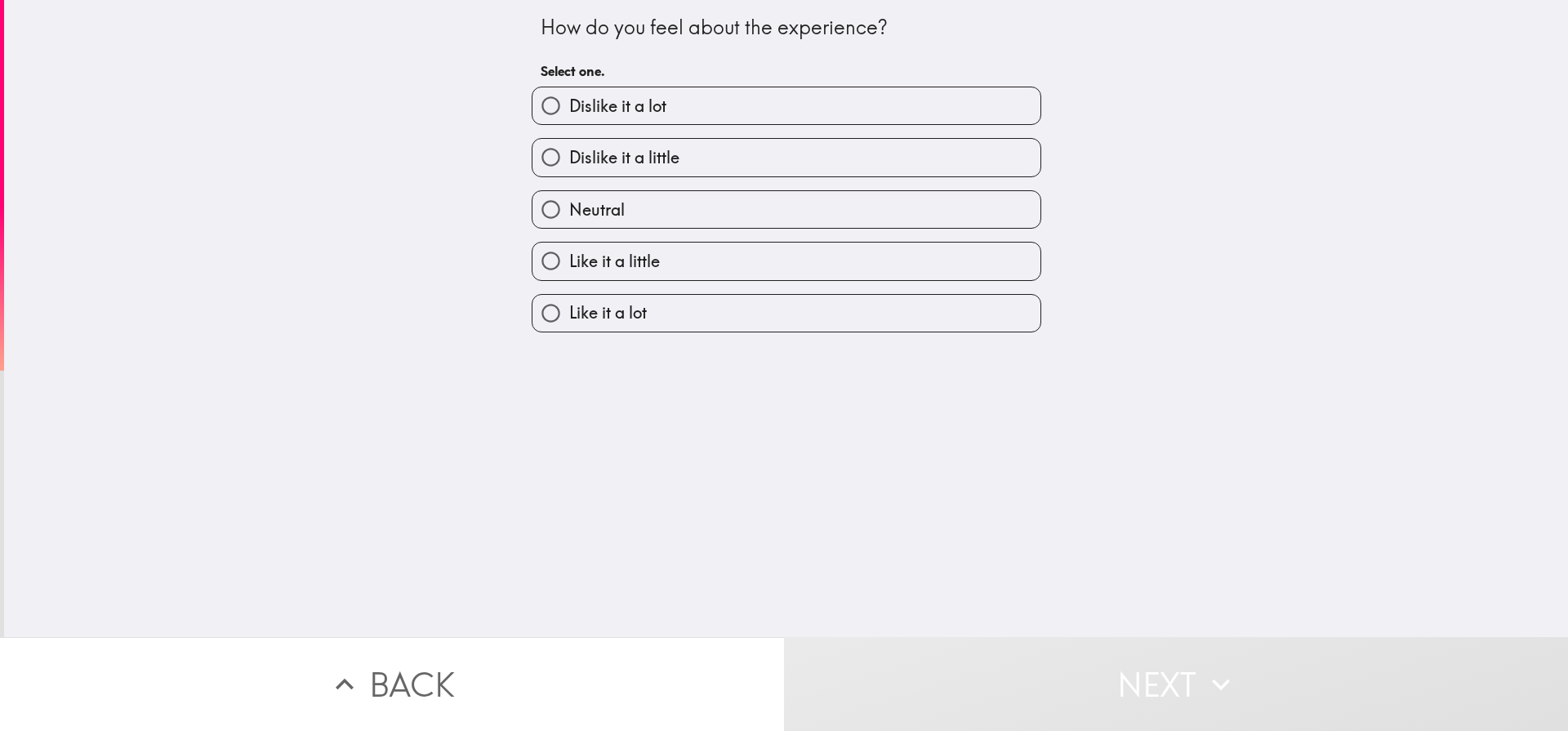
click at [628, 306] on span "Like it a lot" at bounding box center [608, 312] width 77 height 23
click at [570, 306] on input "Like it a lot" at bounding box center [551, 313] width 37 height 37
radio input "true"
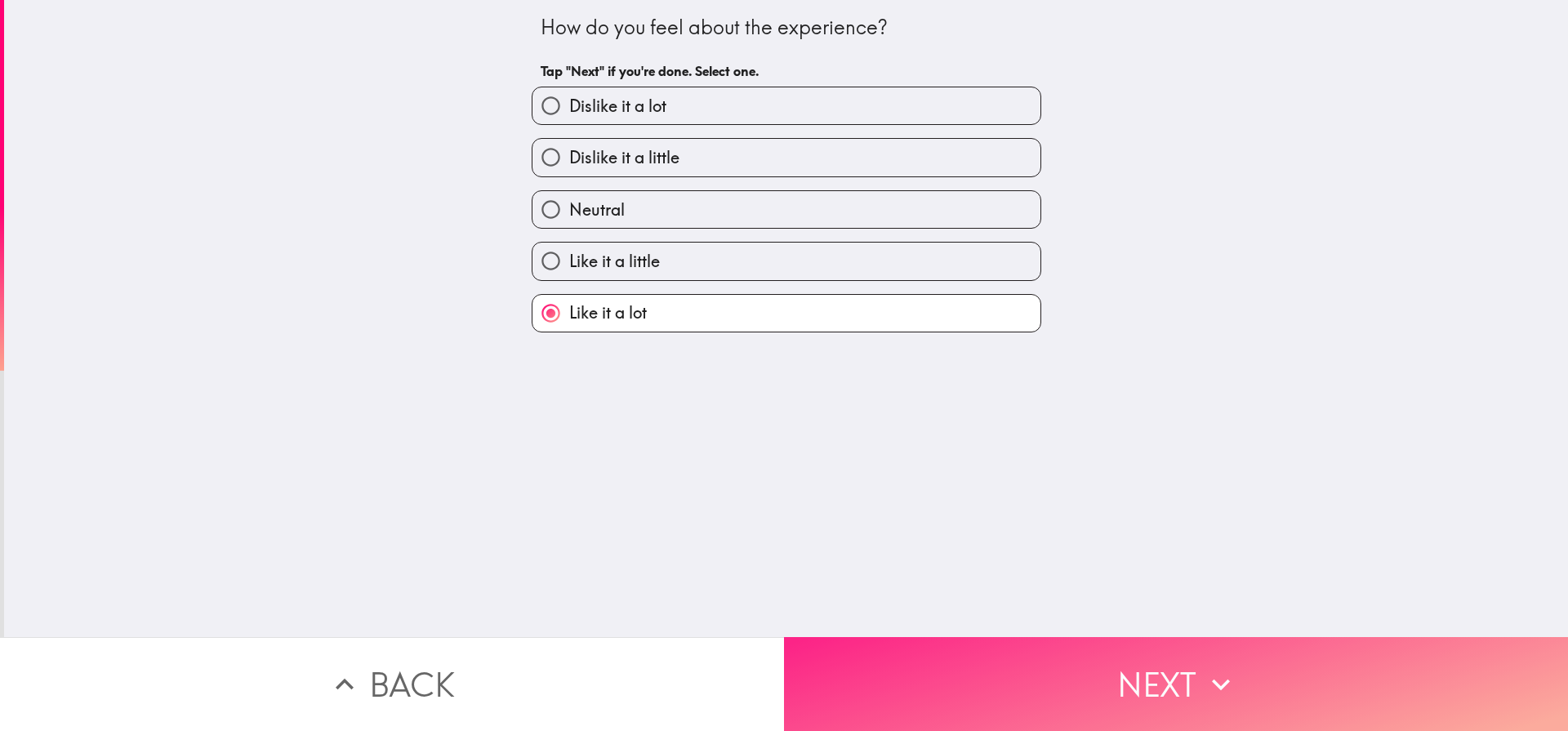
click at [1145, 660] on button "Next" at bounding box center [1175, 683] width 784 height 94
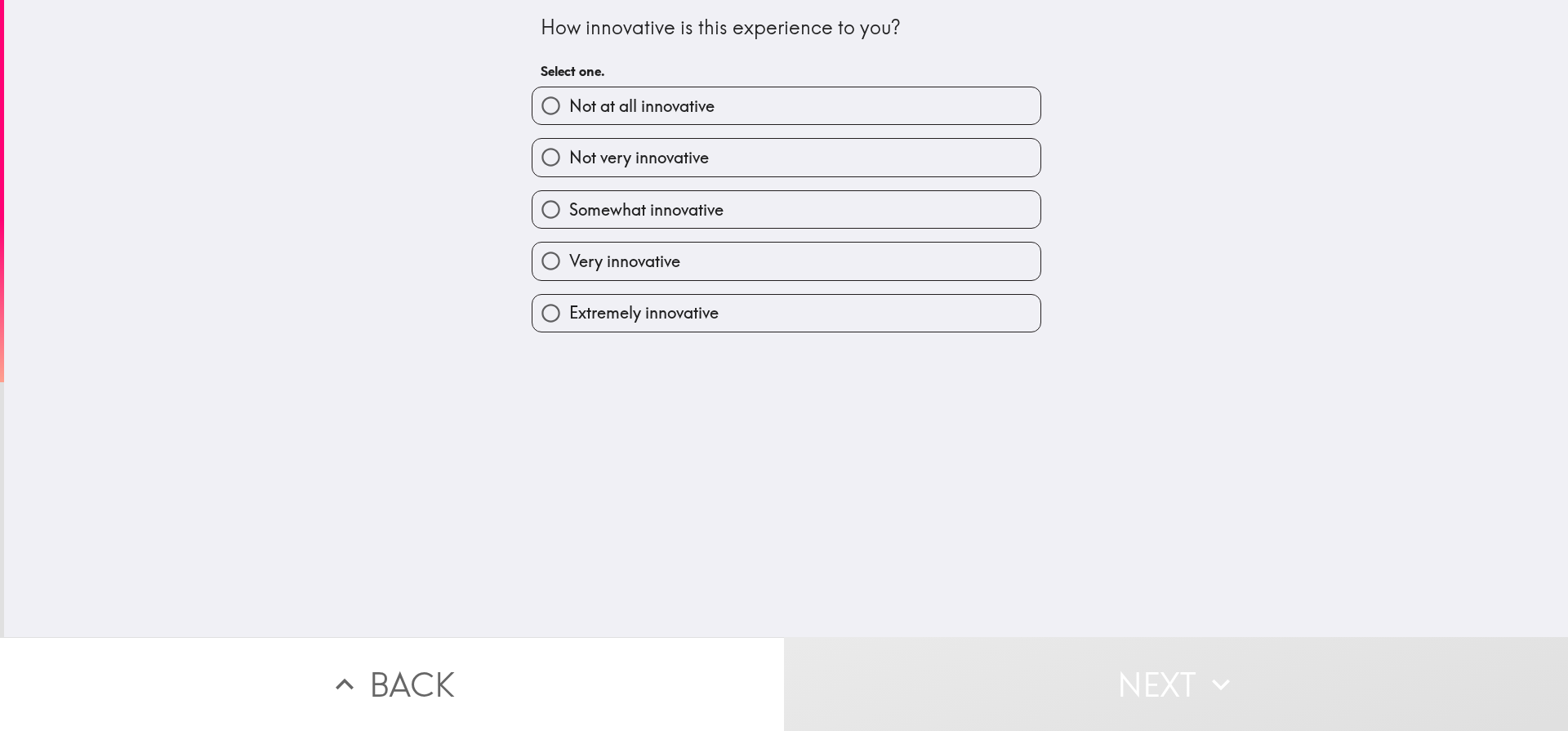
click at [674, 316] on span "Extremely innovative" at bounding box center [644, 312] width 150 height 23
click at [570, 316] on input "Extremely innovative" at bounding box center [551, 313] width 37 height 37
radio input "true"
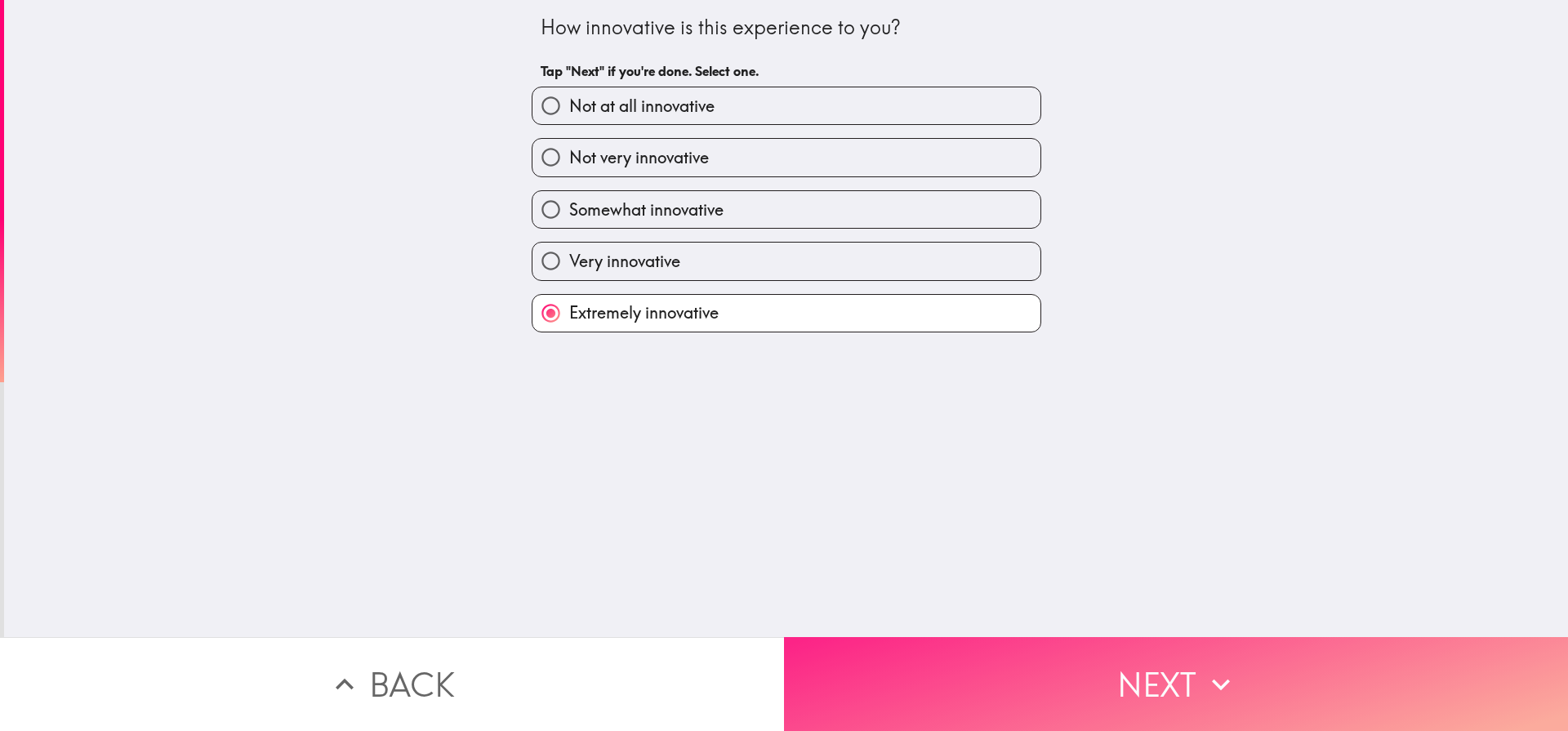
click at [1121, 680] on button "Next" at bounding box center [1175, 683] width 784 height 94
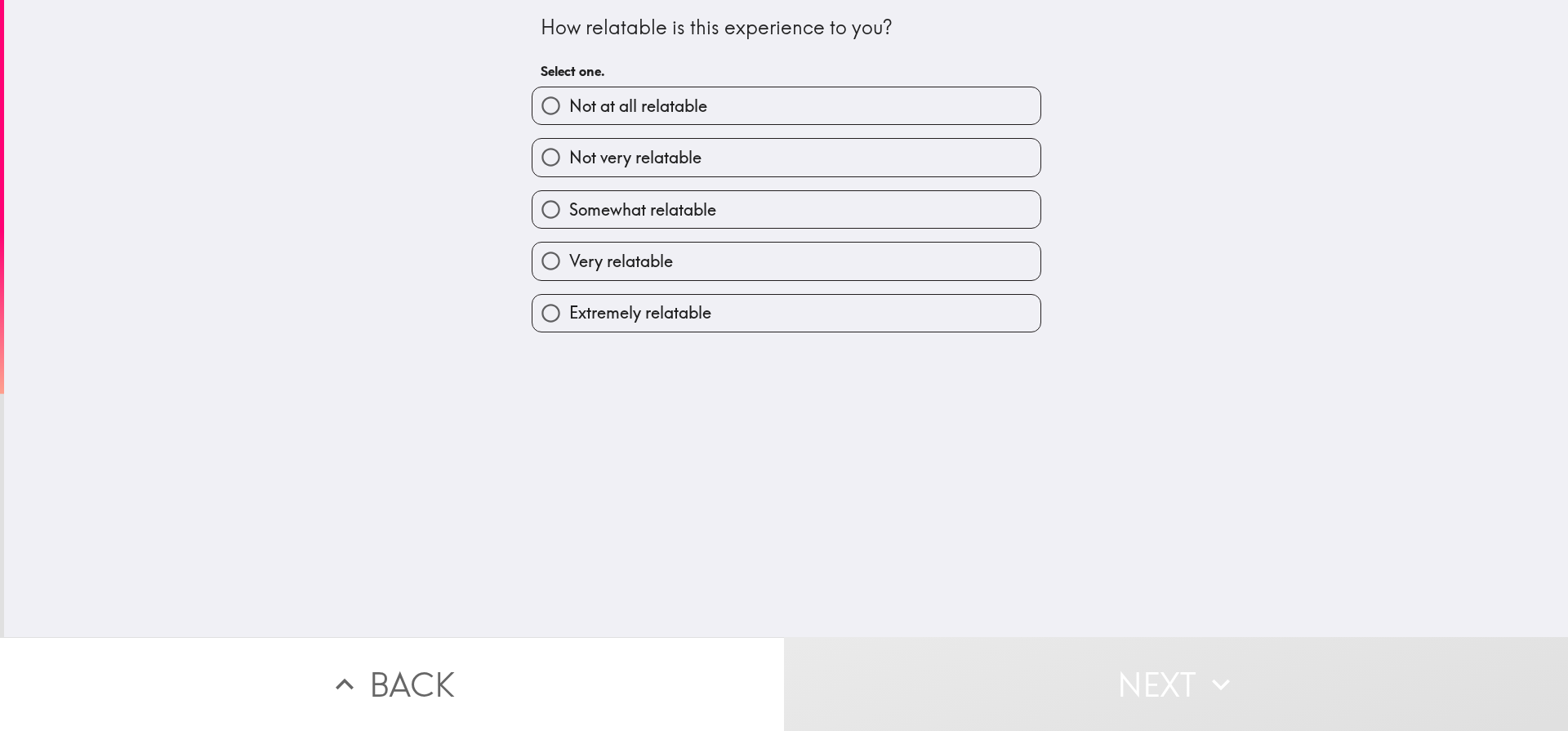
click at [596, 303] on span "Extremely relatable" at bounding box center [640, 312] width 142 height 23
click at [570, 303] on input "Extremely relatable" at bounding box center [551, 313] width 37 height 37
radio input "true"
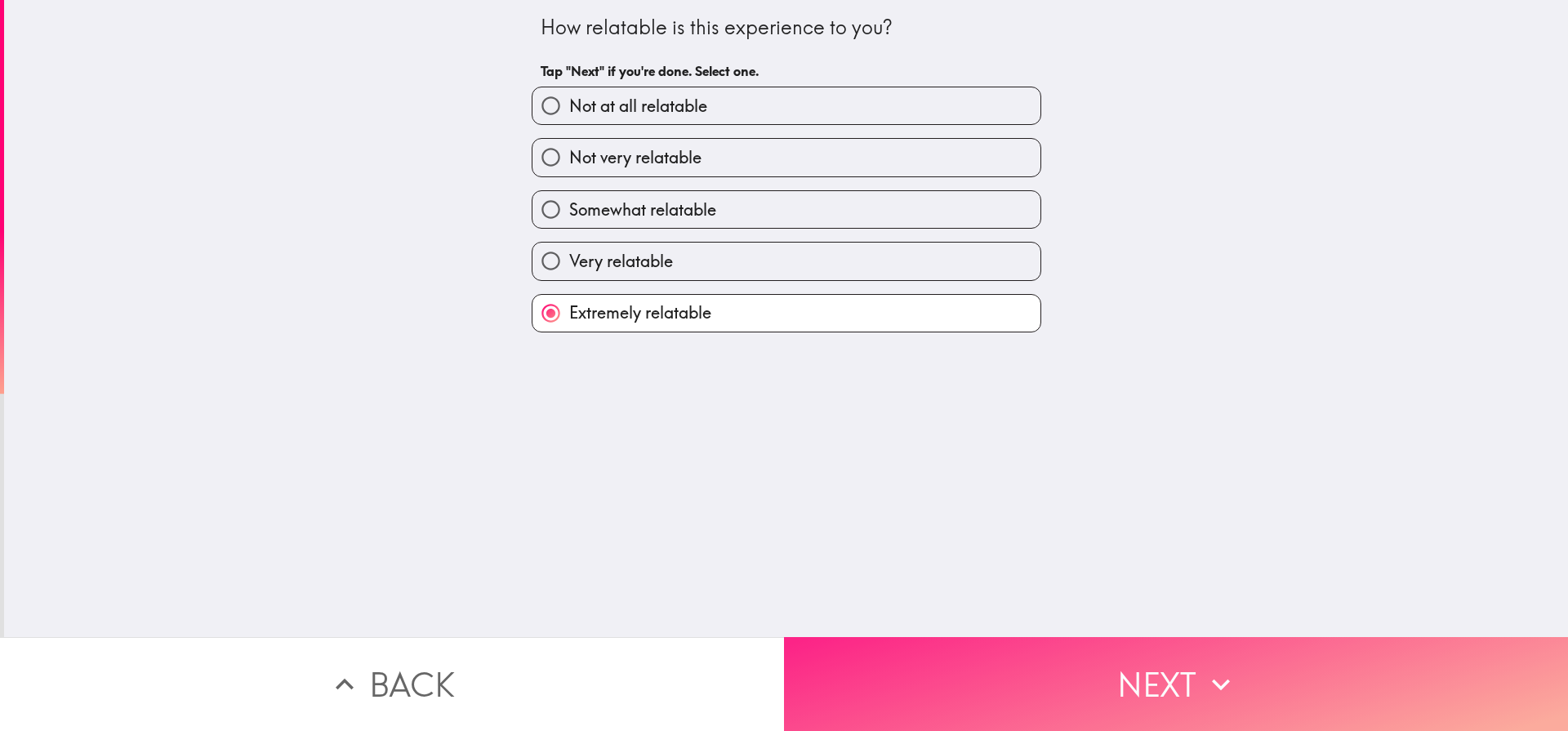
click at [1199, 695] on button "Next" at bounding box center [1175, 683] width 784 height 94
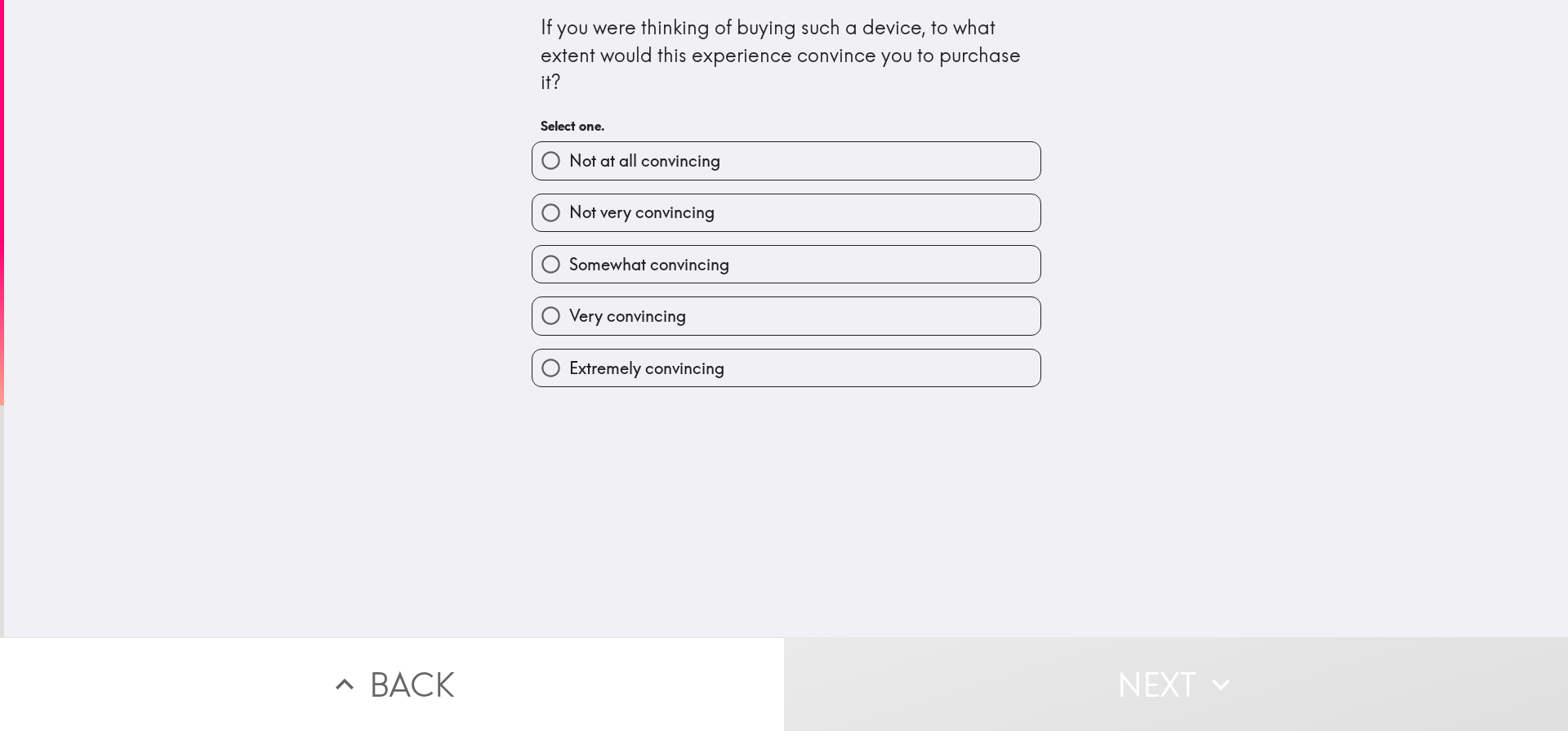
click at [601, 365] on span "Extremely convincing" at bounding box center [647, 368] width 155 height 23
click at [570, 365] on input "Extremely convincing" at bounding box center [551, 368] width 37 height 37
radio input "true"
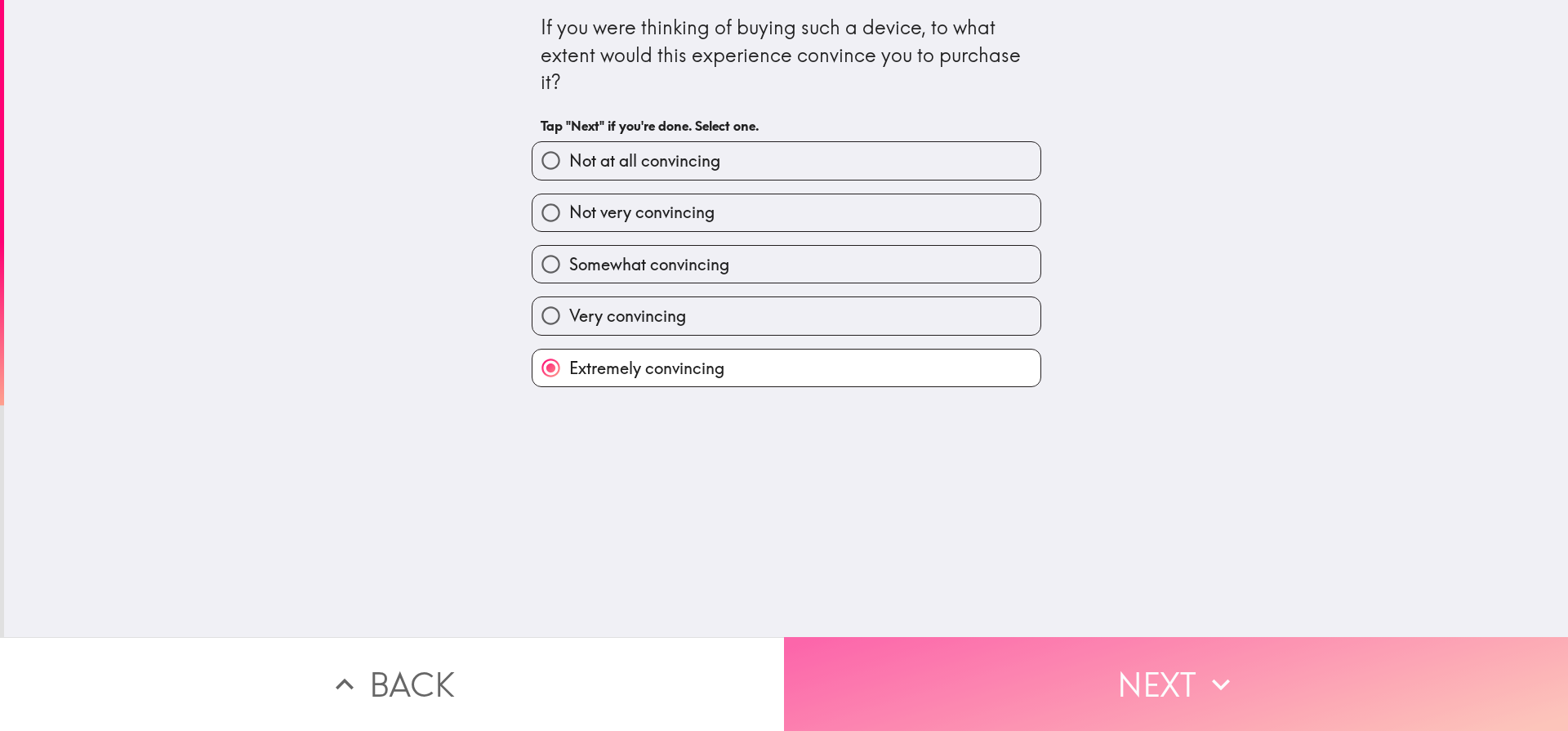
click at [1172, 666] on button "Next" at bounding box center [1175, 683] width 784 height 94
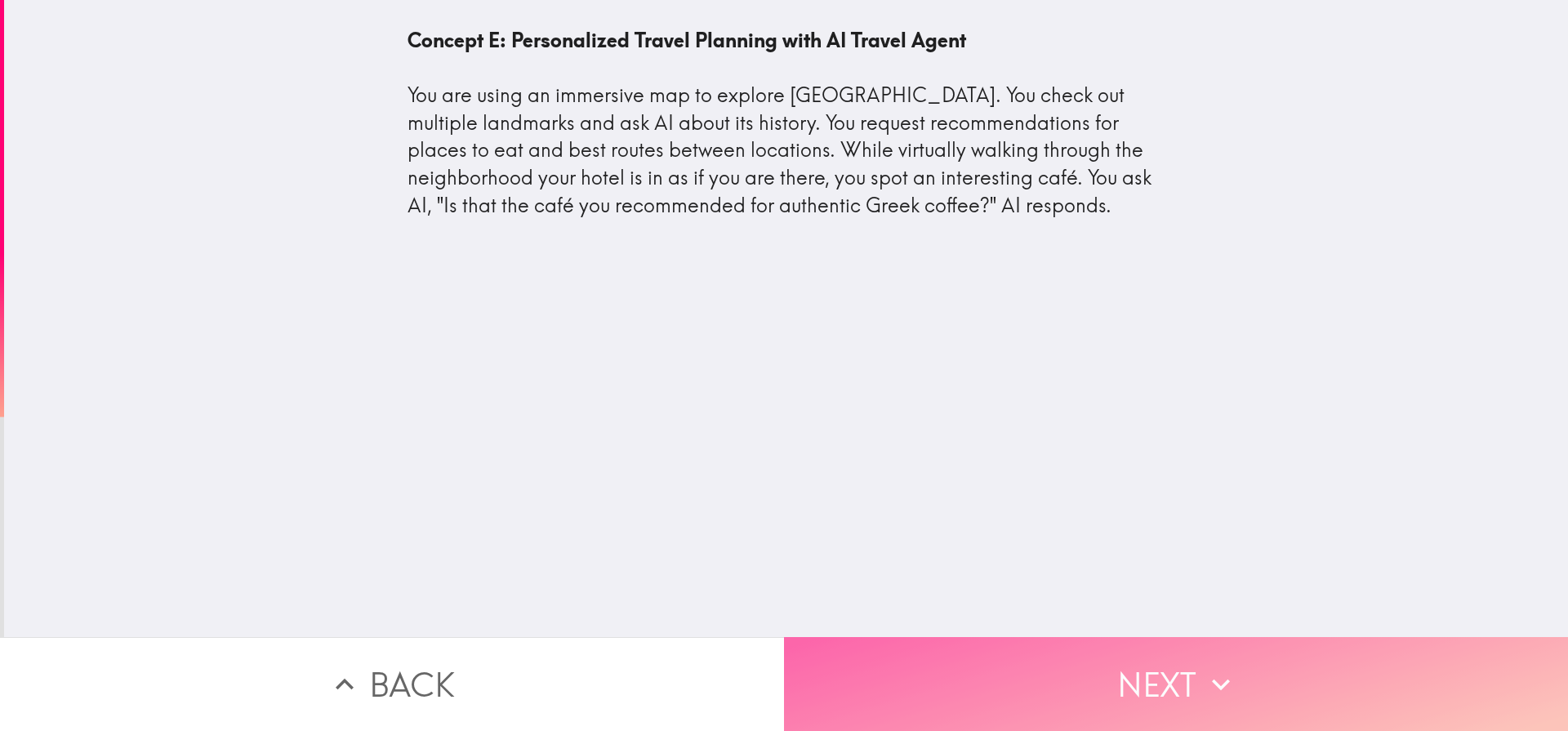
click at [1207, 694] on icon "button" at bounding box center [1221, 683] width 36 height 36
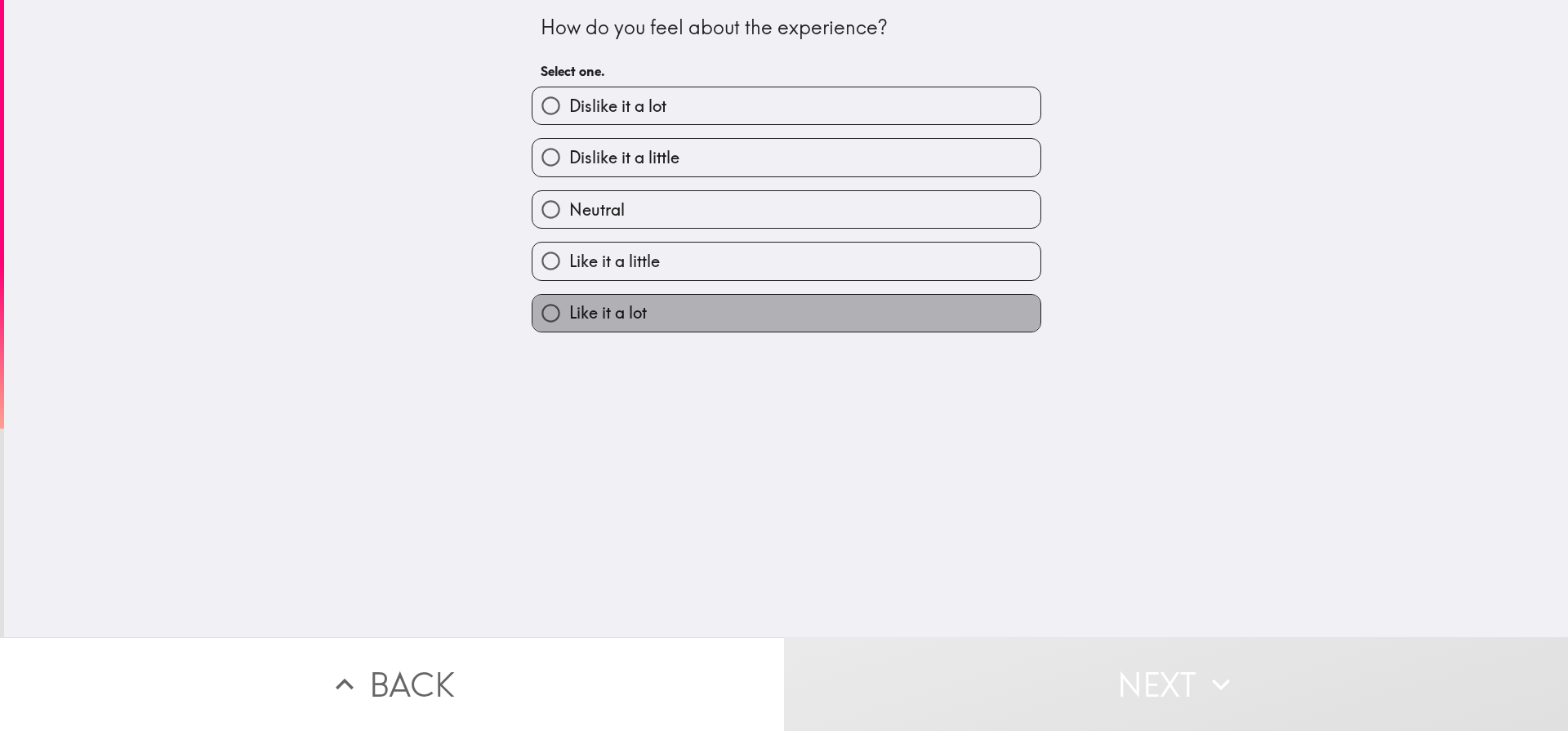
click at [601, 313] on span "Like it a lot" at bounding box center [608, 312] width 77 height 23
click at [570, 313] on input "Like it a lot" at bounding box center [551, 313] width 37 height 37
radio input "true"
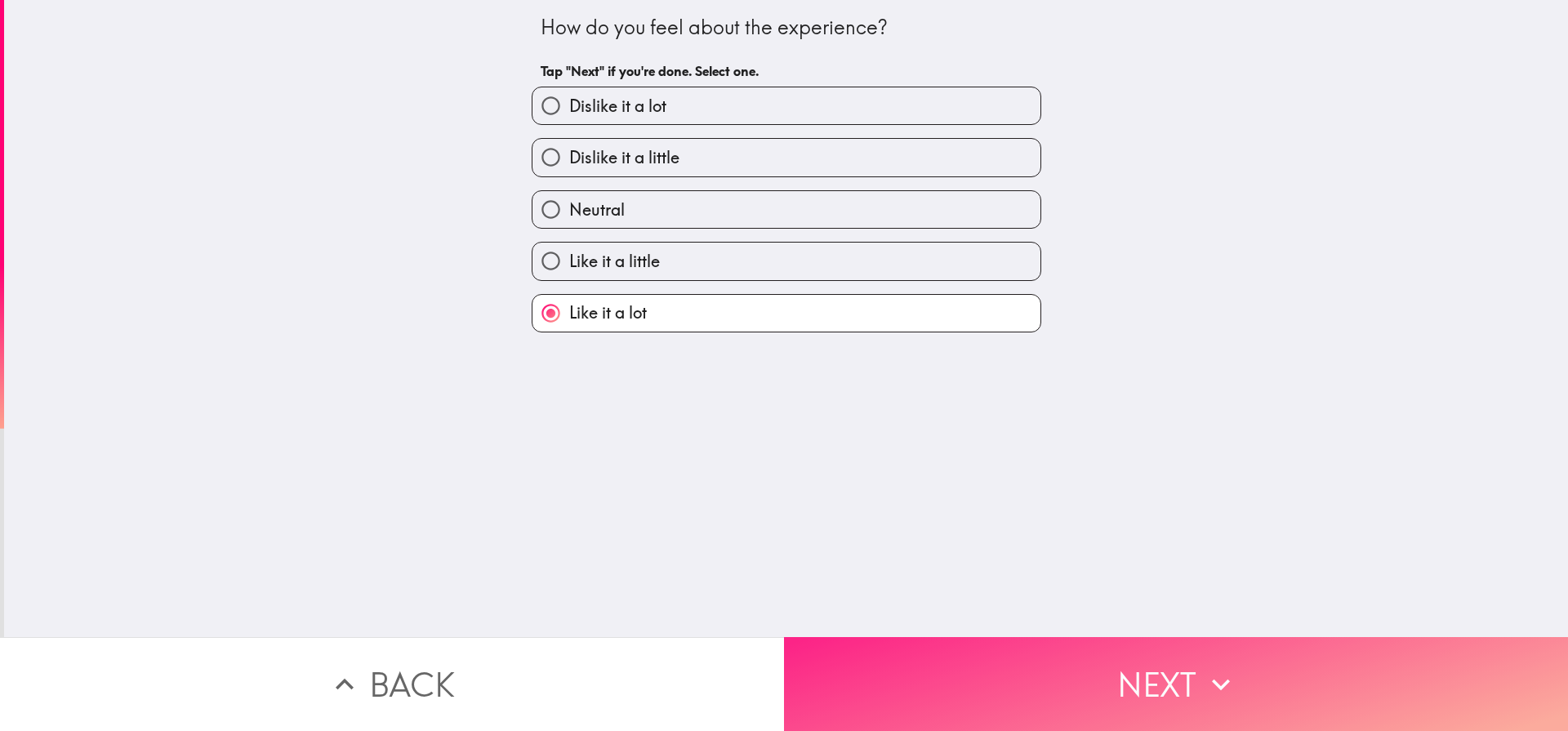
click at [1218, 680] on icon "button" at bounding box center [1221, 683] width 36 height 36
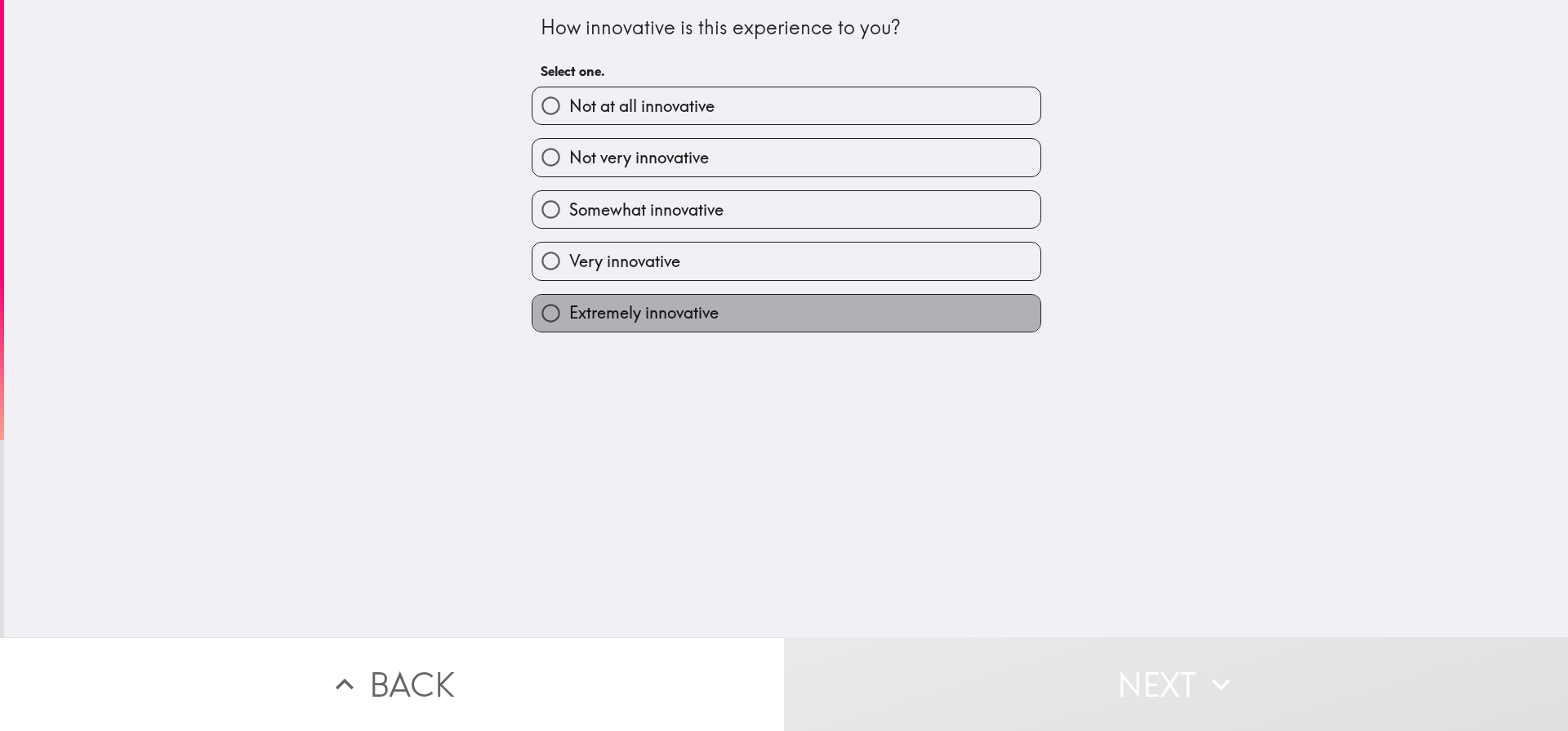
click at [642, 314] on span "Extremely innovative" at bounding box center [644, 312] width 150 height 23
click at [570, 314] on input "Extremely innovative" at bounding box center [551, 313] width 37 height 37
radio input "true"
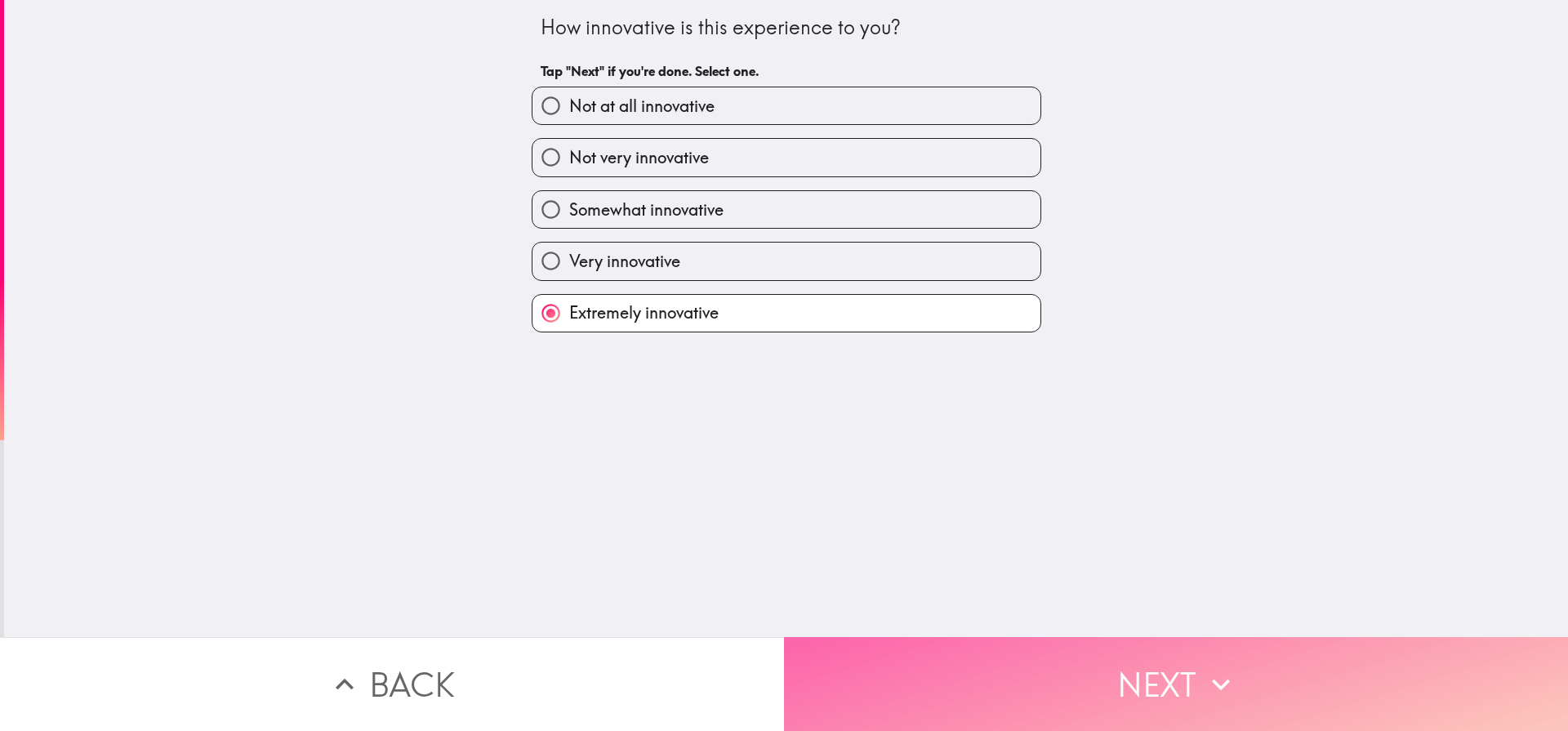
click at [1215, 669] on icon "button" at bounding box center [1221, 683] width 36 height 36
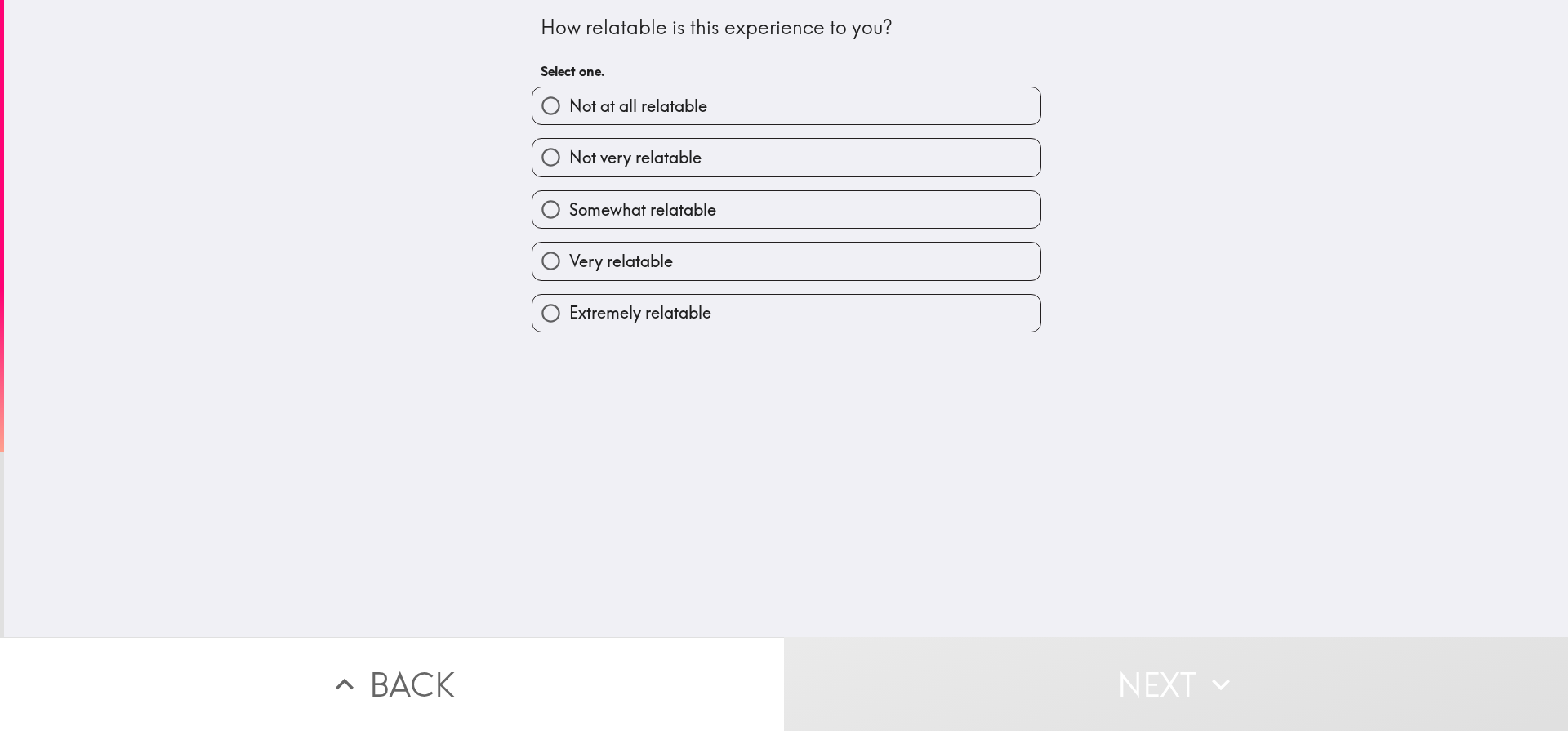
click at [575, 321] on span "Extremely relatable" at bounding box center [640, 312] width 142 height 23
click at [570, 321] on input "Extremely relatable" at bounding box center [551, 313] width 37 height 37
radio input "true"
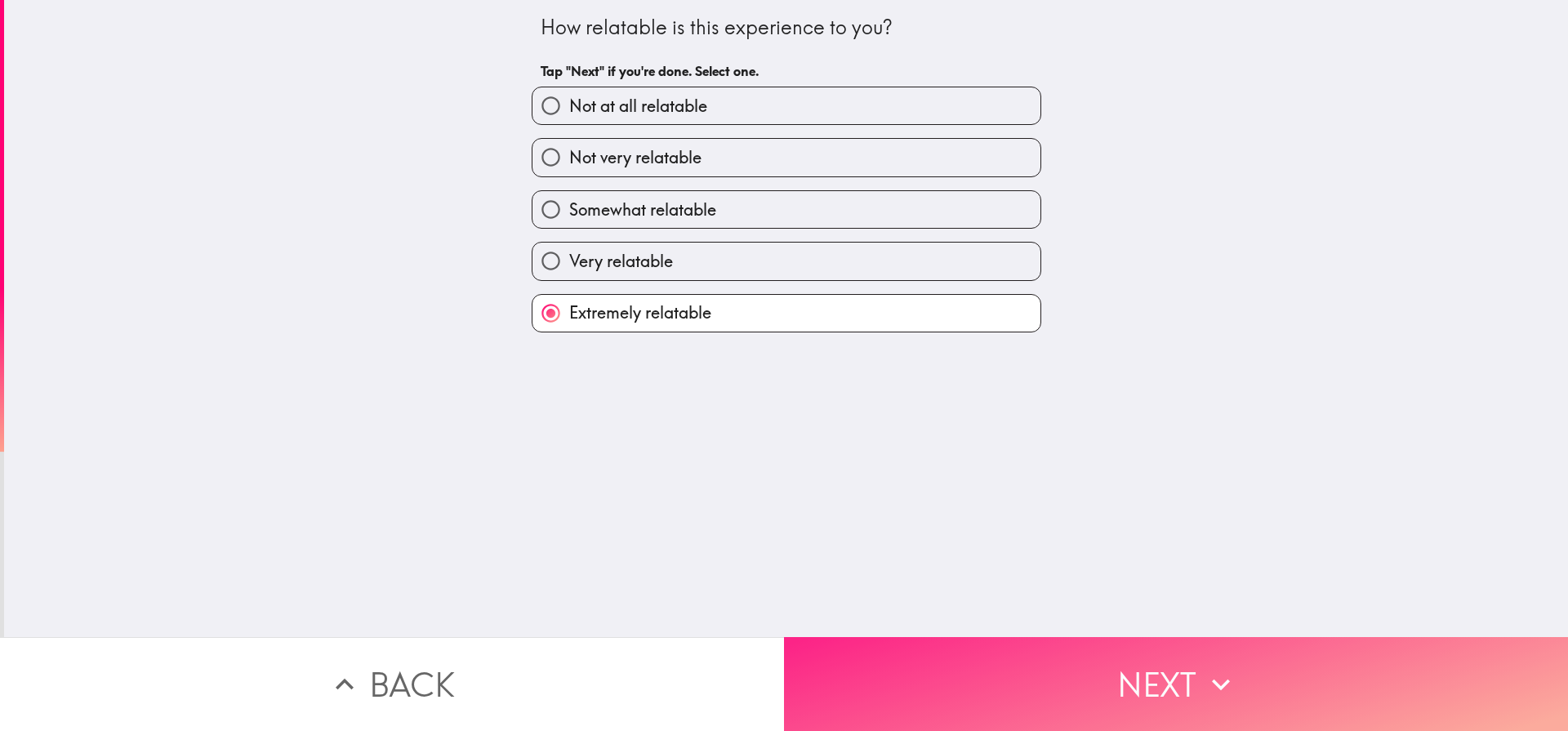
click at [1222, 687] on icon "button" at bounding box center [1221, 684] width 18 height 11
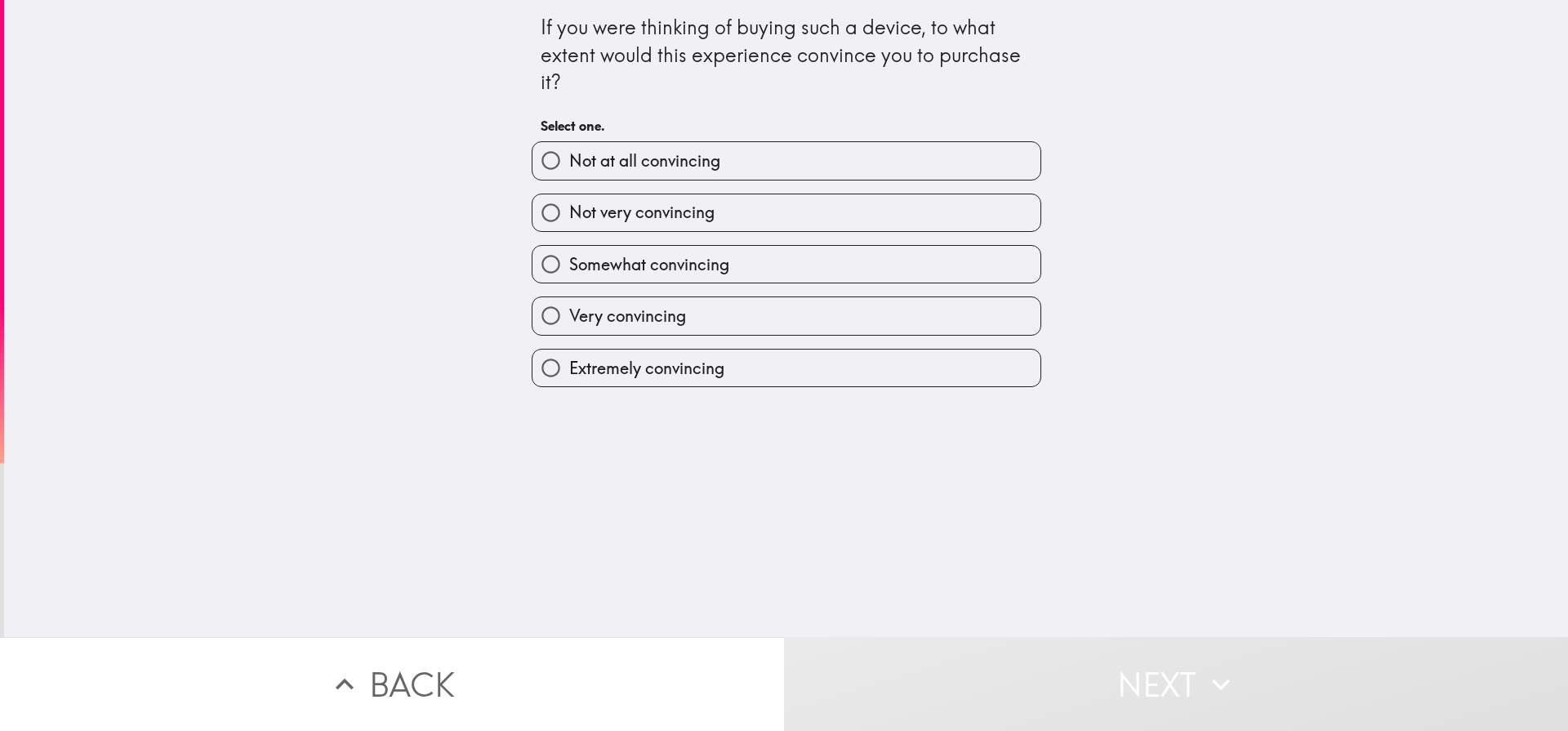
click at [754, 356] on label "Extremely convincing" at bounding box center [786, 368] width 508 height 37
click at [570, 356] on input "Extremely convincing" at bounding box center [551, 368] width 37 height 37
radio input "true"
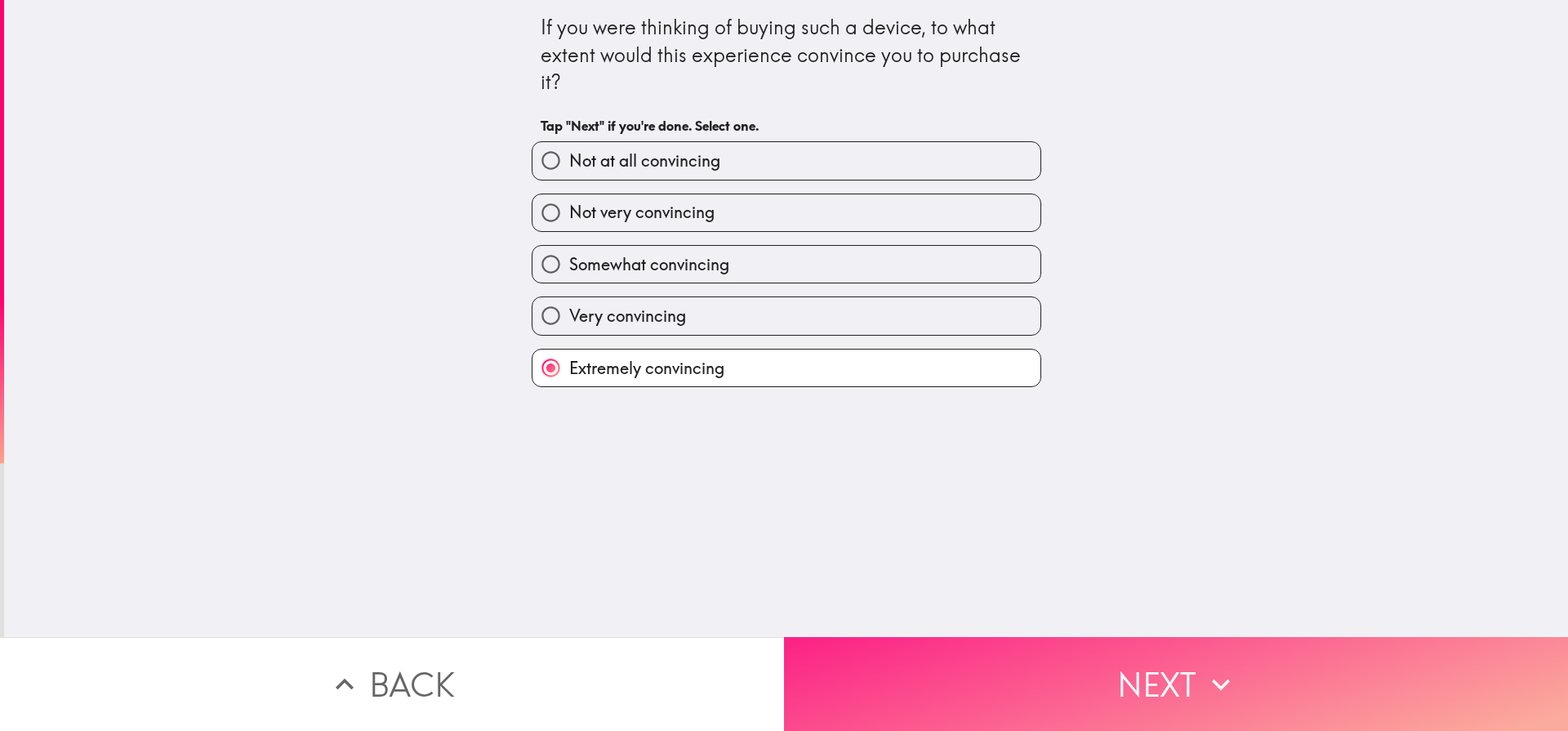
click at [1142, 670] on button "Next" at bounding box center [1175, 683] width 784 height 94
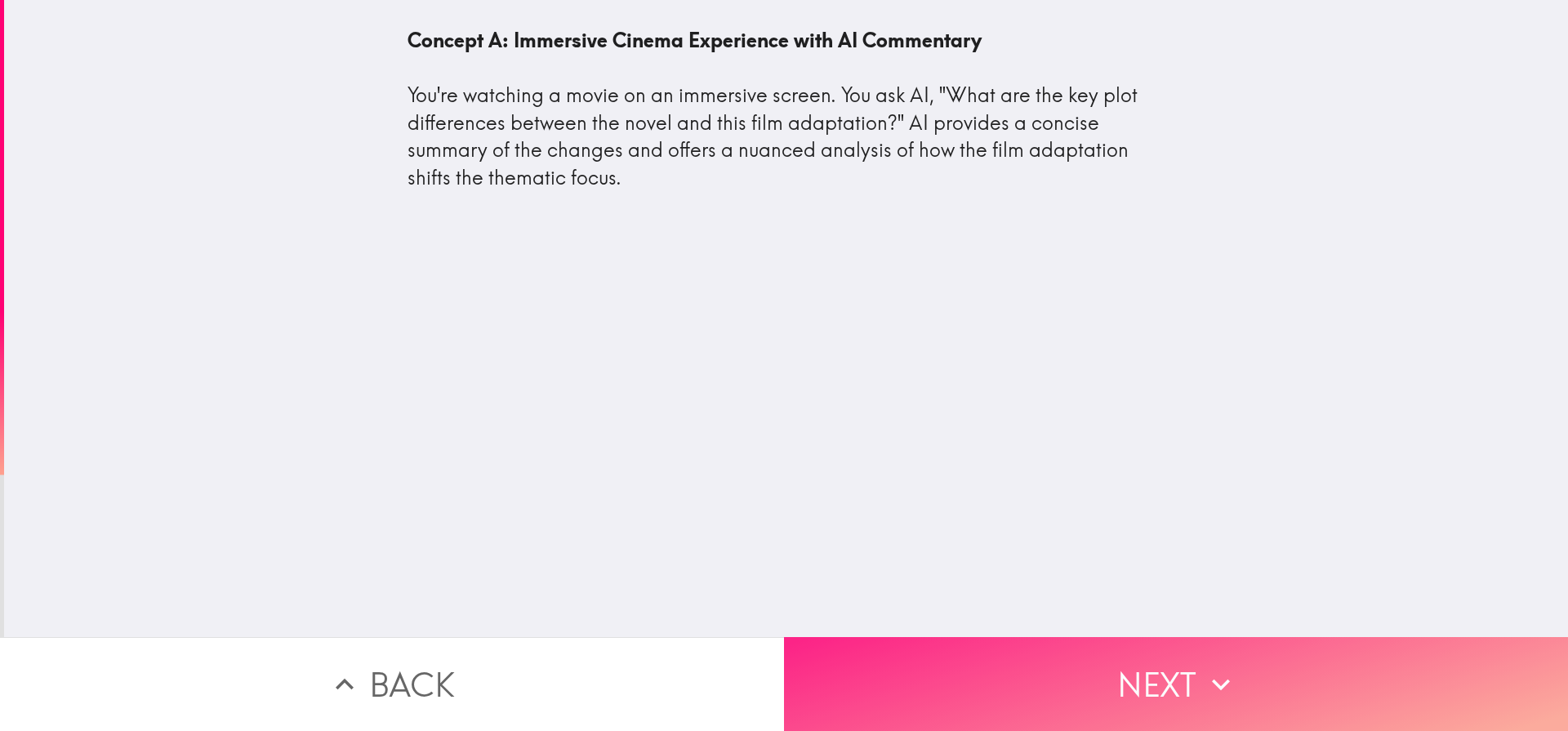
click at [1215, 697] on icon "button" at bounding box center [1221, 683] width 36 height 36
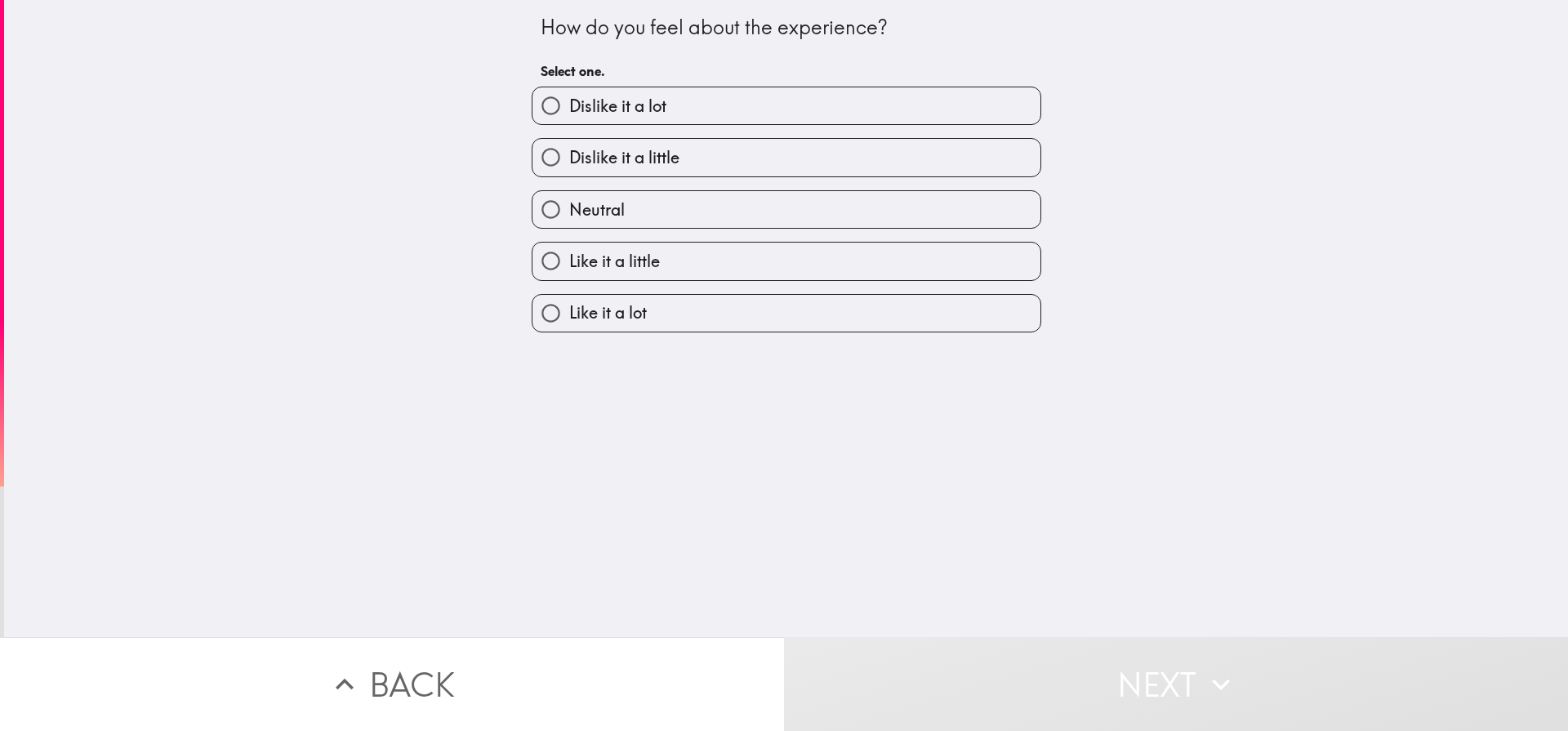
click at [650, 301] on label "Like it a lot" at bounding box center [786, 313] width 508 height 37
click at [570, 301] on input "Like it a lot" at bounding box center [551, 313] width 37 height 37
radio input "true"
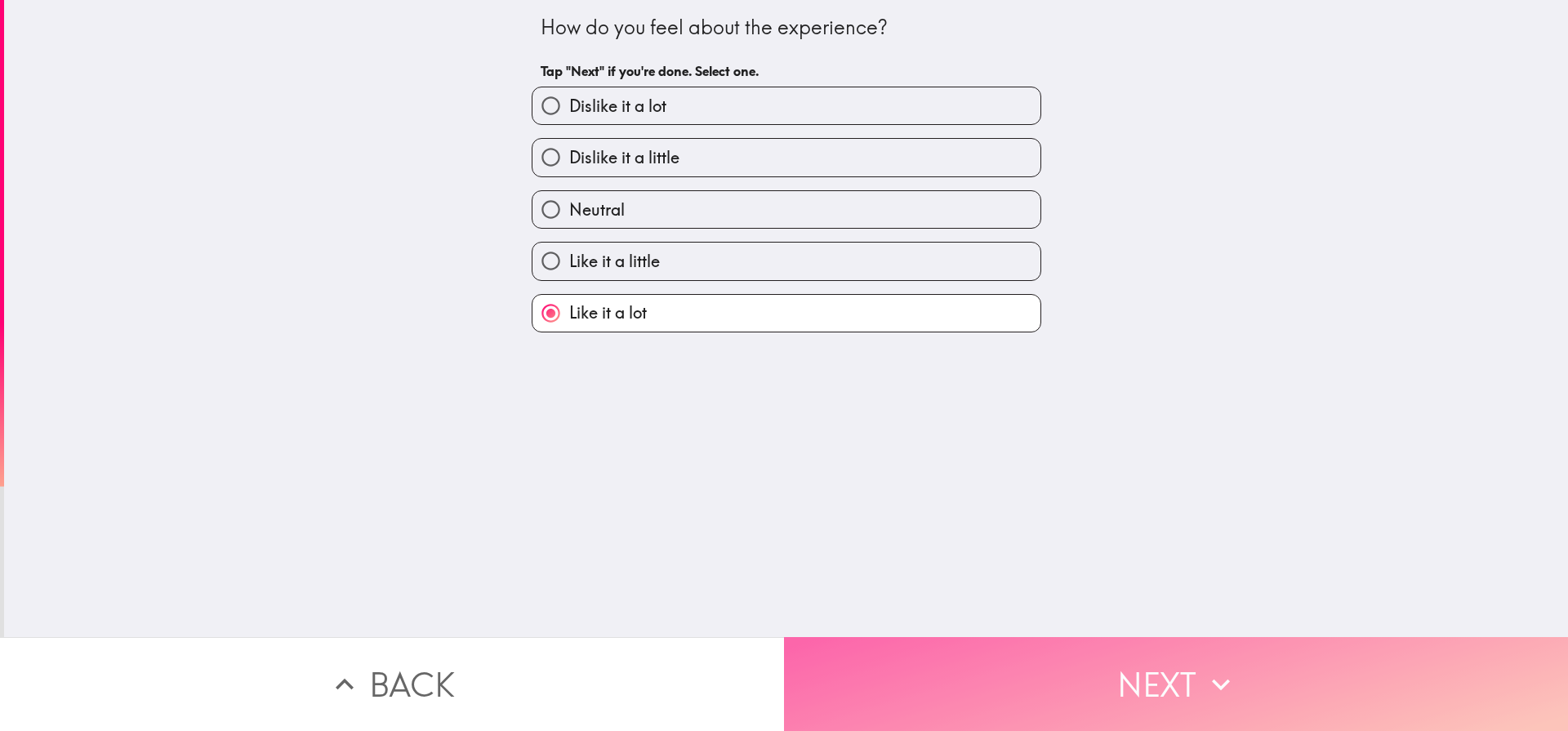
click at [1203, 667] on icon "button" at bounding box center [1221, 683] width 36 height 36
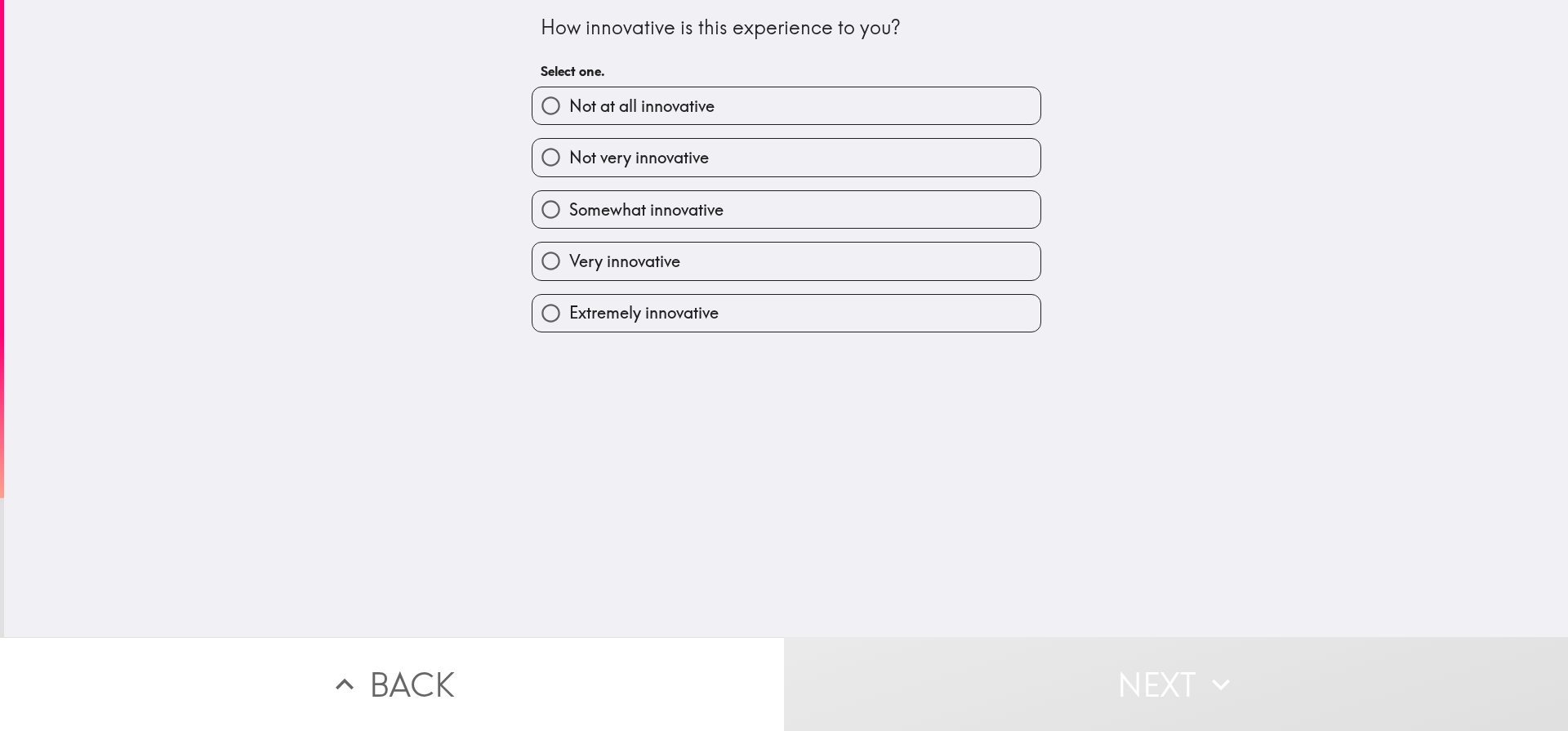
click at [621, 305] on span "Extremely innovative" at bounding box center [644, 312] width 150 height 23
click at [570, 305] on input "Extremely innovative" at bounding box center [551, 313] width 37 height 37
radio input "true"
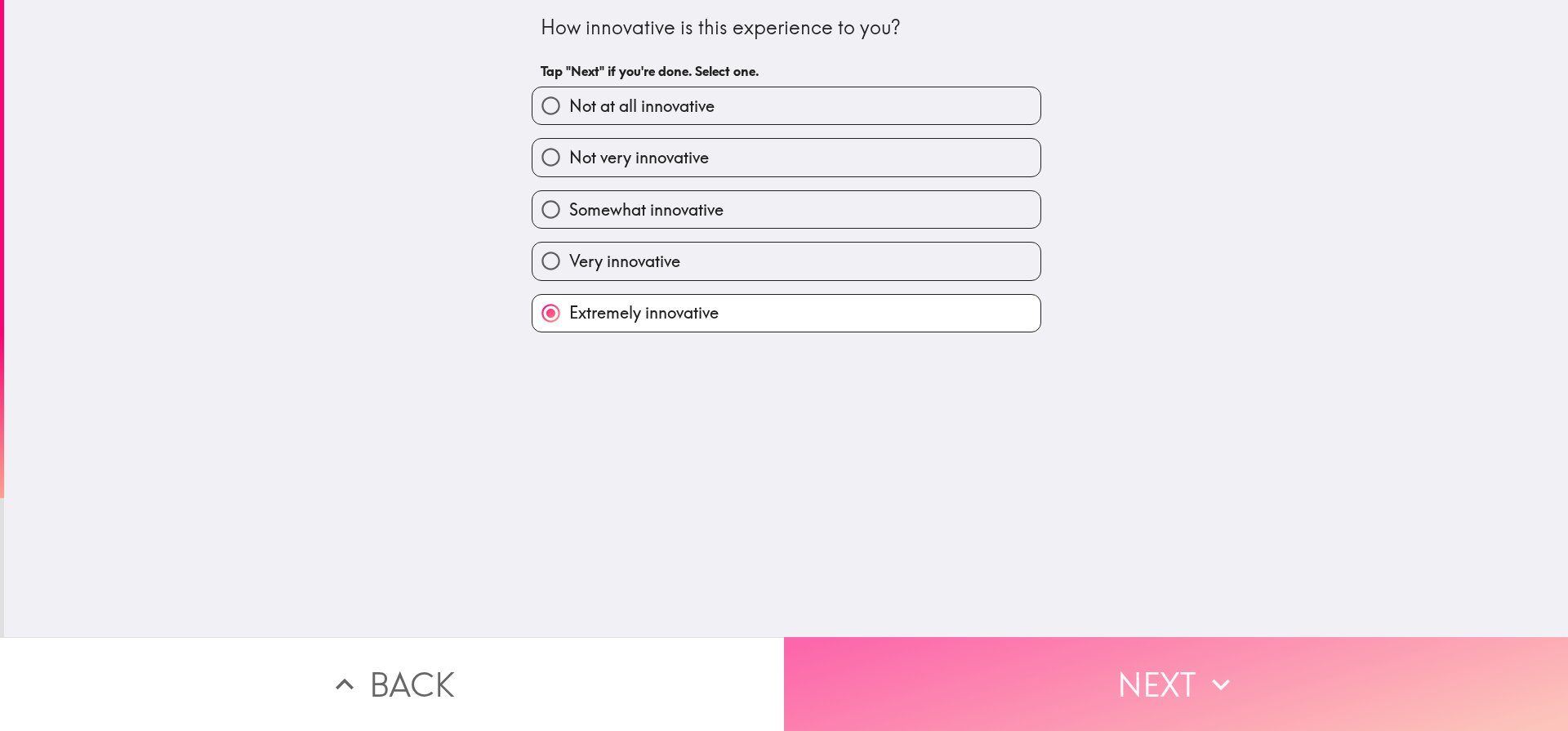
click at [1049, 673] on button "Next" at bounding box center [1175, 683] width 784 height 94
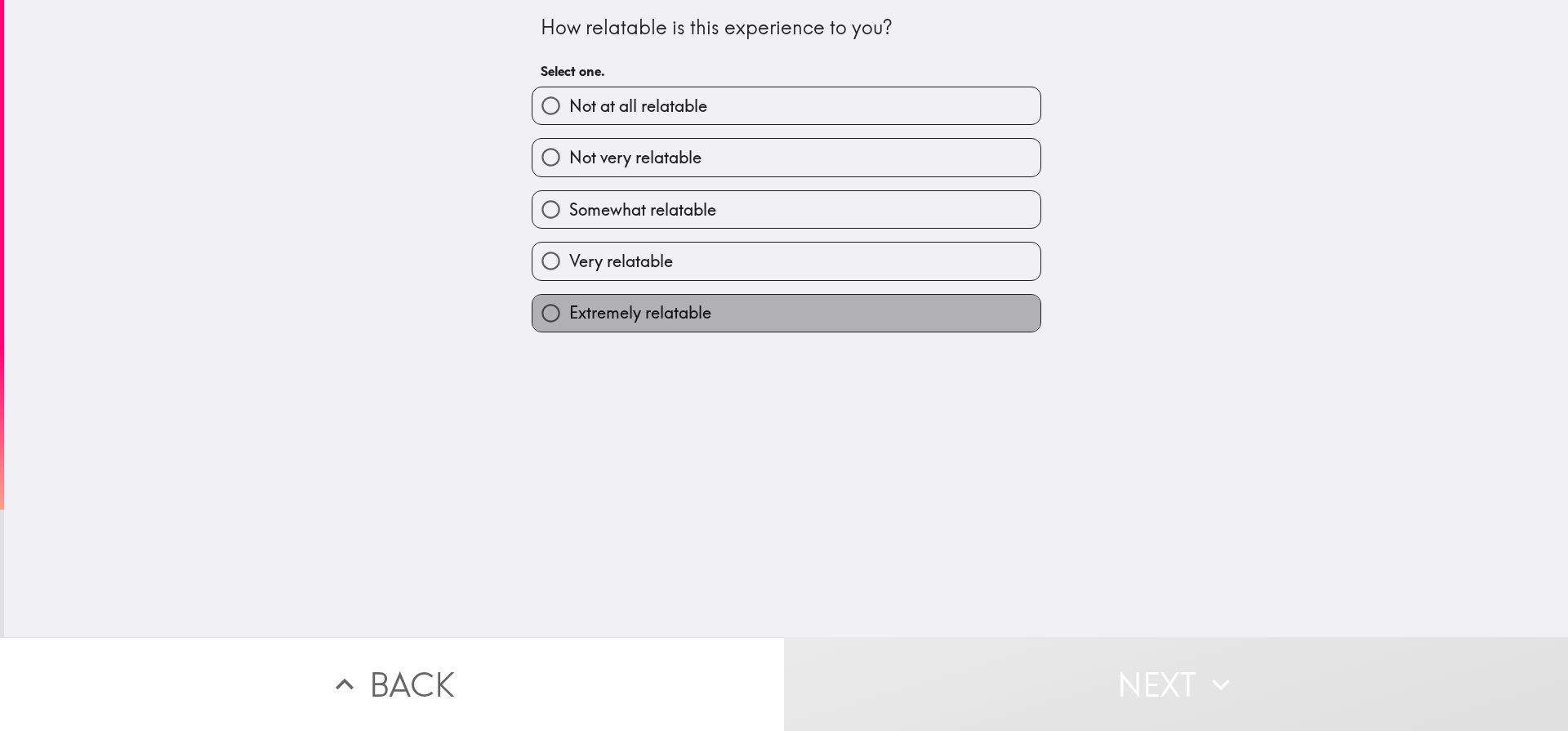
click at [594, 304] on span "Extremely relatable" at bounding box center [640, 312] width 142 height 23
click at [570, 304] on input "Extremely relatable" at bounding box center [551, 313] width 37 height 37
radio input "true"
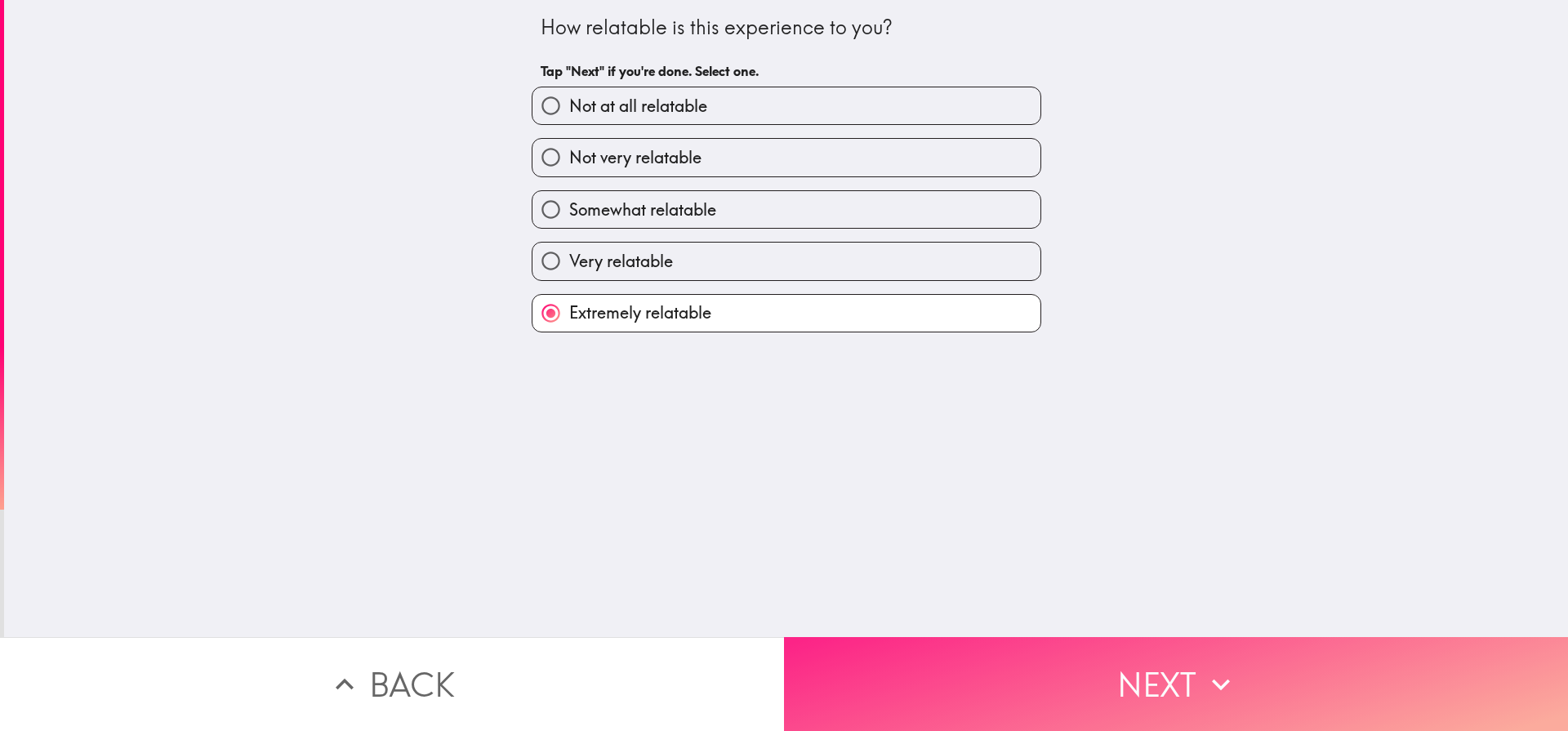
click at [1203, 684] on icon "button" at bounding box center [1221, 683] width 36 height 36
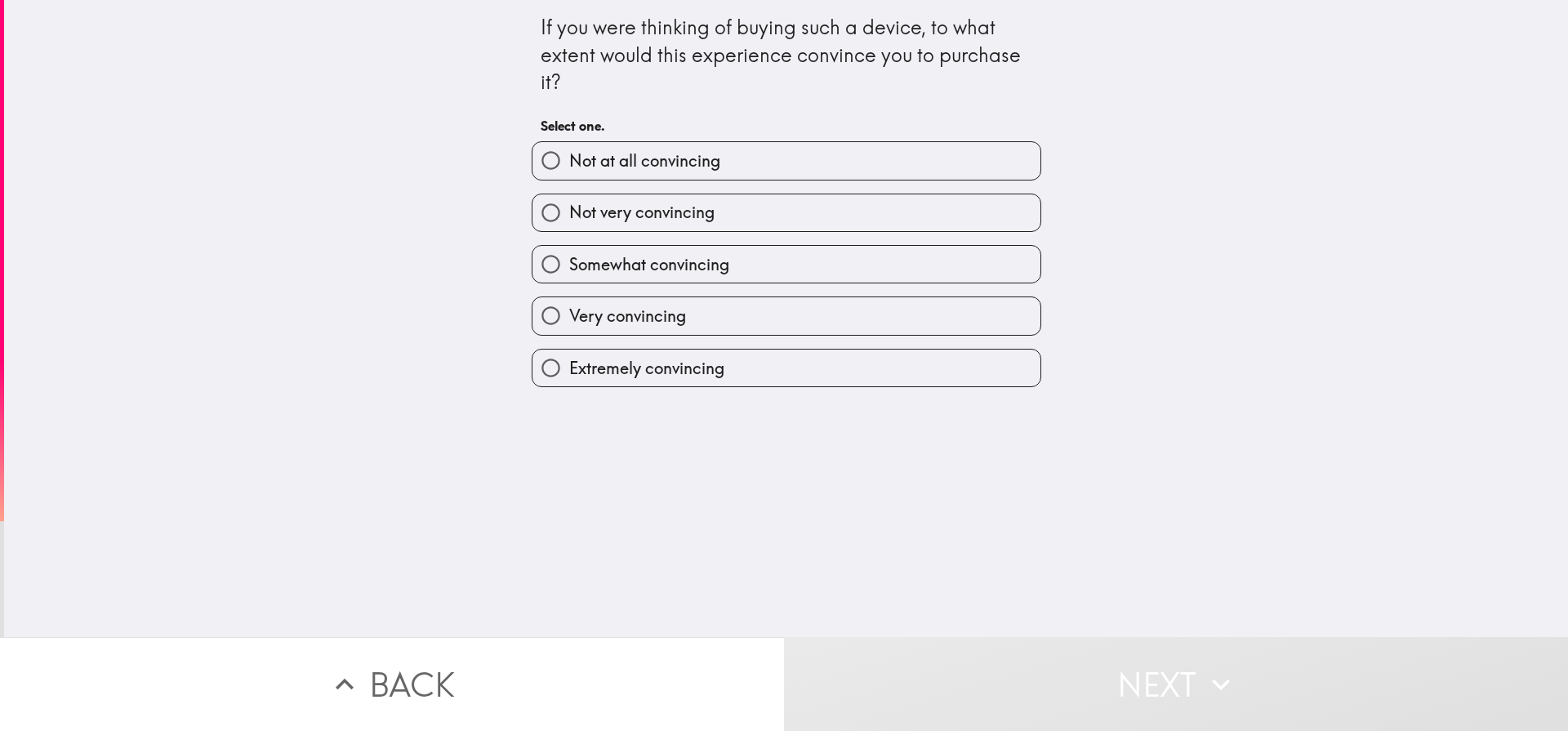
click at [670, 361] on span "Extremely convincing" at bounding box center [647, 368] width 155 height 23
click at [570, 361] on input "Extremely convincing" at bounding box center [551, 368] width 37 height 37
radio input "true"
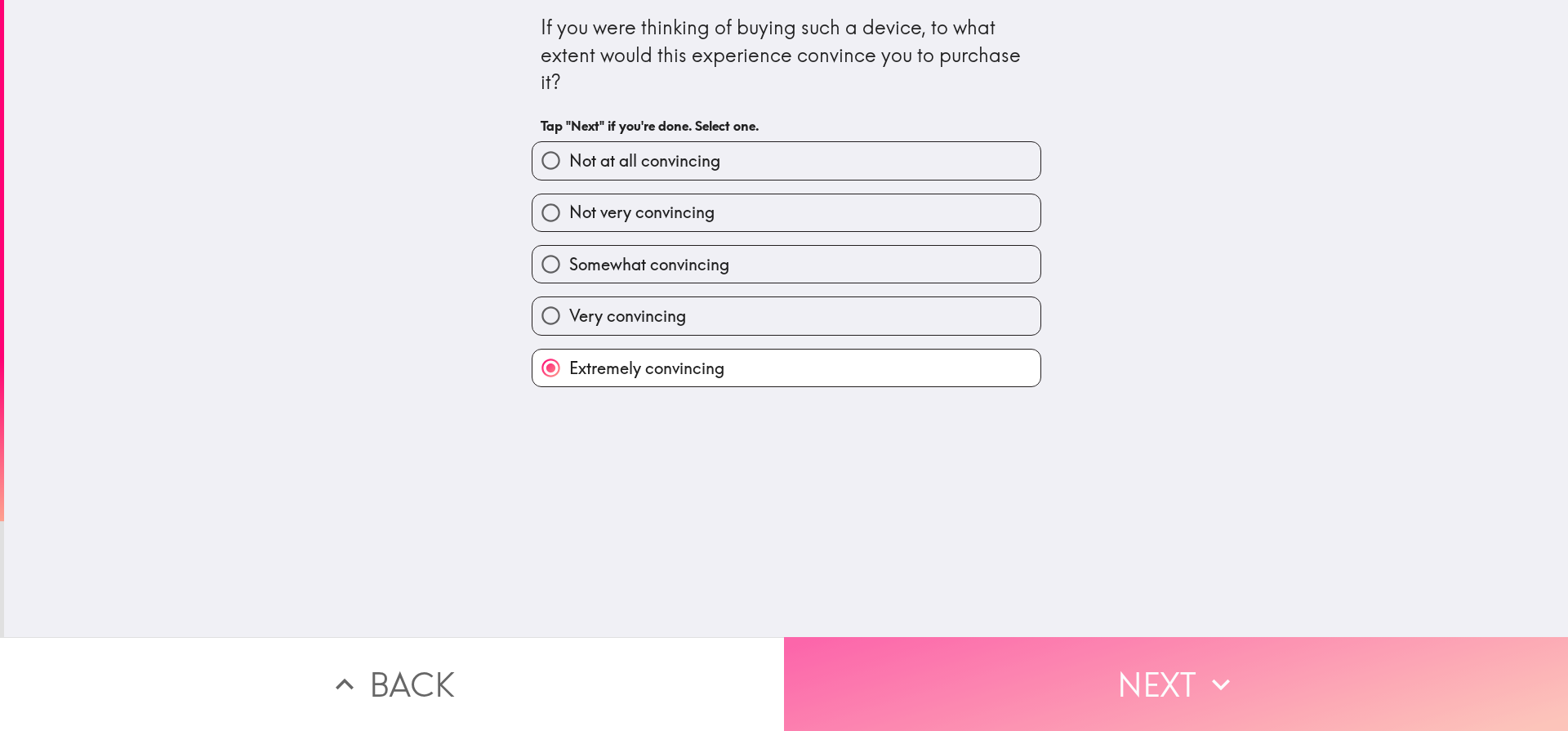
click at [1085, 655] on button "Next" at bounding box center [1175, 683] width 784 height 94
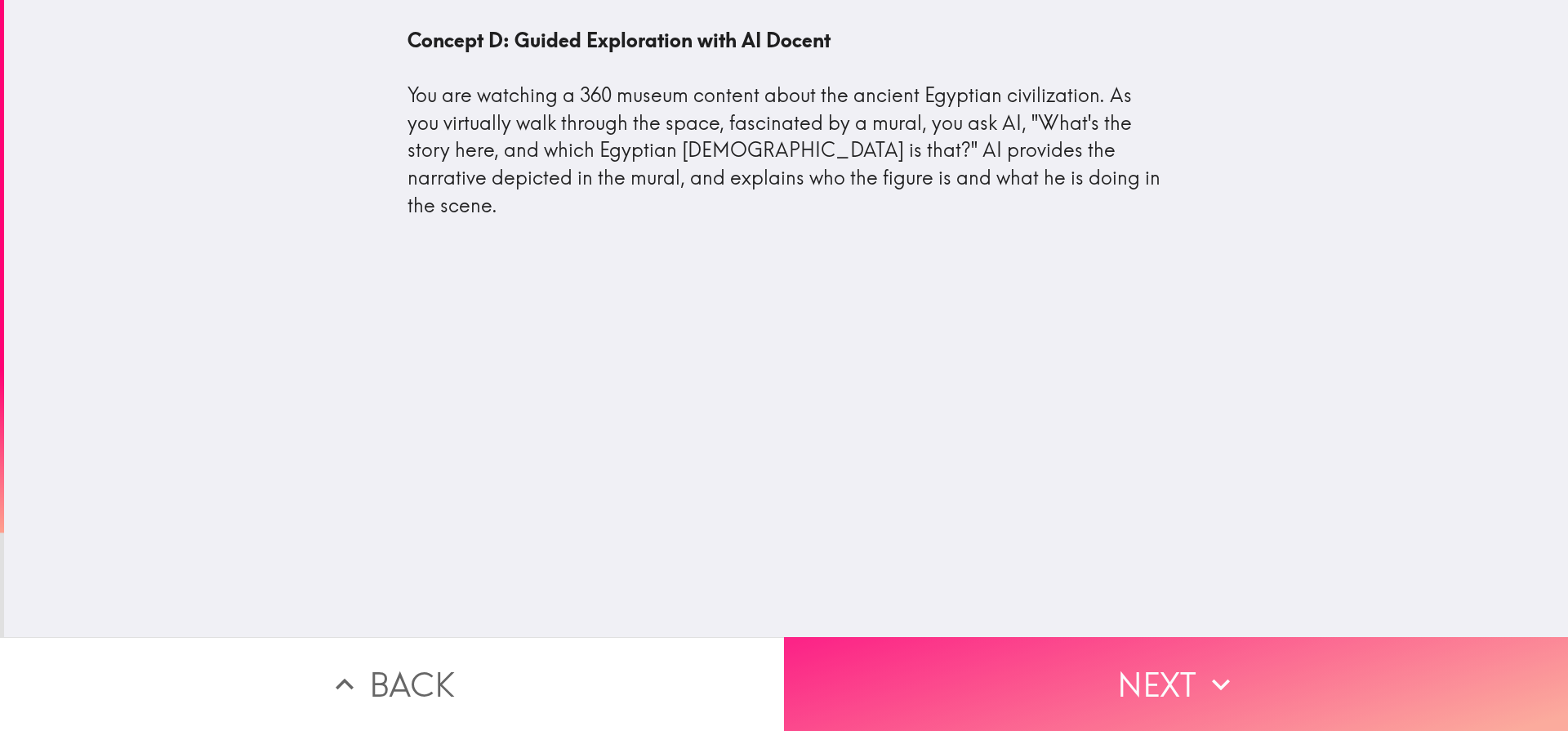
click at [968, 669] on button "Next" at bounding box center [1175, 683] width 784 height 94
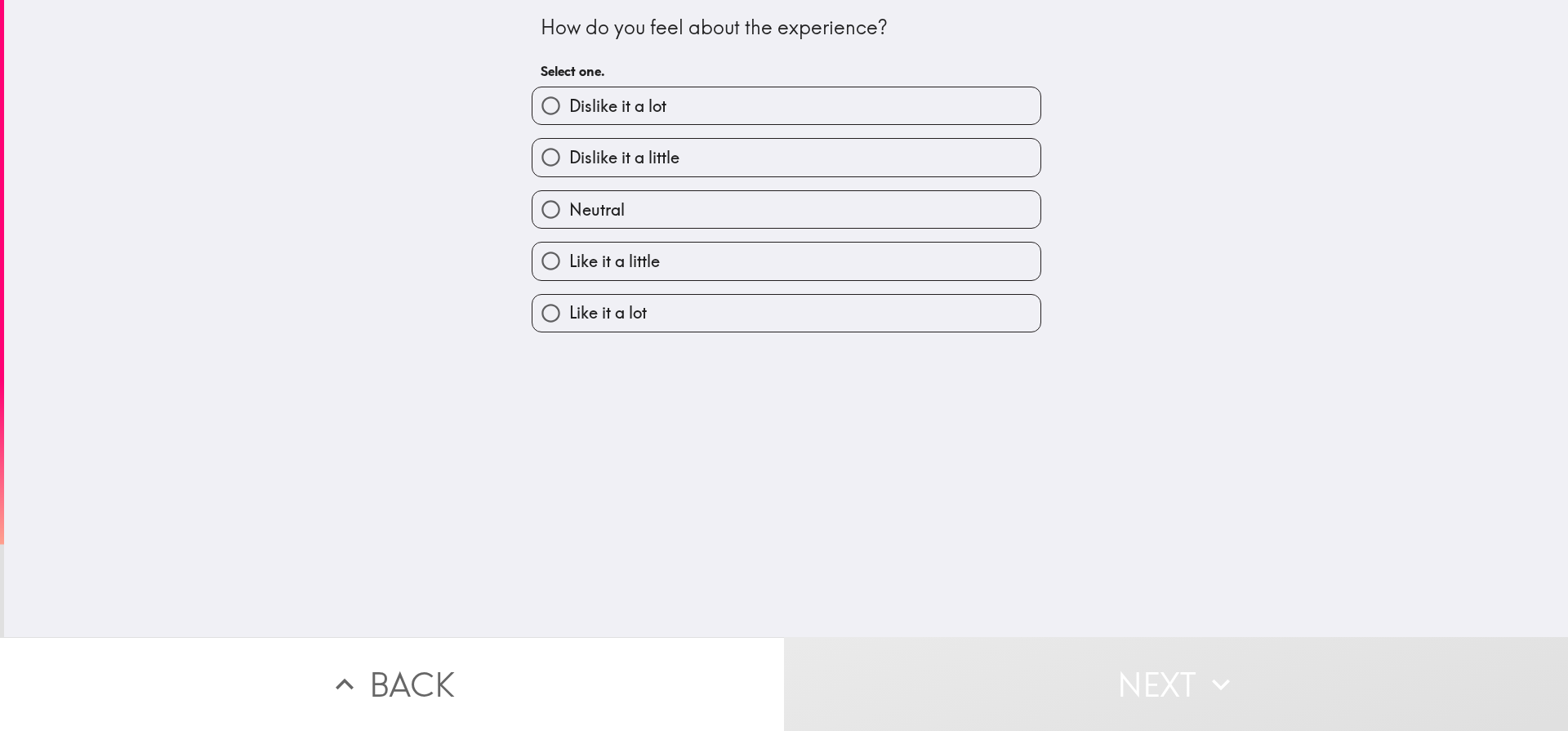
click at [640, 310] on span "Like it a lot" at bounding box center [608, 312] width 77 height 23
click at [570, 310] on input "Like it a lot" at bounding box center [551, 313] width 37 height 37
radio input "true"
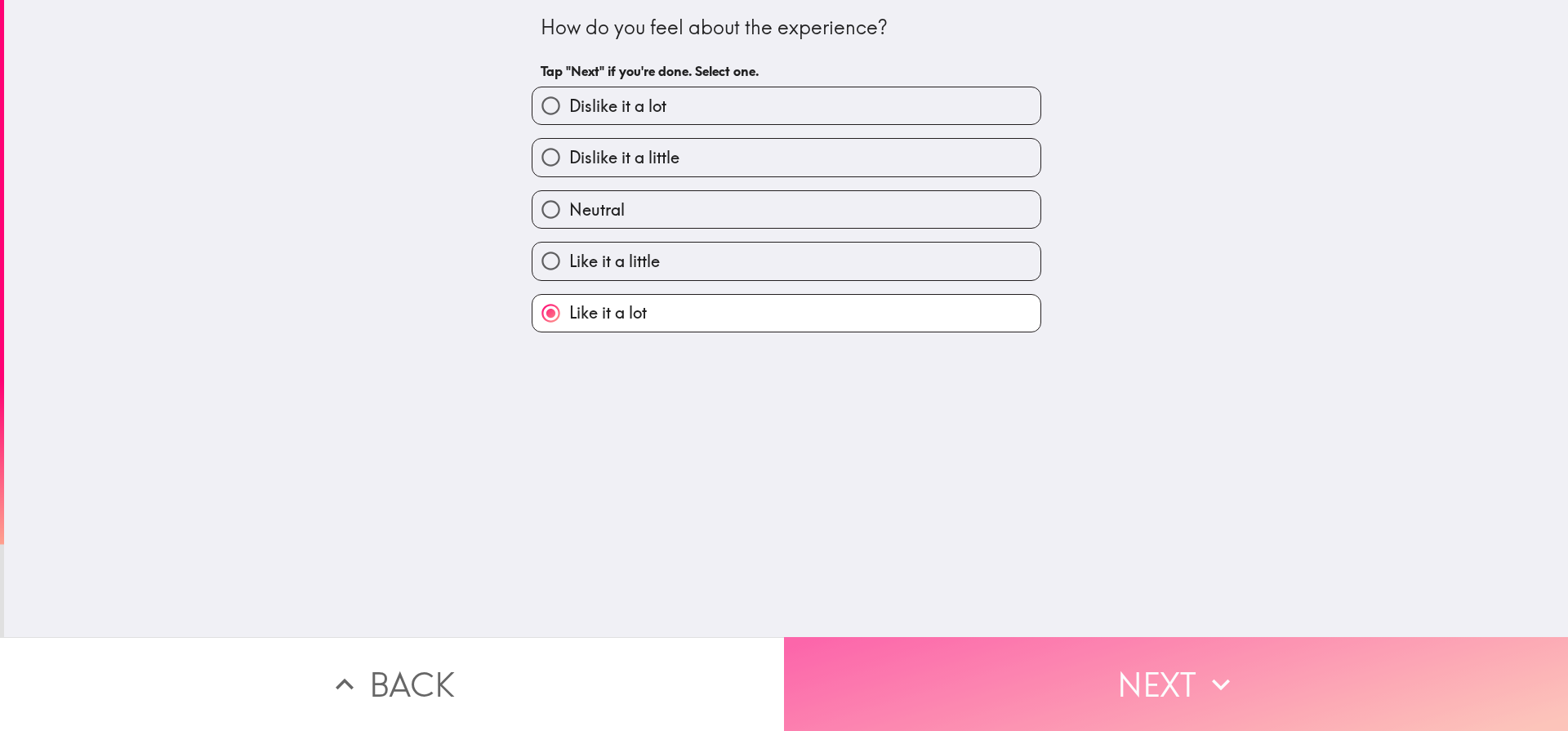
click at [1167, 675] on button "Next" at bounding box center [1175, 683] width 784 height 94
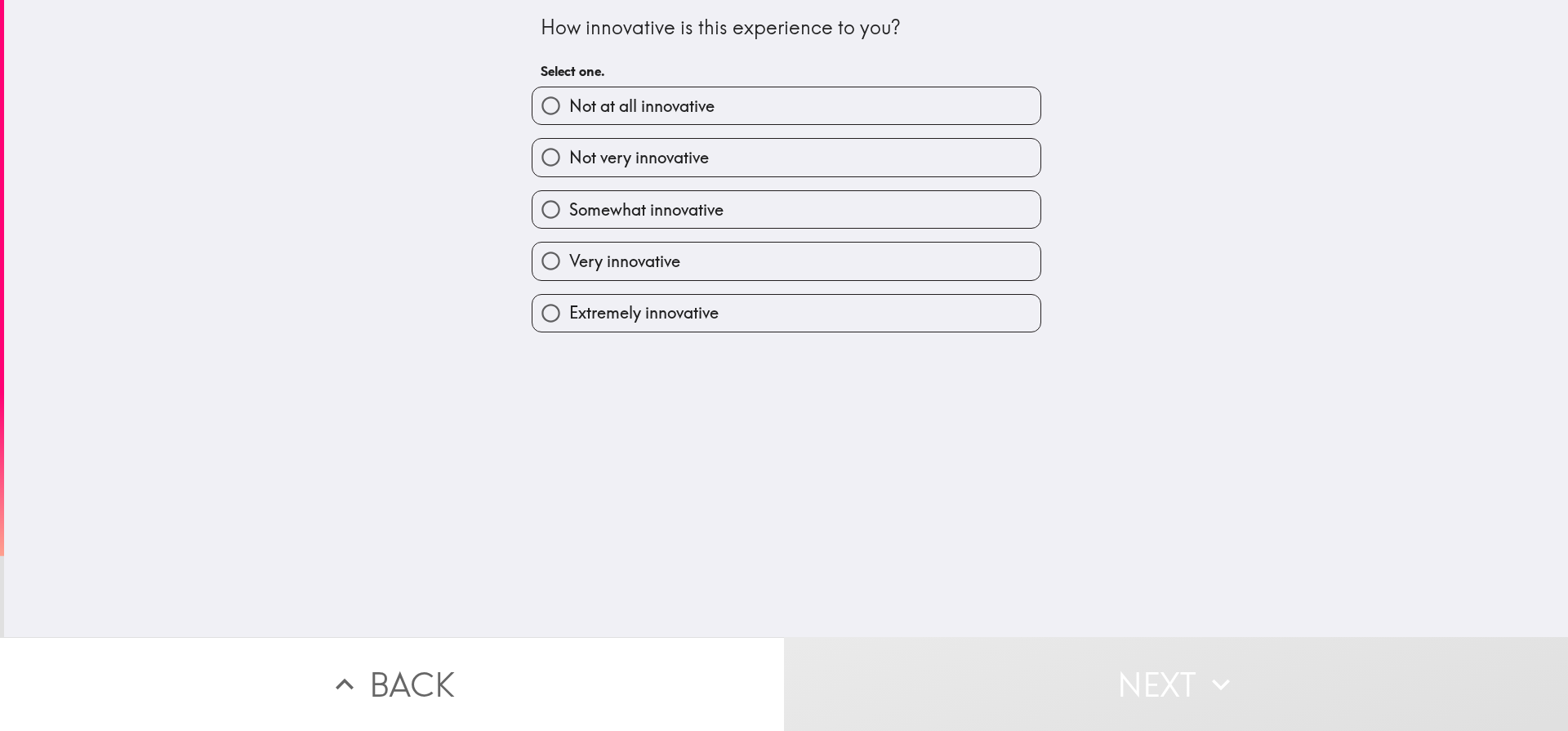
click at [609, 321] on span "Extremely innovative" at bounding box center [644, 312] width 150 height 23
click at [570, 321] on input "Extremely innovative" at bounding box center [551, 313] width 37 height 37
radio input "true"
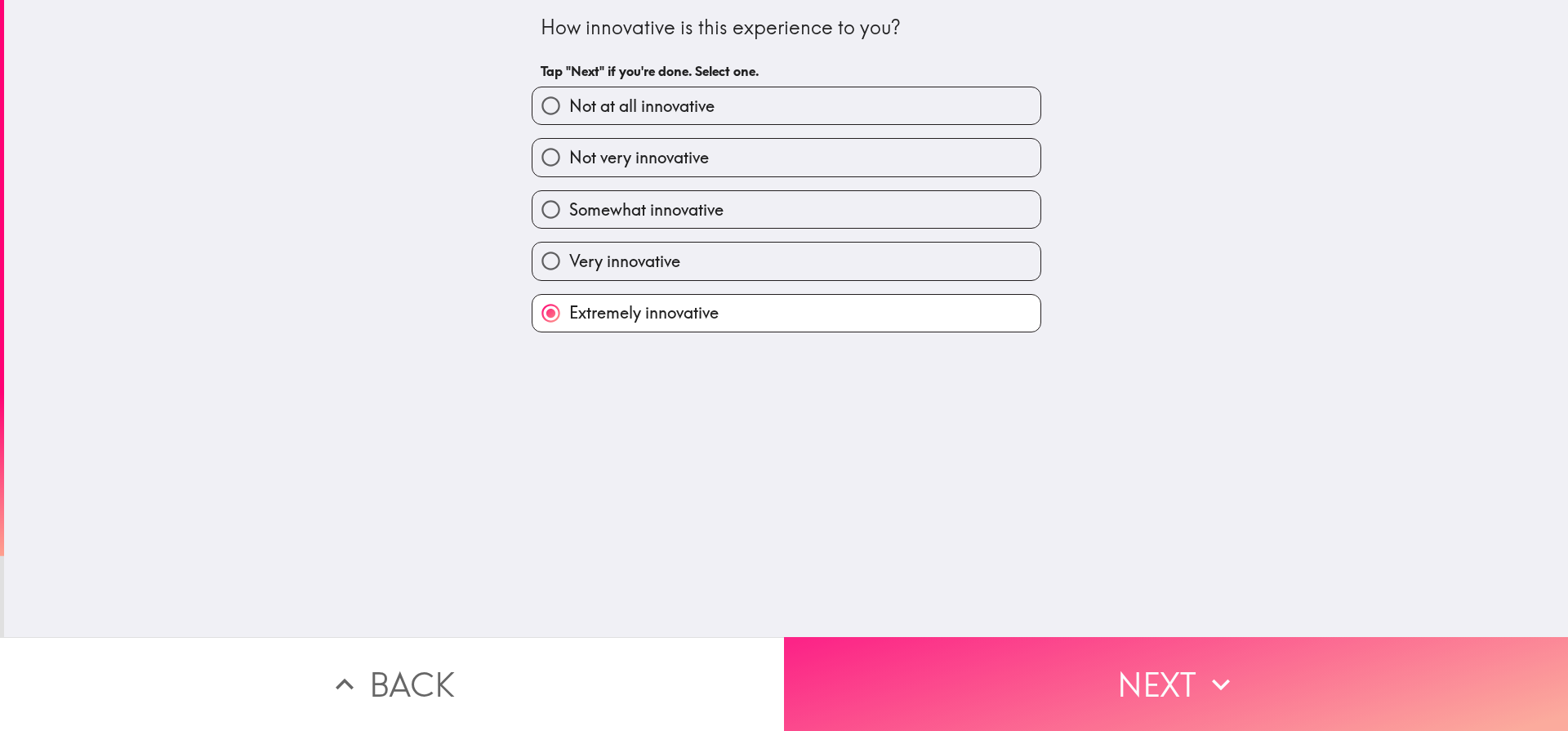
click at [1135, 688] on button "Next" at bounding box center [1175, 683] width 784 height 94
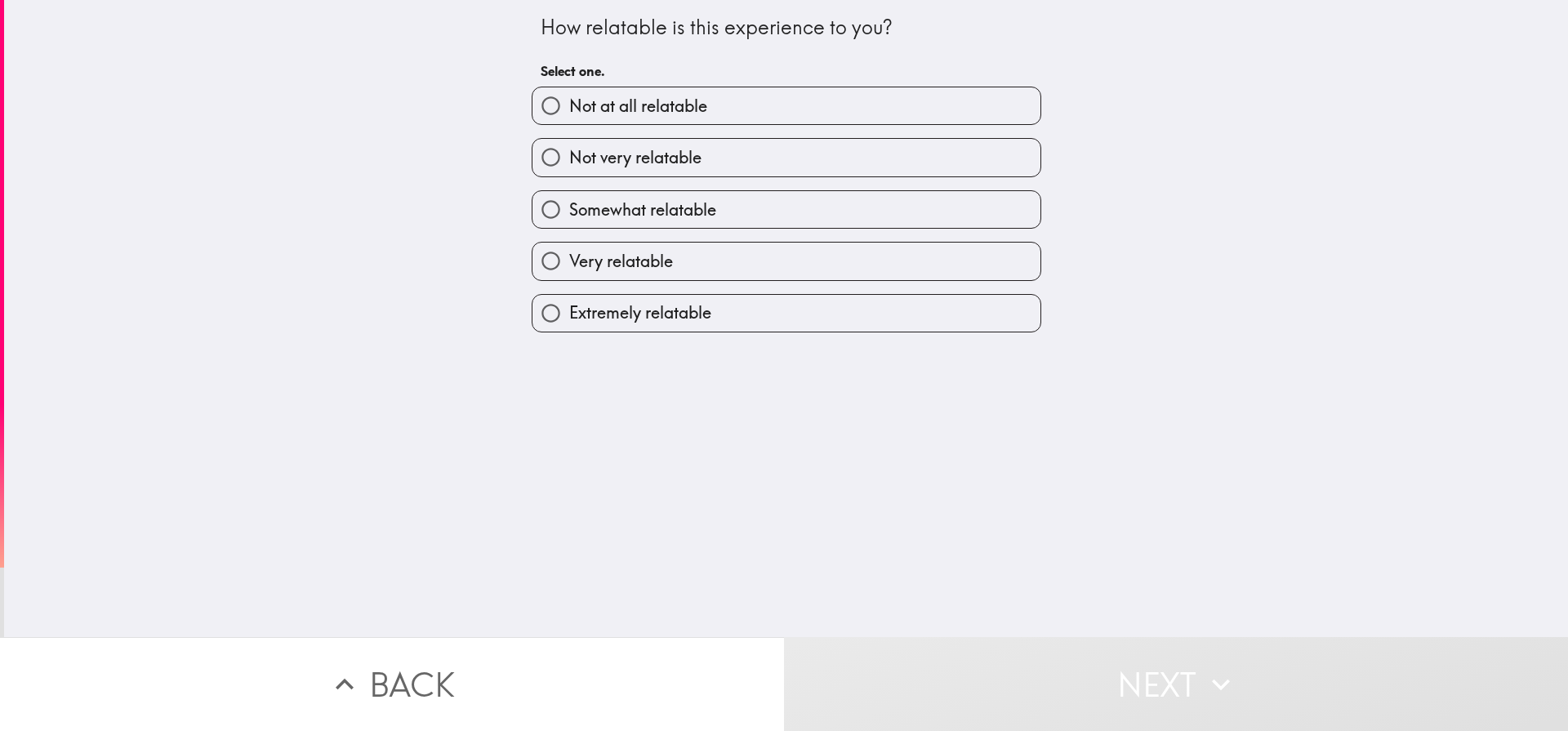
click at [660, 313] on span "Extremely relatable" at bounding box center [640, 312] width 142 height 23
click at [570, 313] on input "Extremely relatable" at bounding box center [551, 313] width 37 height 37
radio input "true"
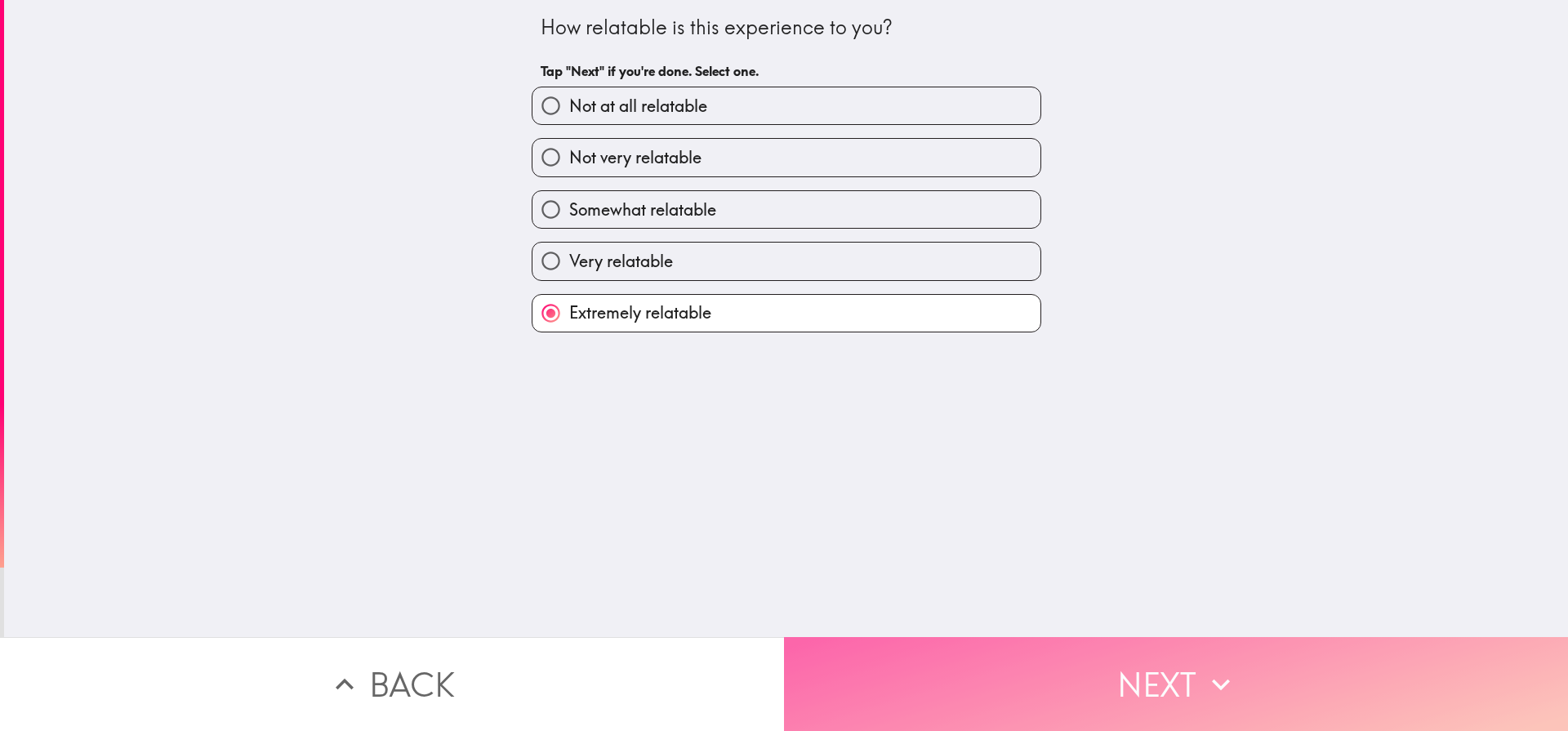
click at [1178, 681] on button "Next" at bounding box center [1175, 683] width 784 height 94
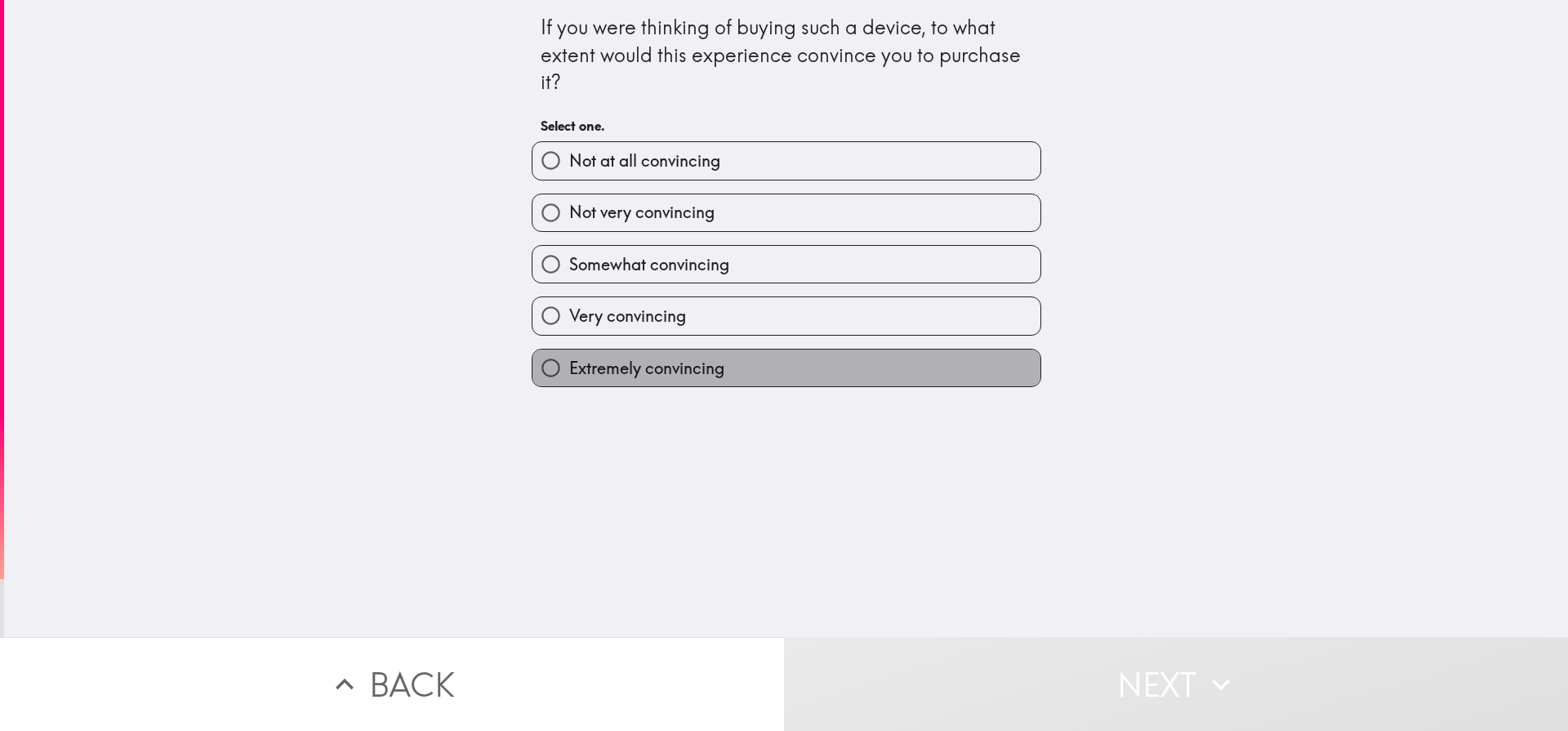
click at [635, 366] on span "Extremely convincing" at bounding box center [647, 368] width 155 height 23
click at [570, 366] on input "Extremely convincing" at bounding box center [551, 368] width 37 height 37
radio input "true"
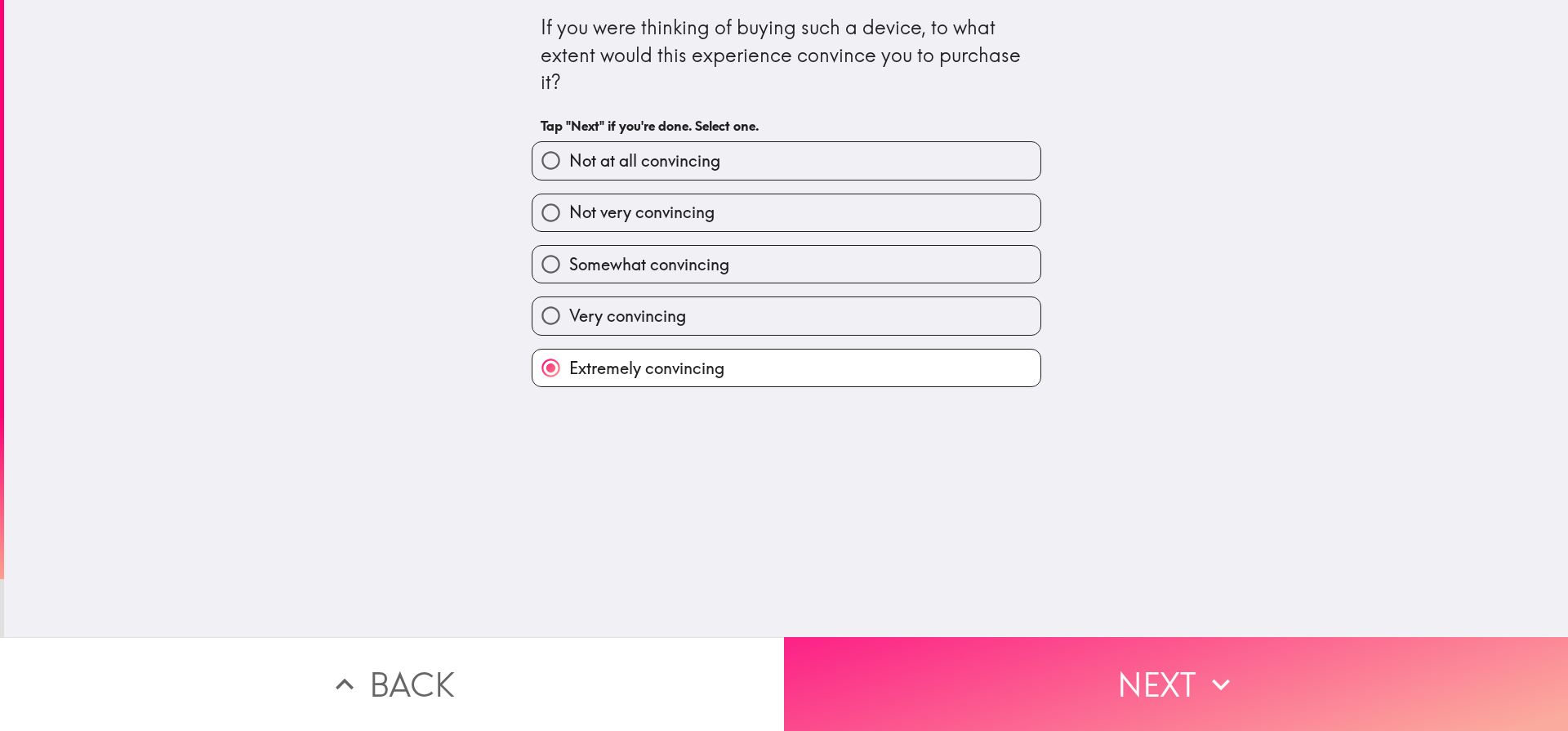
click at [1092, 670] on button "Next" at bounding box center [1175, 683] width 784 height 94
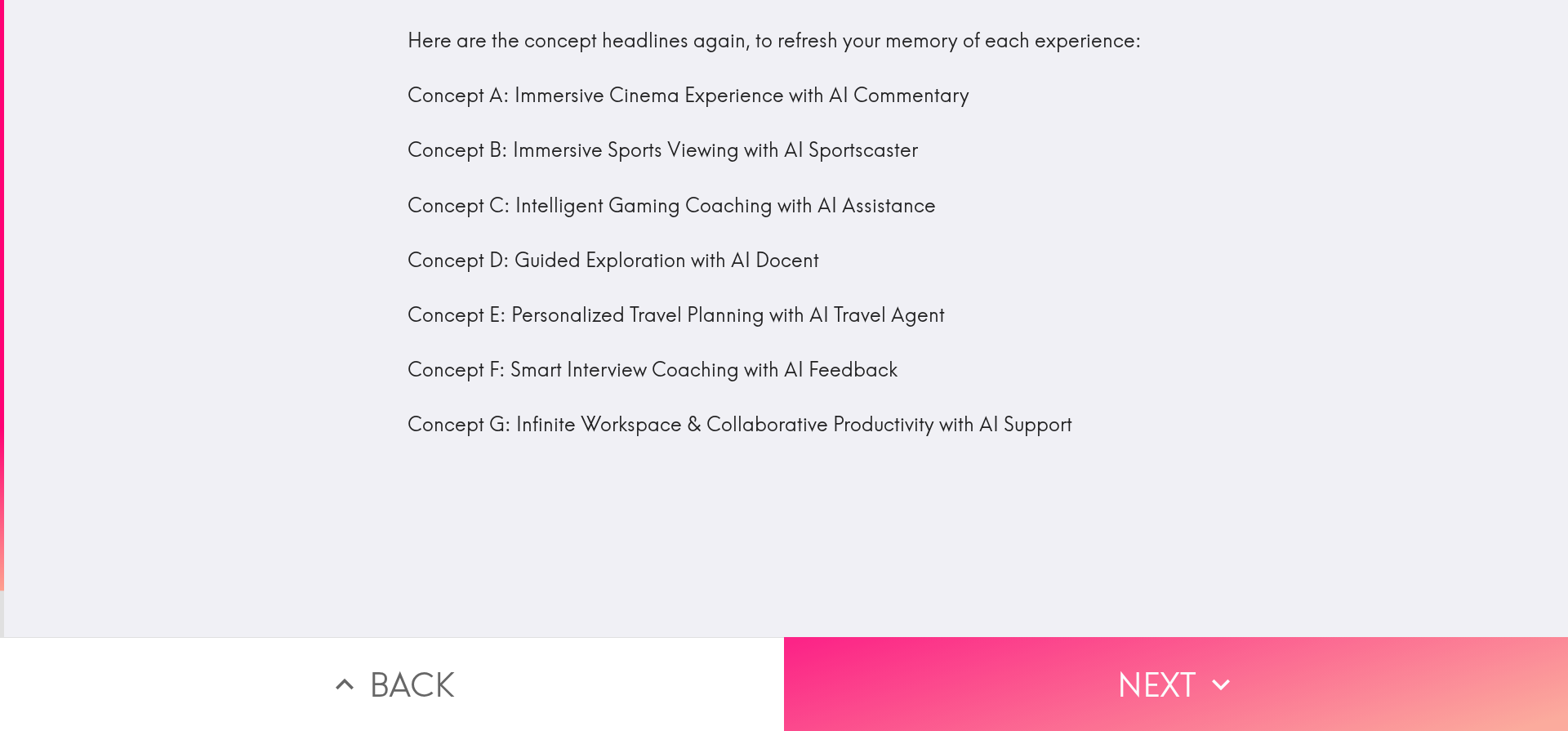
click at [1160, 677] on button "Next" at bounding box center [1175, 683] width 784 height 94
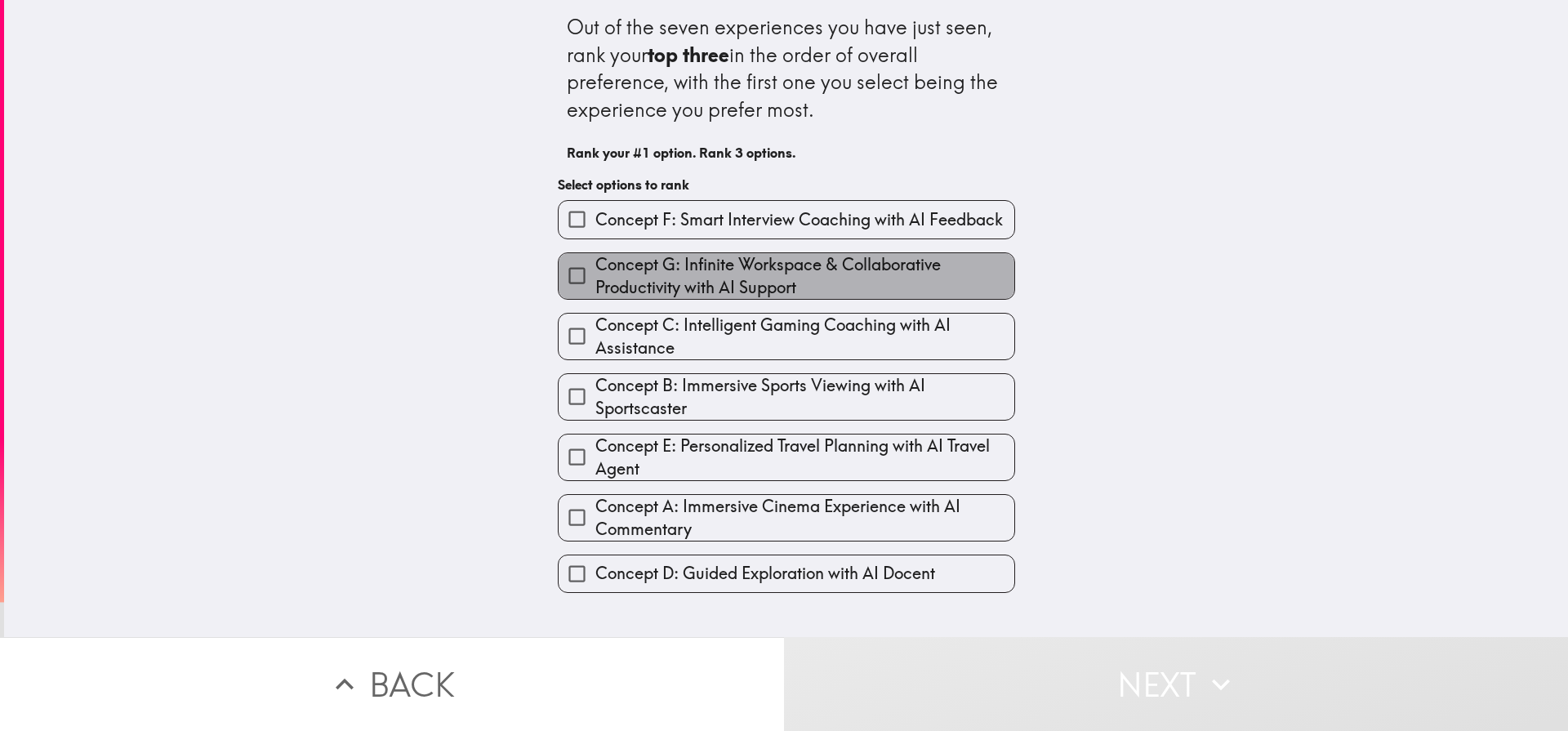
click at [615, 261] on span "Concept G: Infinite Workspace & Collaborative Productivity with AI Support" at bounding box center [805, 276] width 419 height 46
click at [595, 261] on input "Concept G: Infinite Workspace & Collaborative Productivity with AI Support" at bounding box center [577, 276] width 37 height 37
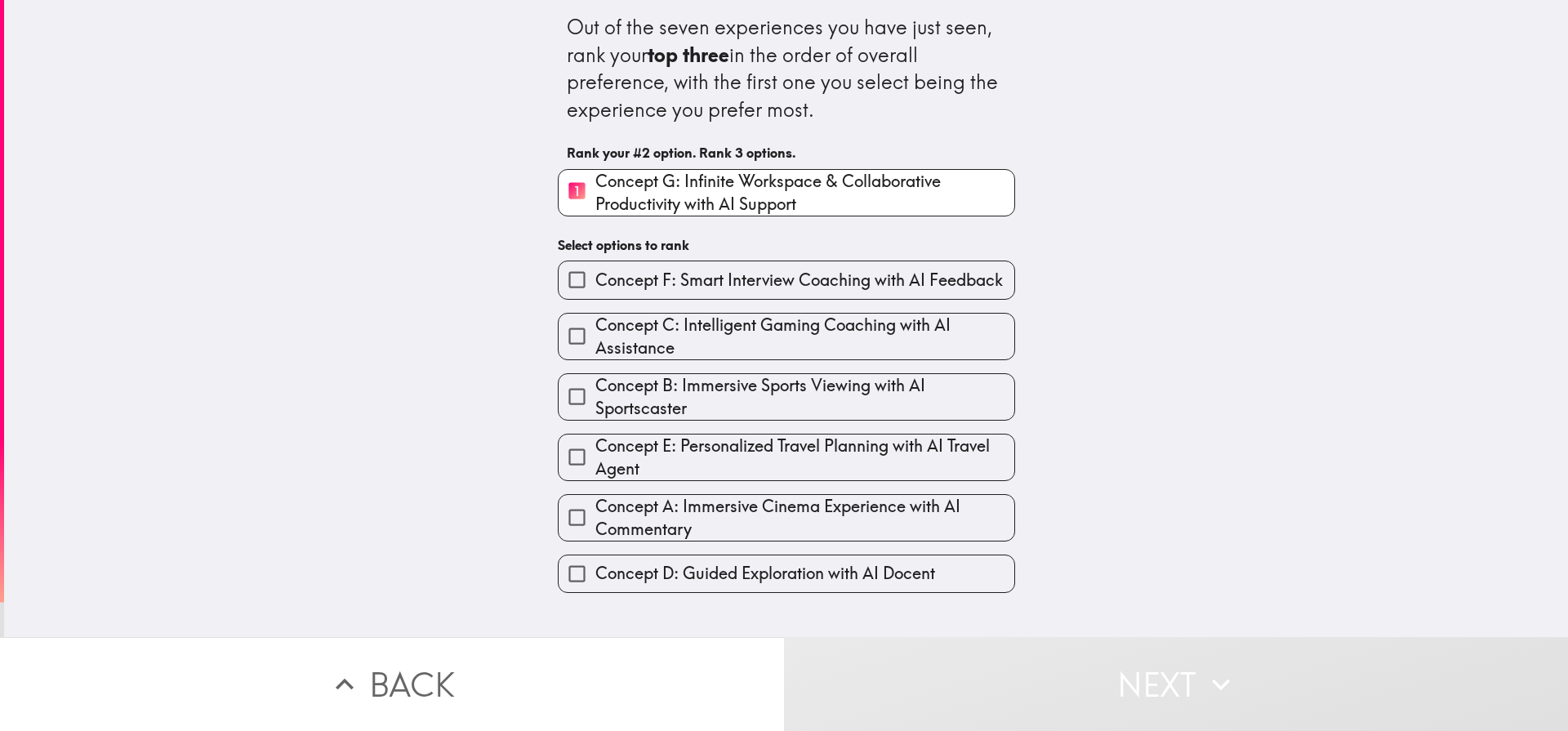
click at [641, 222] on div "Out of the seven experiences you have just seen, rank your top three in the ord…" at bounding box center [786, 296] width 523 height 592
click at [643, 289] on span "Concept F: Smart Interview Coaching with AI Feedback" at bounding box center [799, 280] width 408 height 23
click at [595, 289] on input "Concept F: Smart Interview Coaching with AI Feedback" at bounding box center [577, 279] width 37 height 37
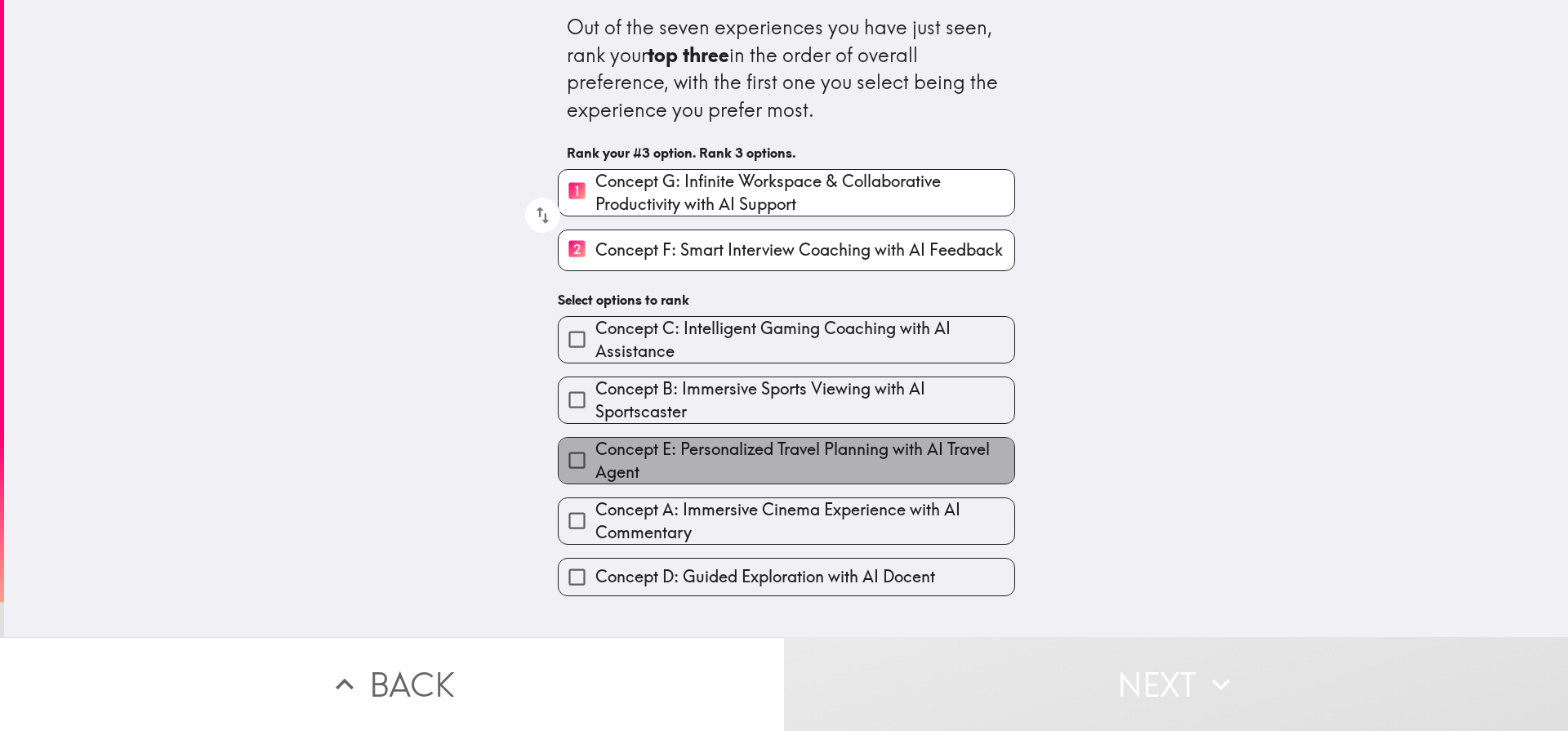
drag, startPoint x: 620, startPoint y: 460, endPoint x: 629, endPoint y: 438, distance: 23.8
click at [621, 460] on span "Concept E: Personalized Travel Planning with AI Travel Agent" at bounding box center [805, 461] width 419 height 46
click at [595, 460] on input "Concept E: Personalized Travel Planning with AI Travel Agent" at bounding box center [577, 460] width 37 height 37
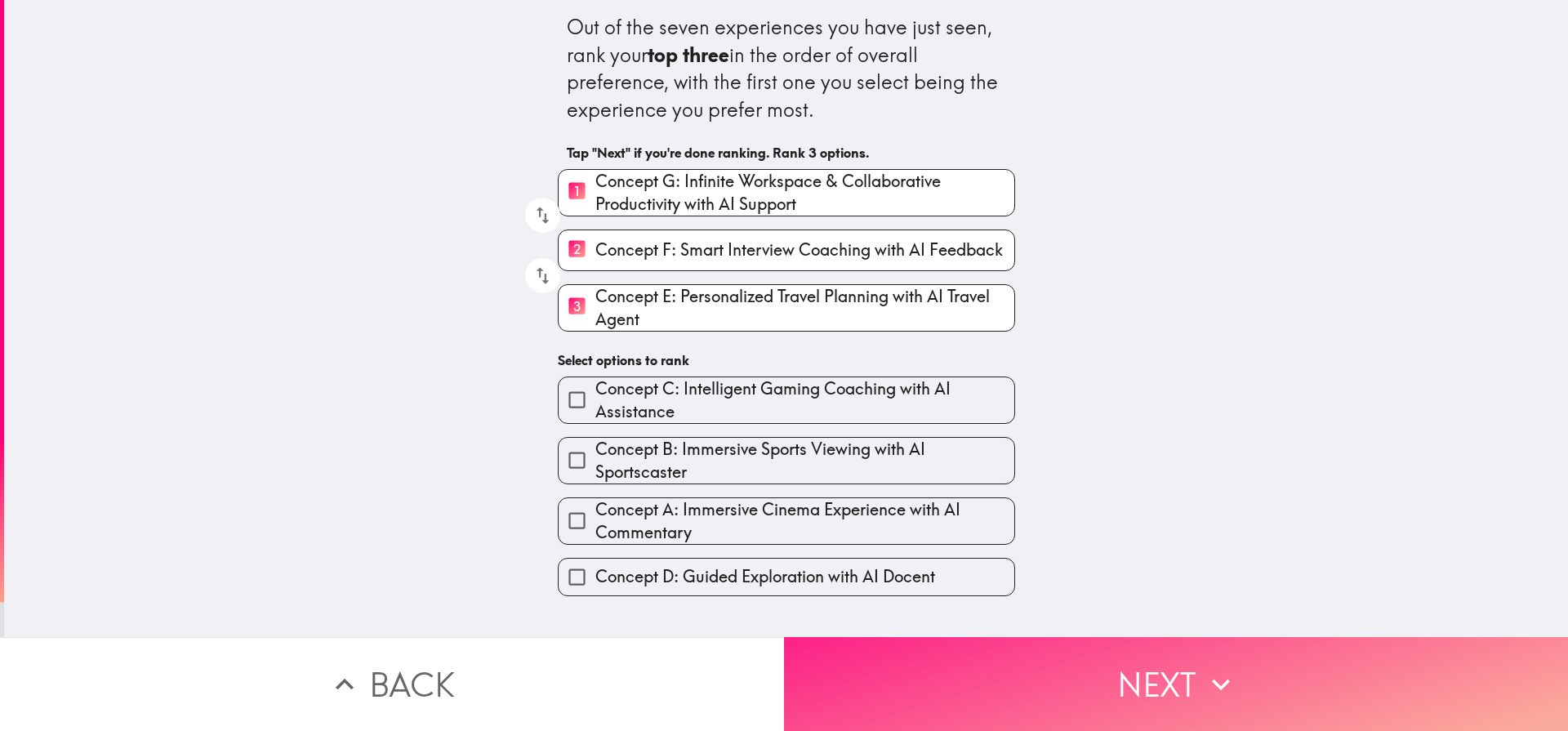
click at [1232, 680] on icon "button" at bounding box center [1221, 683] width 36 height 36
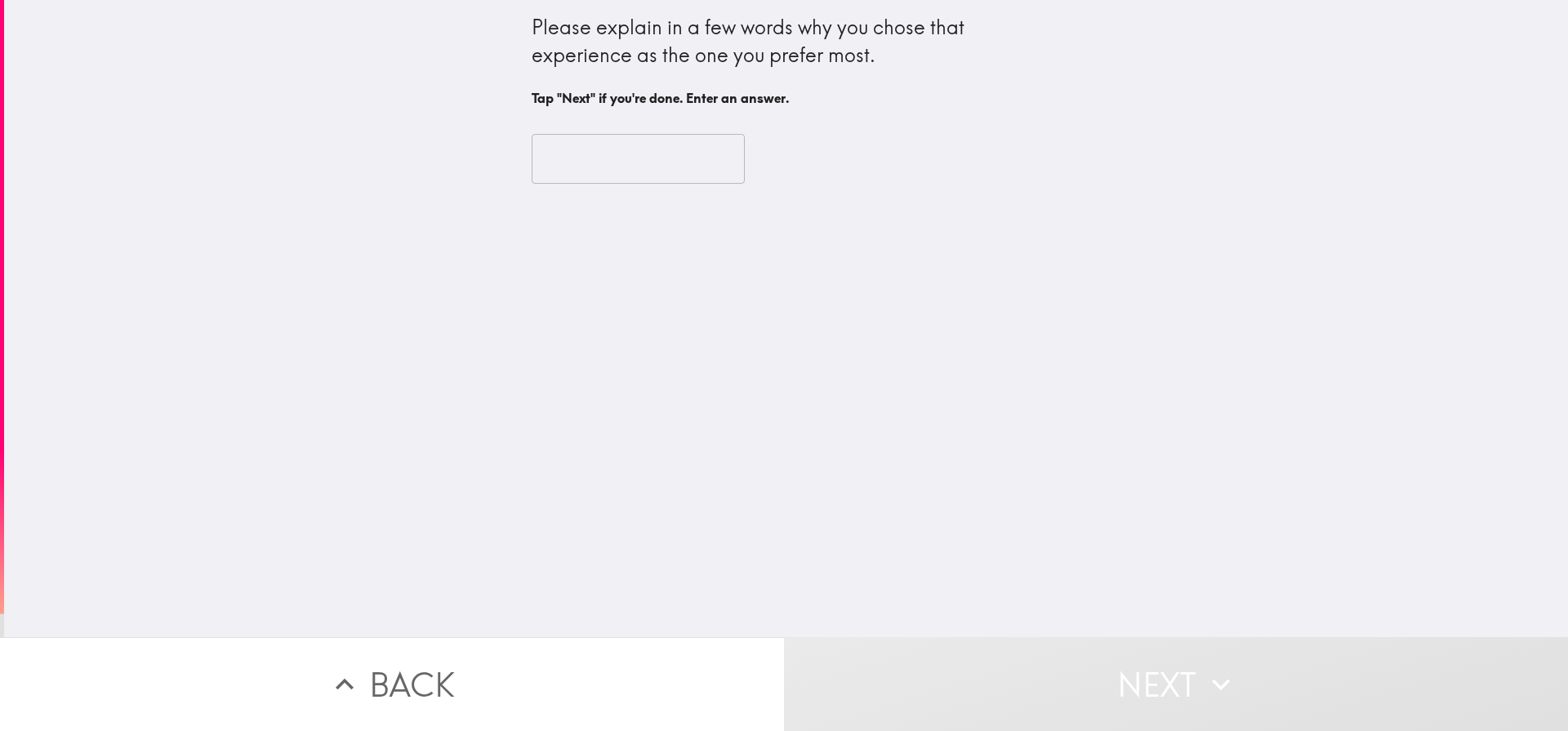
click at [636, 161] on input "text" at bounding box center [638, 159] width 213 height 51
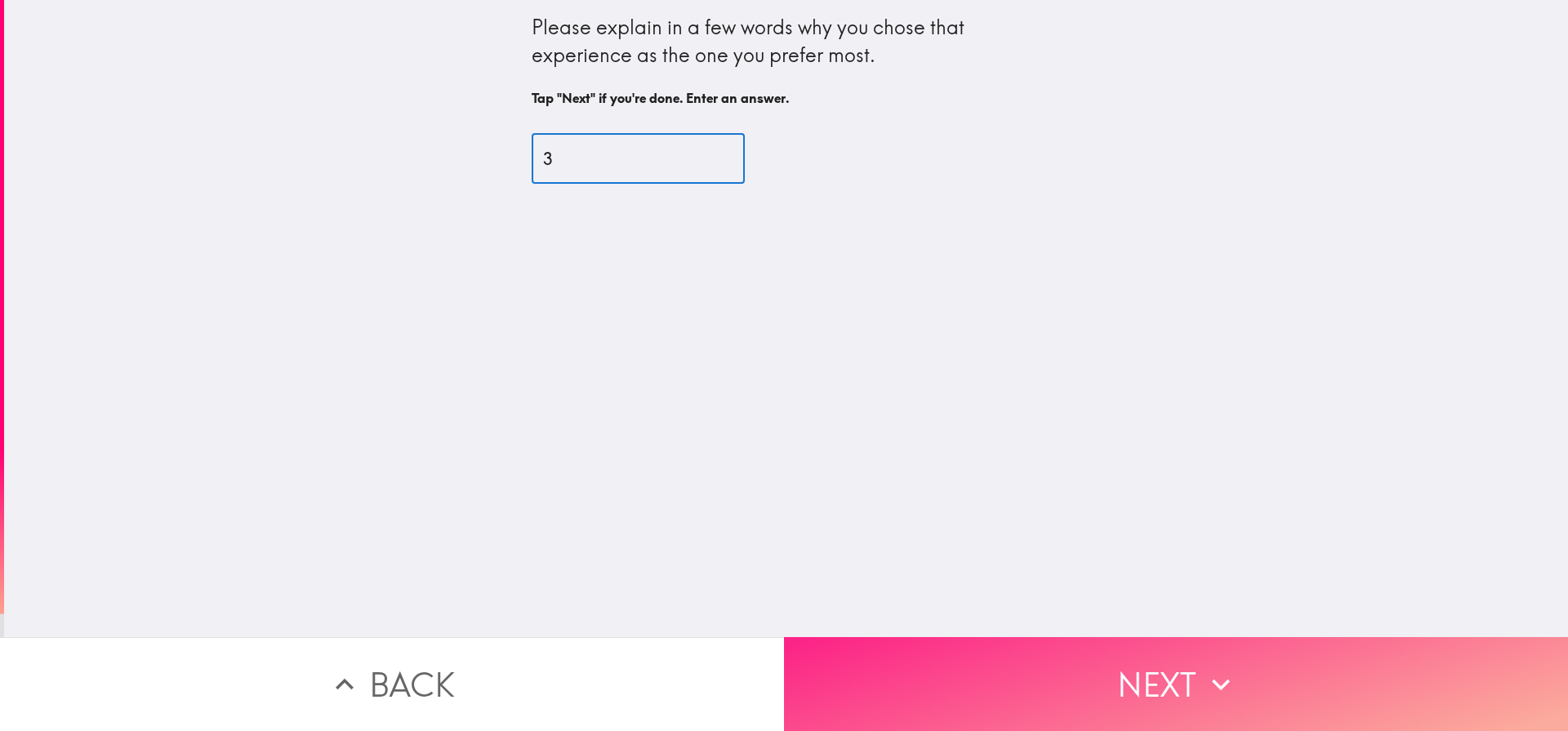
type input "3"
click at [1255, 661] on button "Next" at bounding box center [1175, 683] width 784 height 94
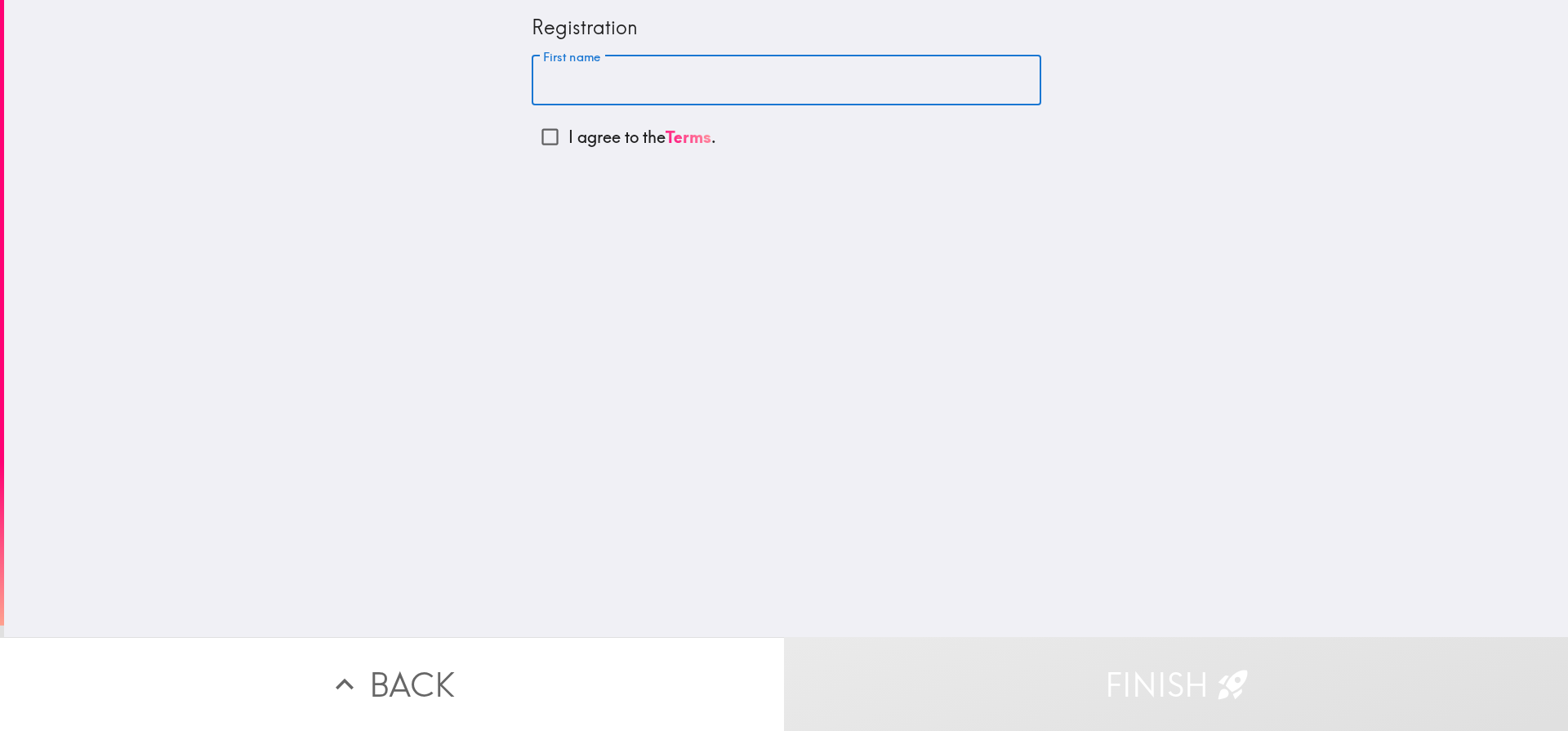
click at [633, 72] on input "First name" at bounding box center [786, 80] width 510 height 51
type input "Nohan"
